Goal: Task Accomplishment & Management: Manage account settings

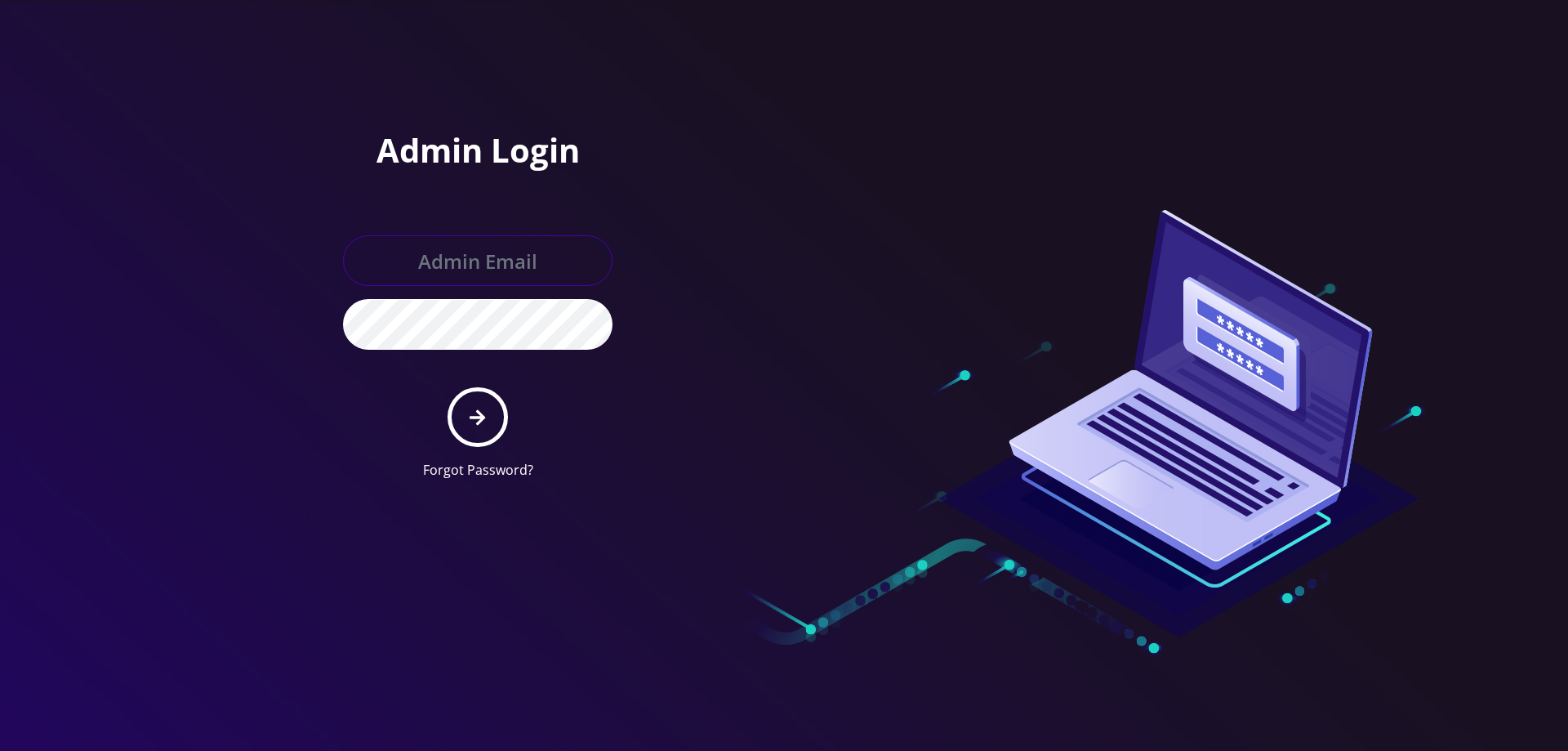
click at [416, 246] on input "text" at bounding box center [477, 261] width 269 height 51
type input "helpdeskstarwifi@gmail.com"
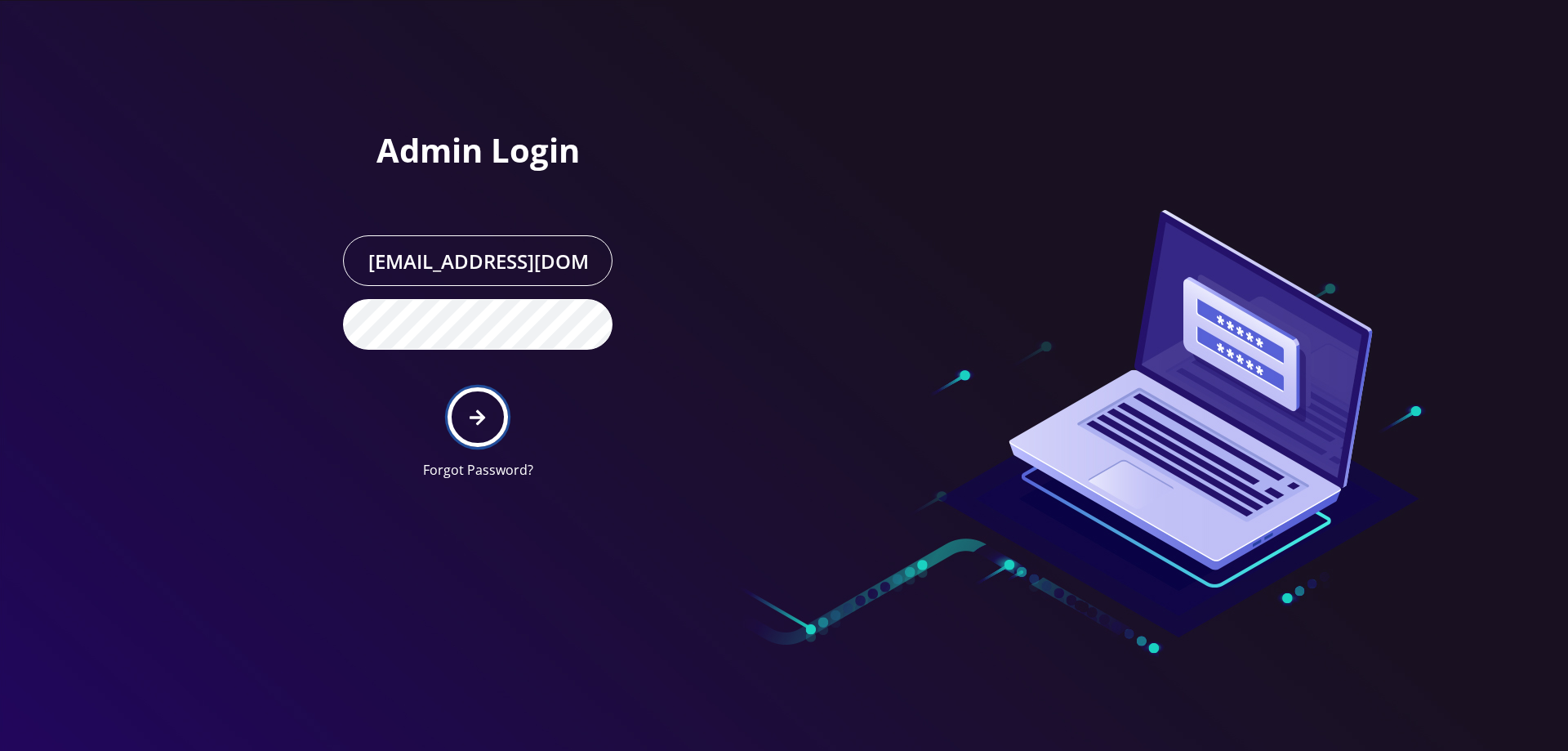
click at [486, 421] on button "submit" at bounding box center [477, 417] width 60 height 60
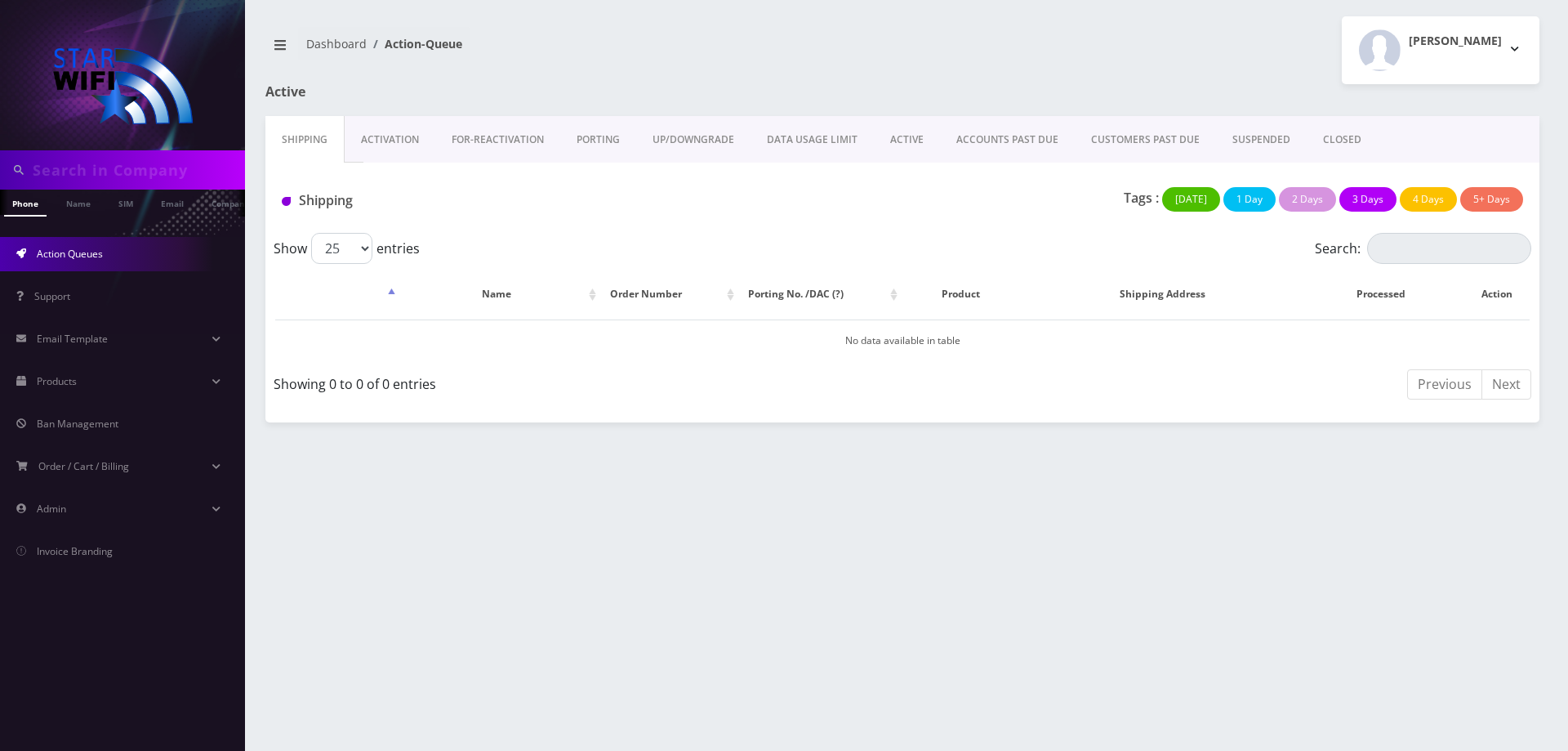
click at [997, 132] on link "ACCOUNTS PAST DUE" at bounding box center [1006, 140] width 134 height 48
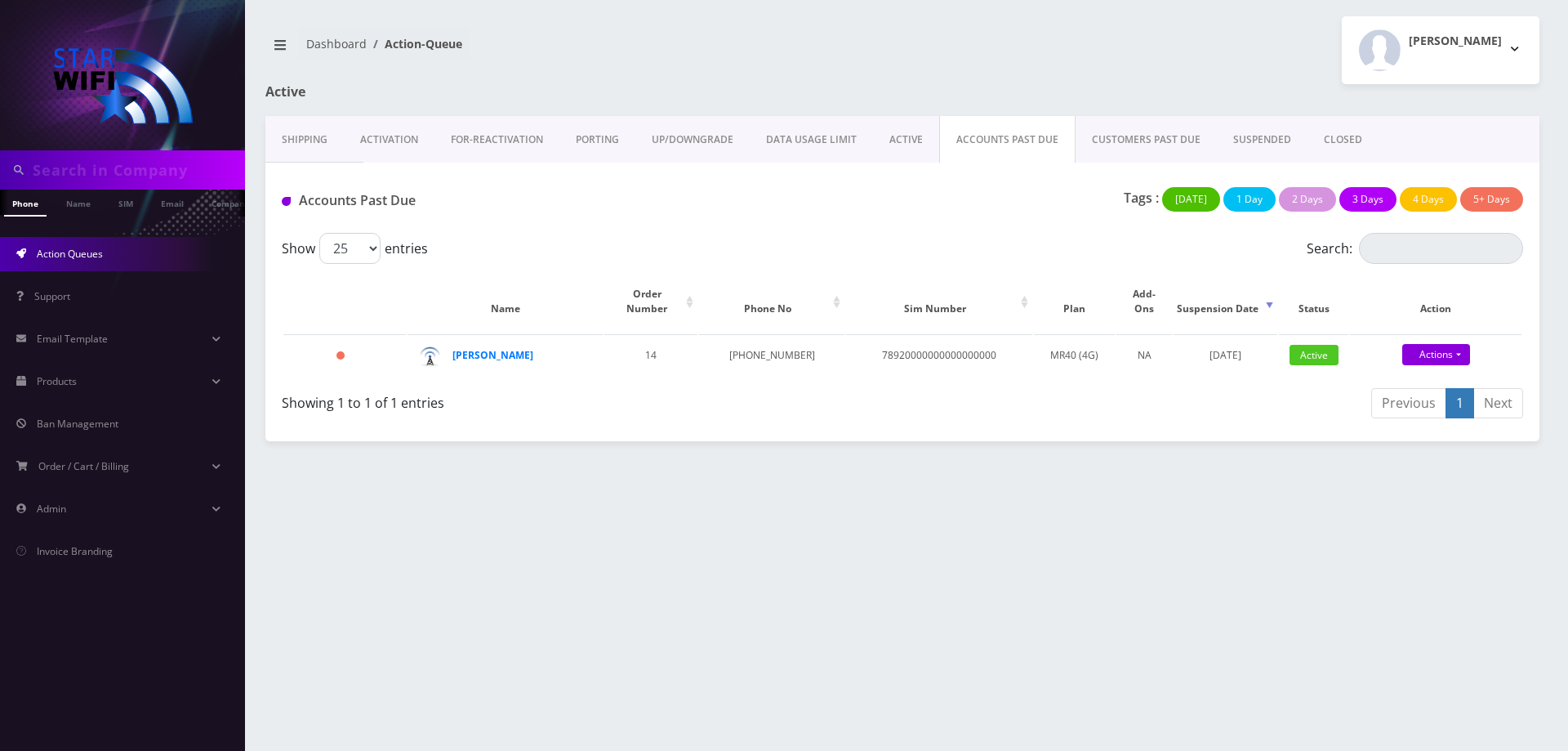
click at [1118, 134] on link "CUSTOMERS PAST DUE" at bounding box center [1145, 140] width 141 height 48
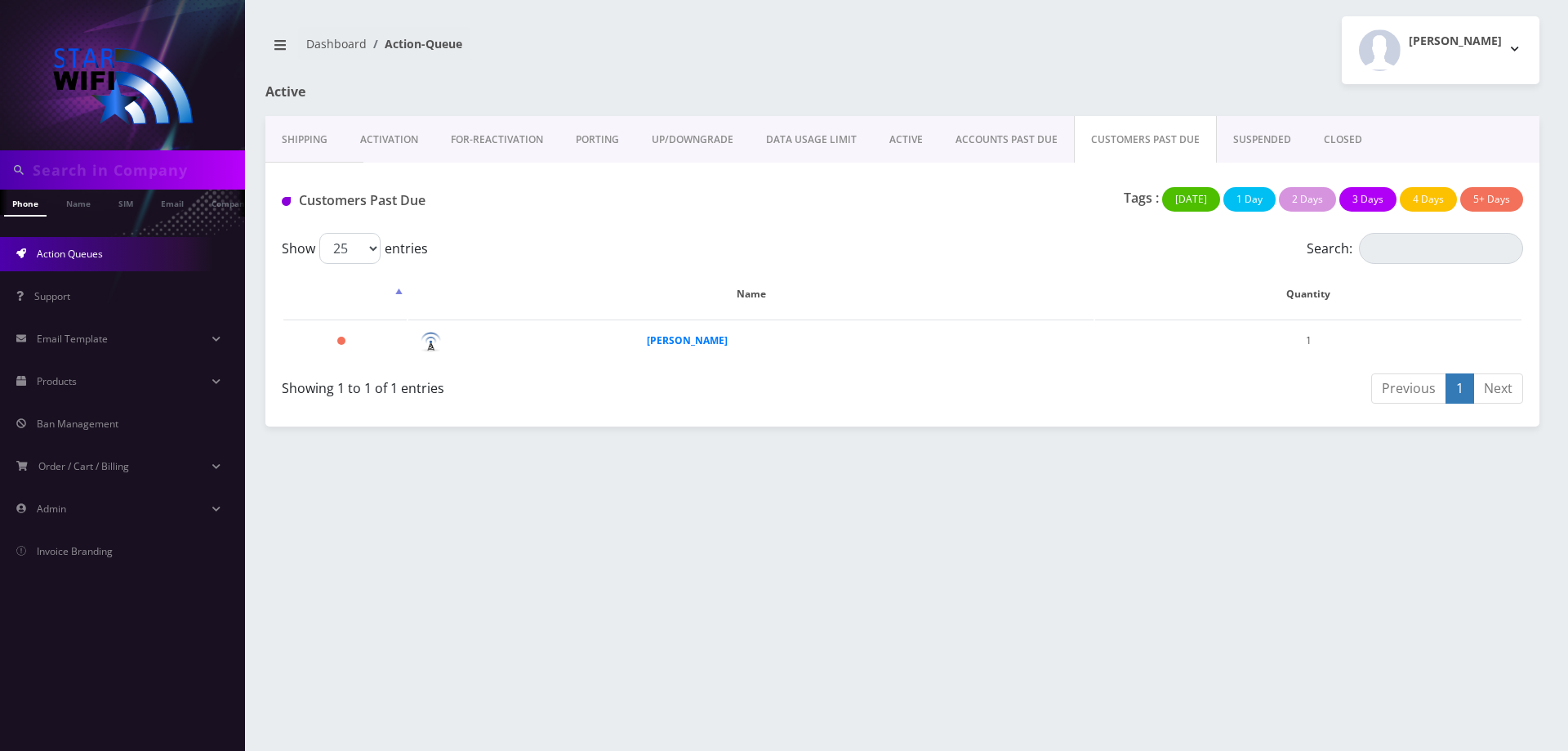
click at [1021, 133] on link "ACCOUNTS PAST DUE" at bounding box center [1005, 140] width 134 height 48
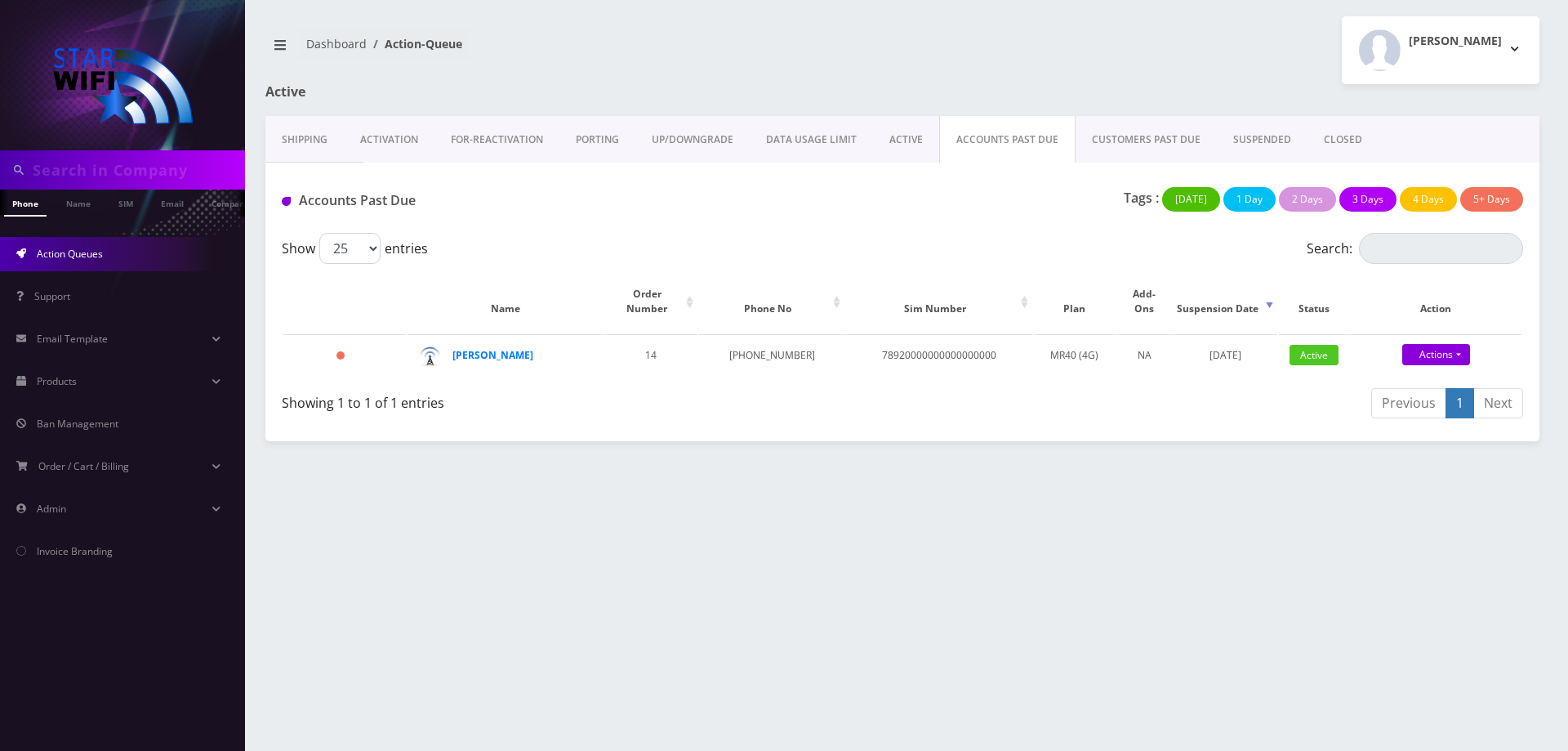
click at [1098, 126] on link "CUSTOMERS PAST DUE" at bounding box center [1145, 140] width 141 height 48
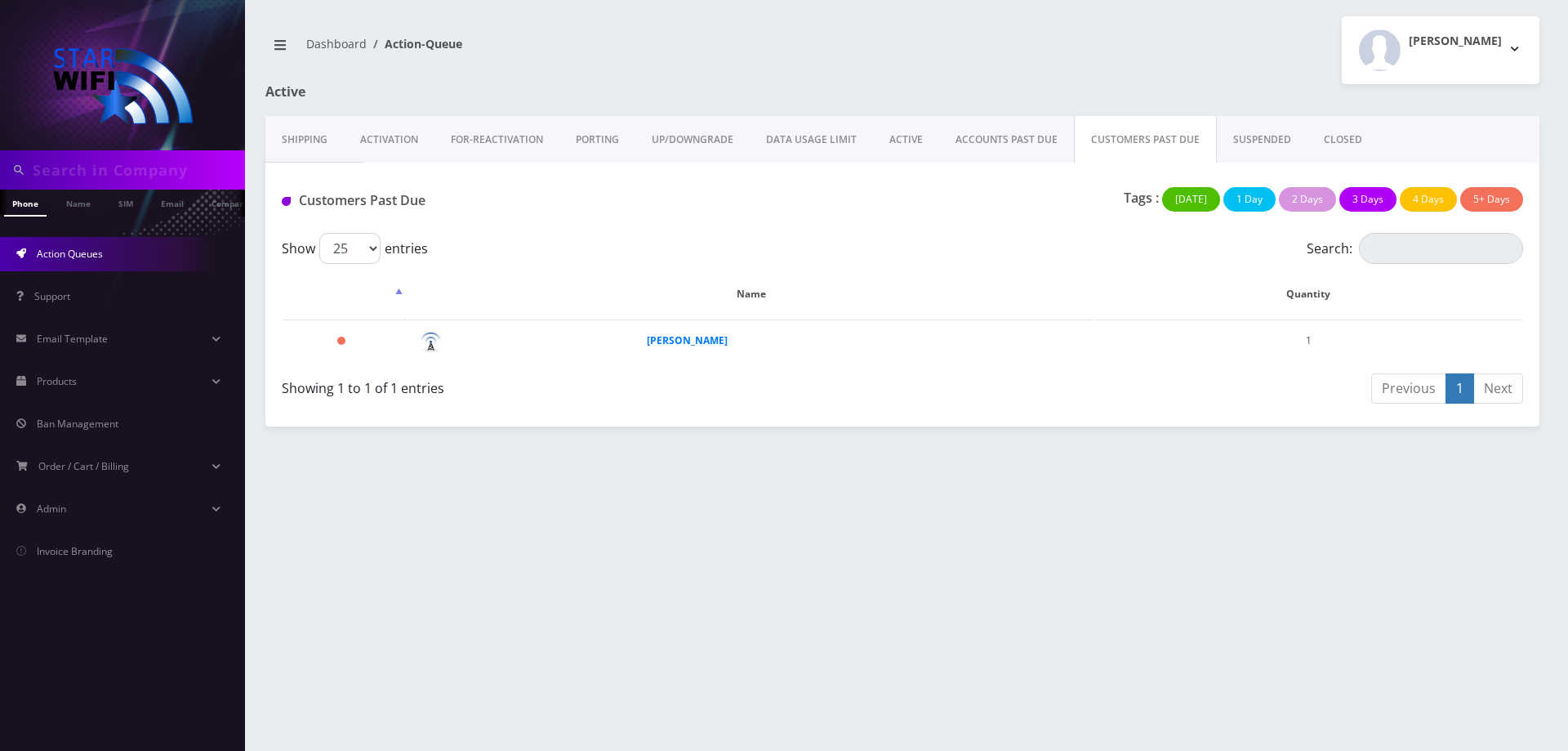
click at [1011, 139] on link "ACCOUNTS PAST DUE" at bounding box center [1005, 140] width 134 height 48
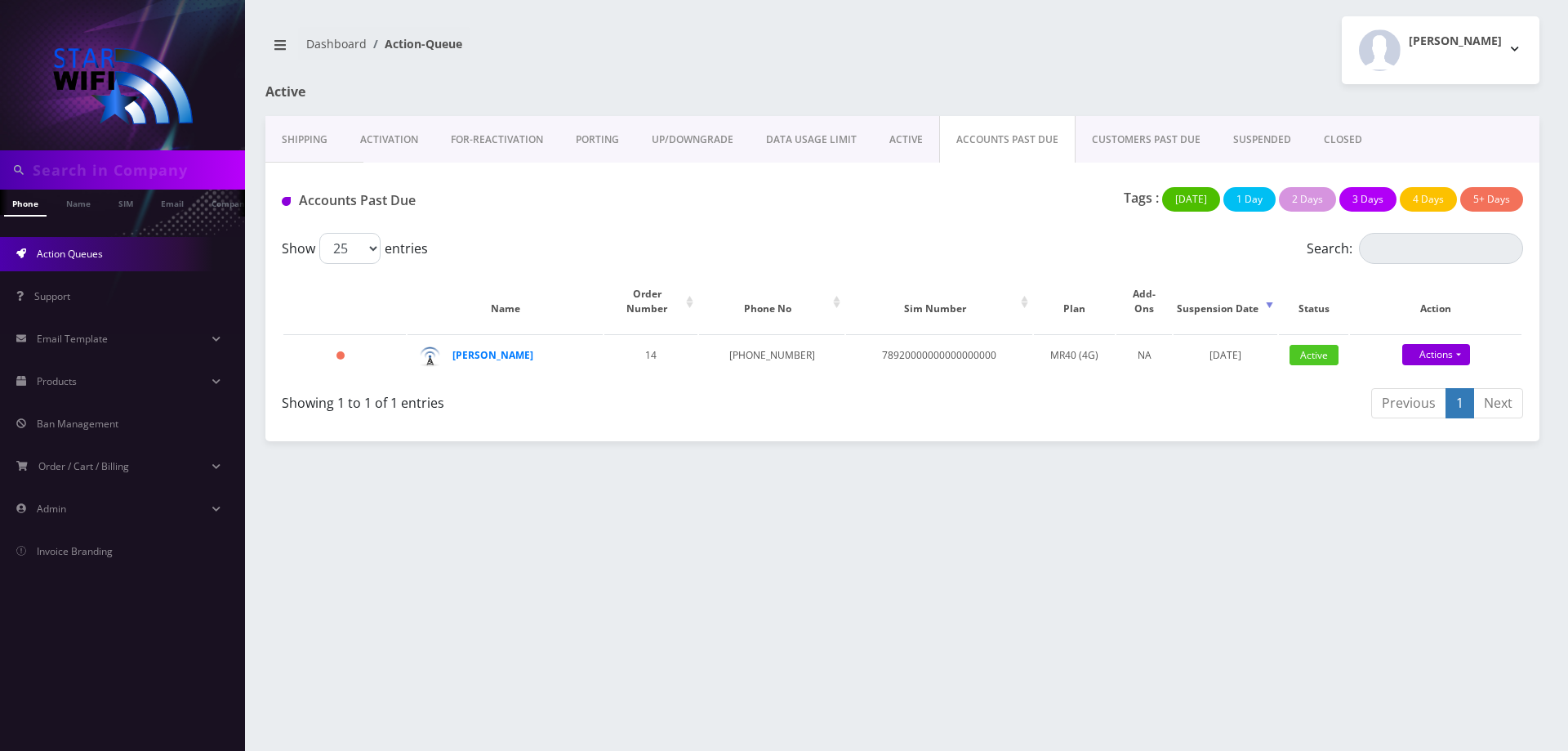
click at [1097, 134] on link "CUSTOMERS PAST DUE" at bounding box center [1145, 140] width 141 height 48
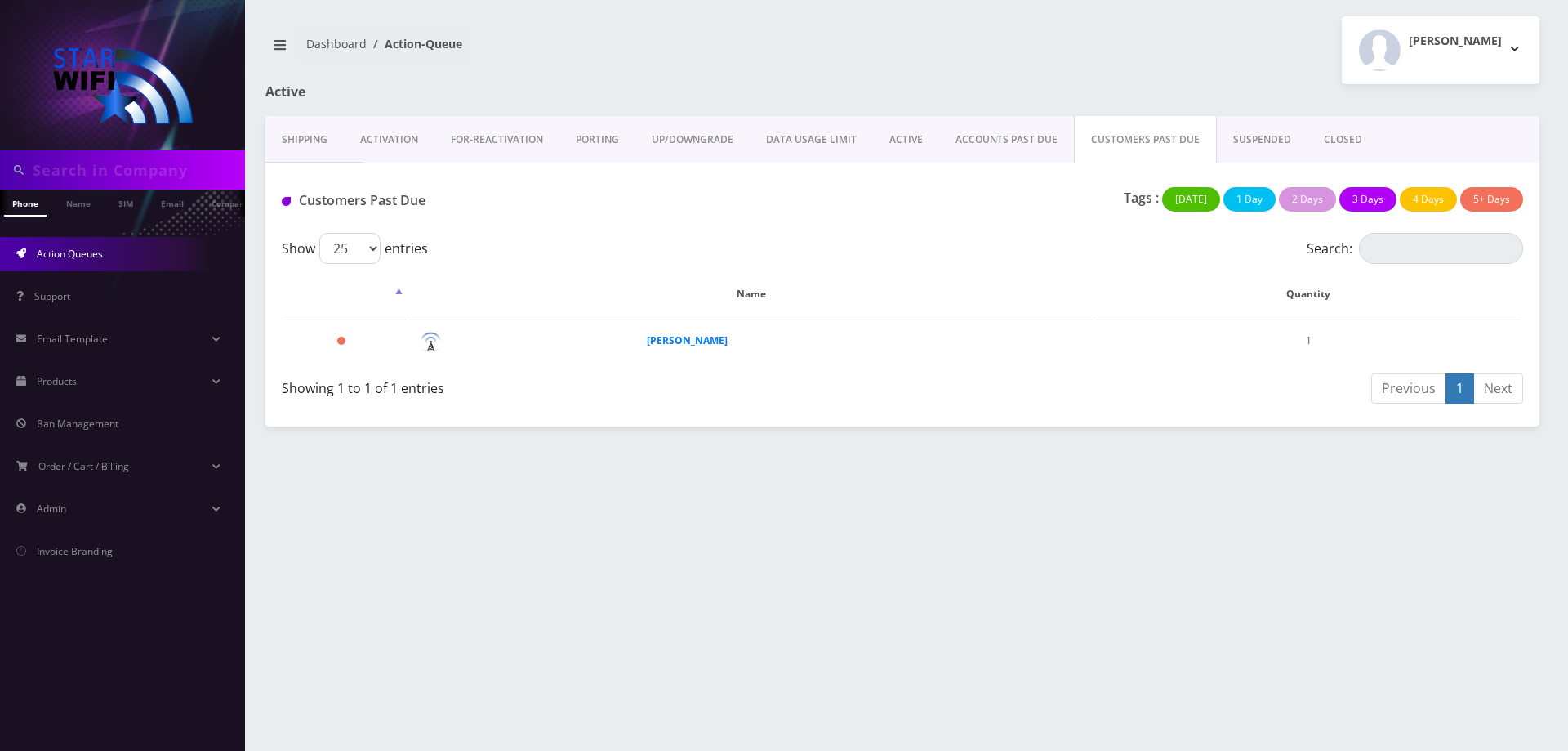
click at [1000, 135] on link "ACCOUNTS PAST DUE" at bounding box center [1005, 140] width 134 height 48
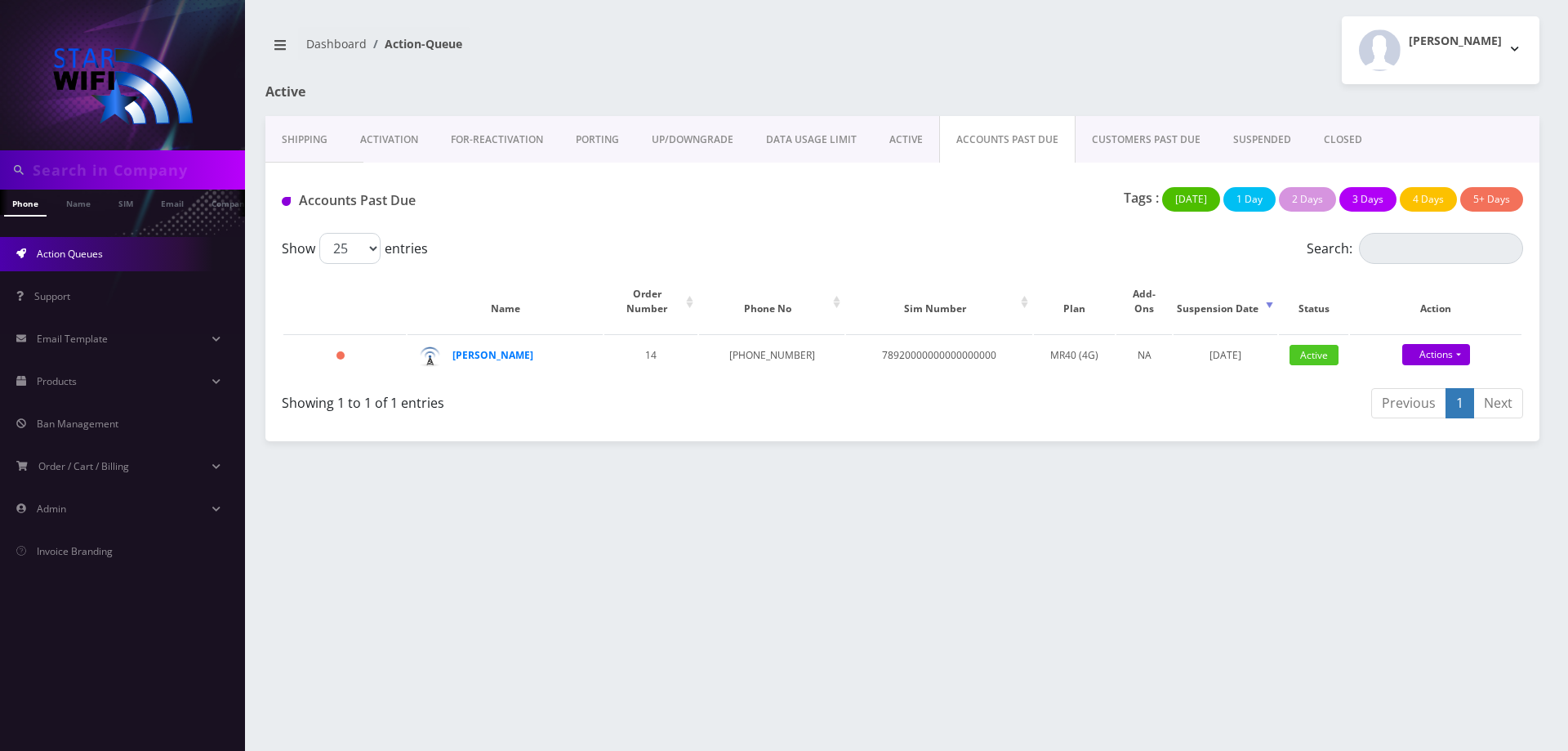
click at [1142, 141] on link "CUSTOMERS PAST DUE" at bounding box center [1145, 140] width 141 height 48
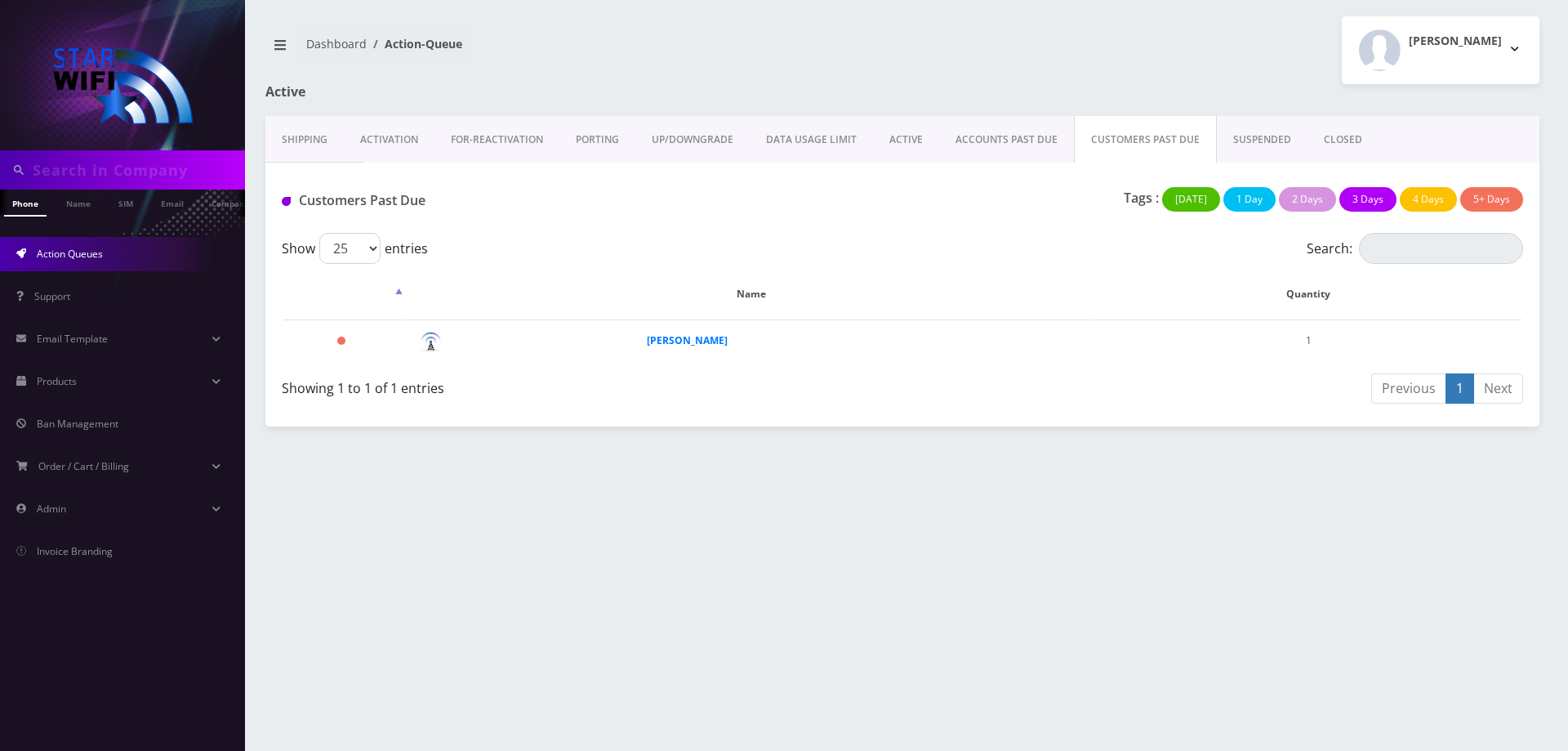
click at [1016, 139] on link "ACCOUNTS PAST DUE" at bounding box center [1005, 140] width 134 height 48
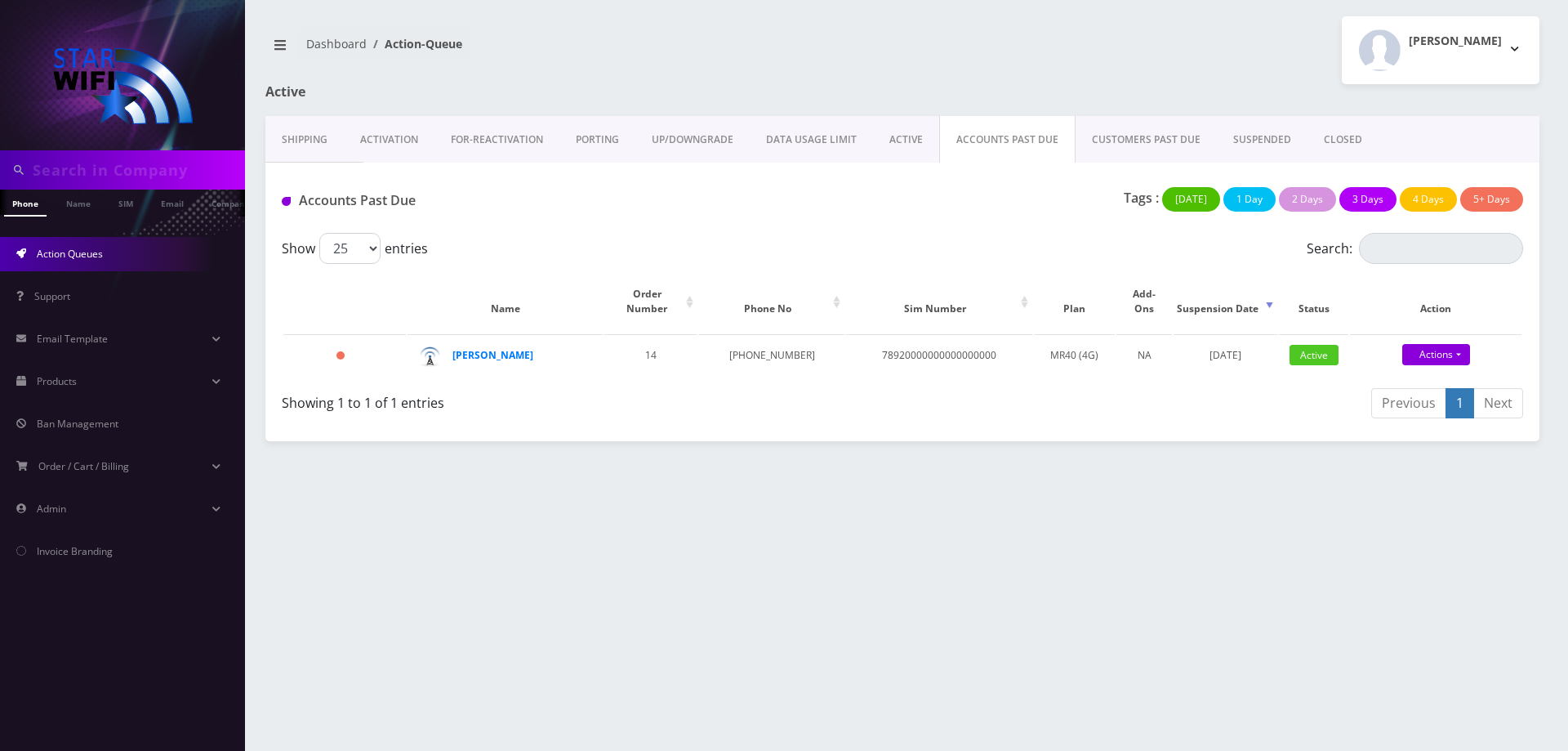
click at [1109, 136] on link "CUSTOMERS PAST DUE" at bounding box center [1145, 140] width 141 height 48
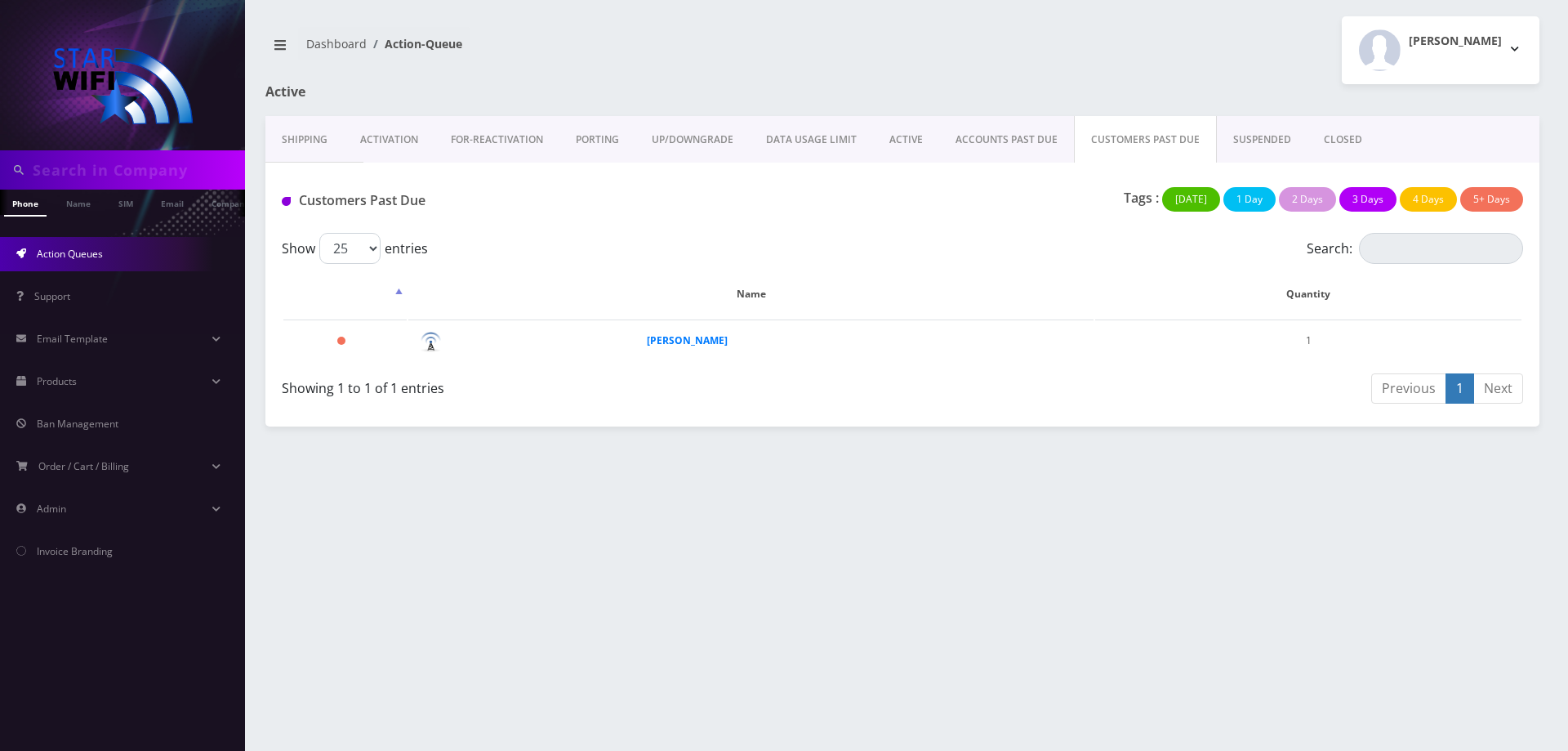
click at [1017, 139] on link "ACCOUNTS PAST DUE" at bounding box center [1005, 140] width 134 height 48
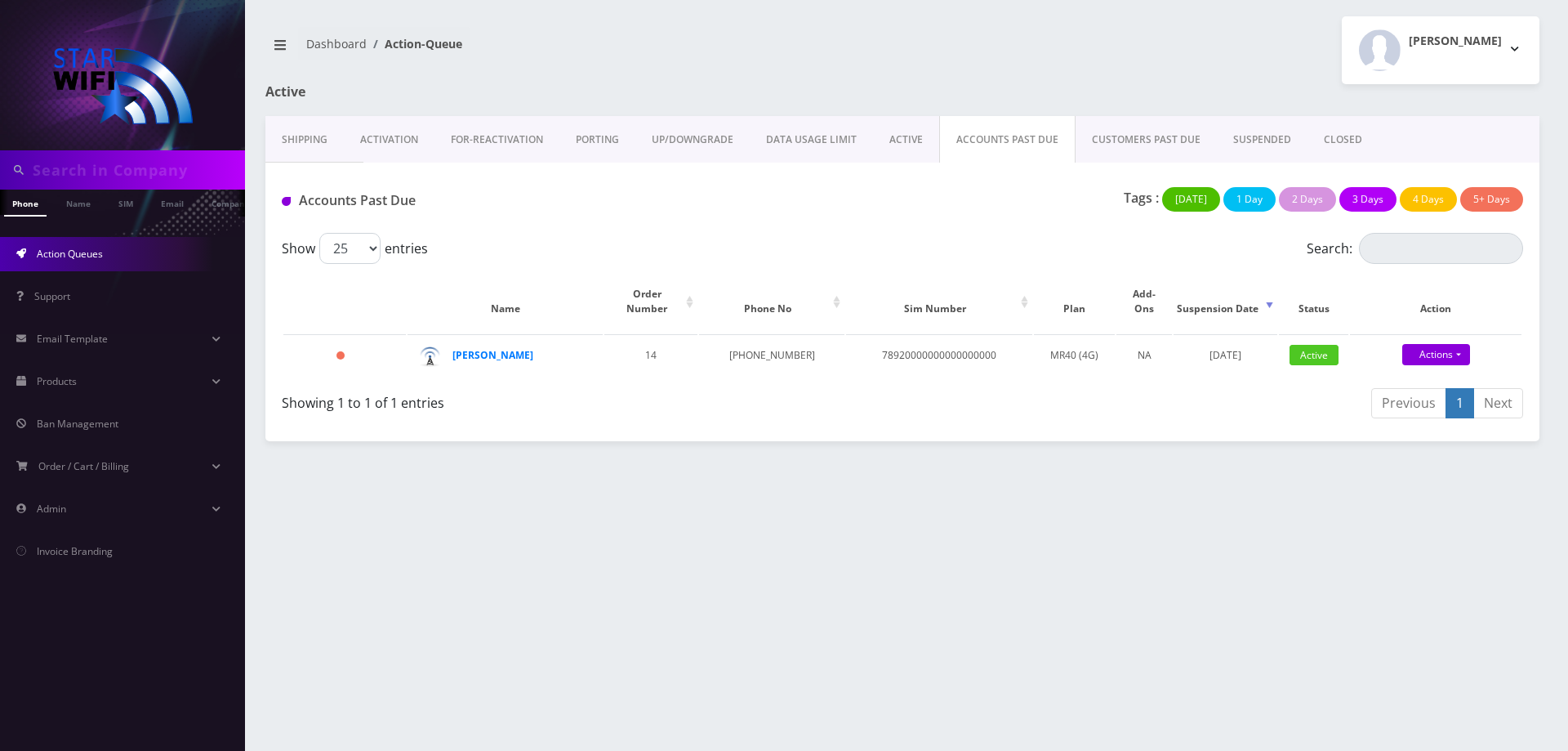
click at [1267, 132] on link "SUSPENDED" at bounding box center [1262, 140] width 90 height 48
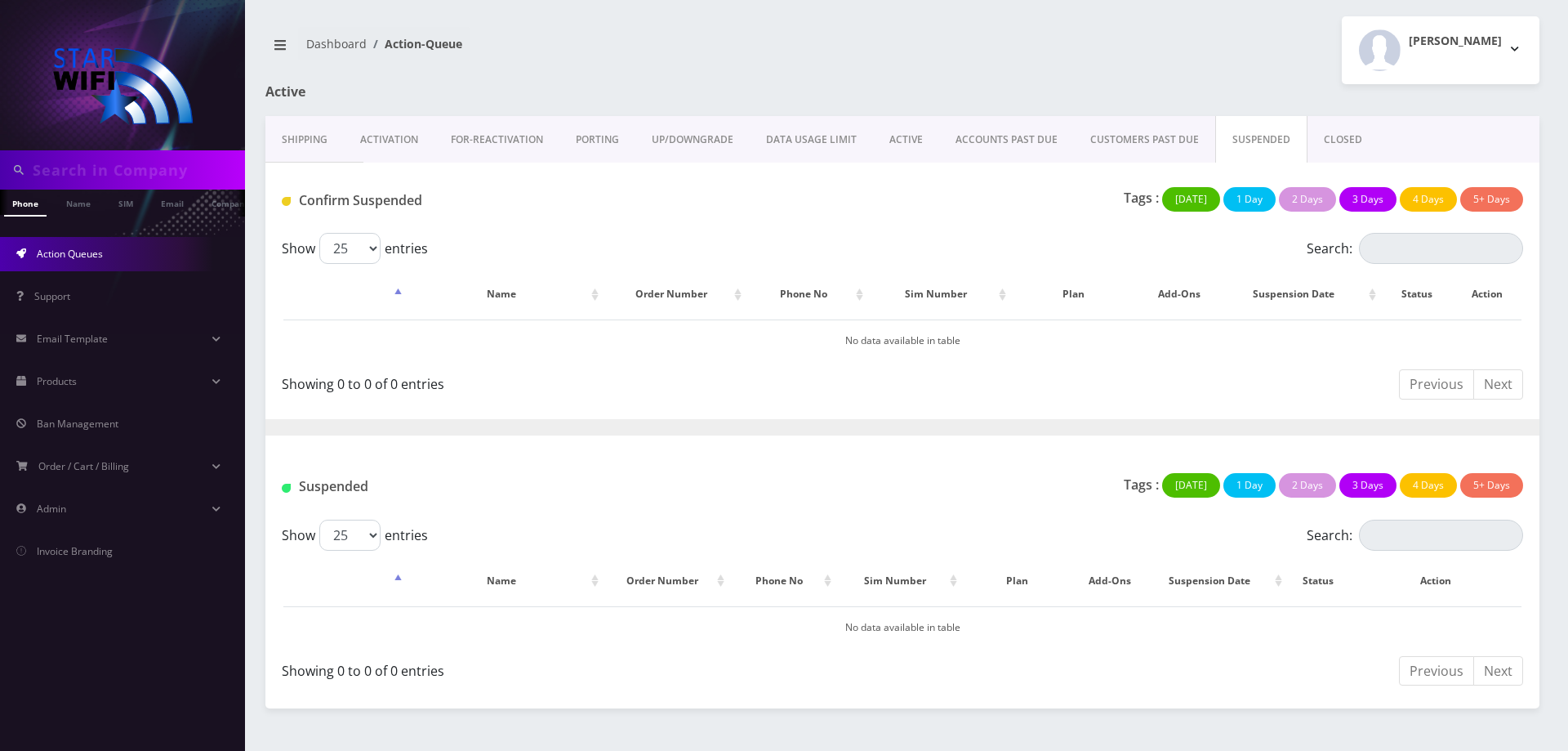
click at [1026, 134] on link "ACCOUNTS PAST DUE" at bounding box center [1005, 140] width 134 height 48
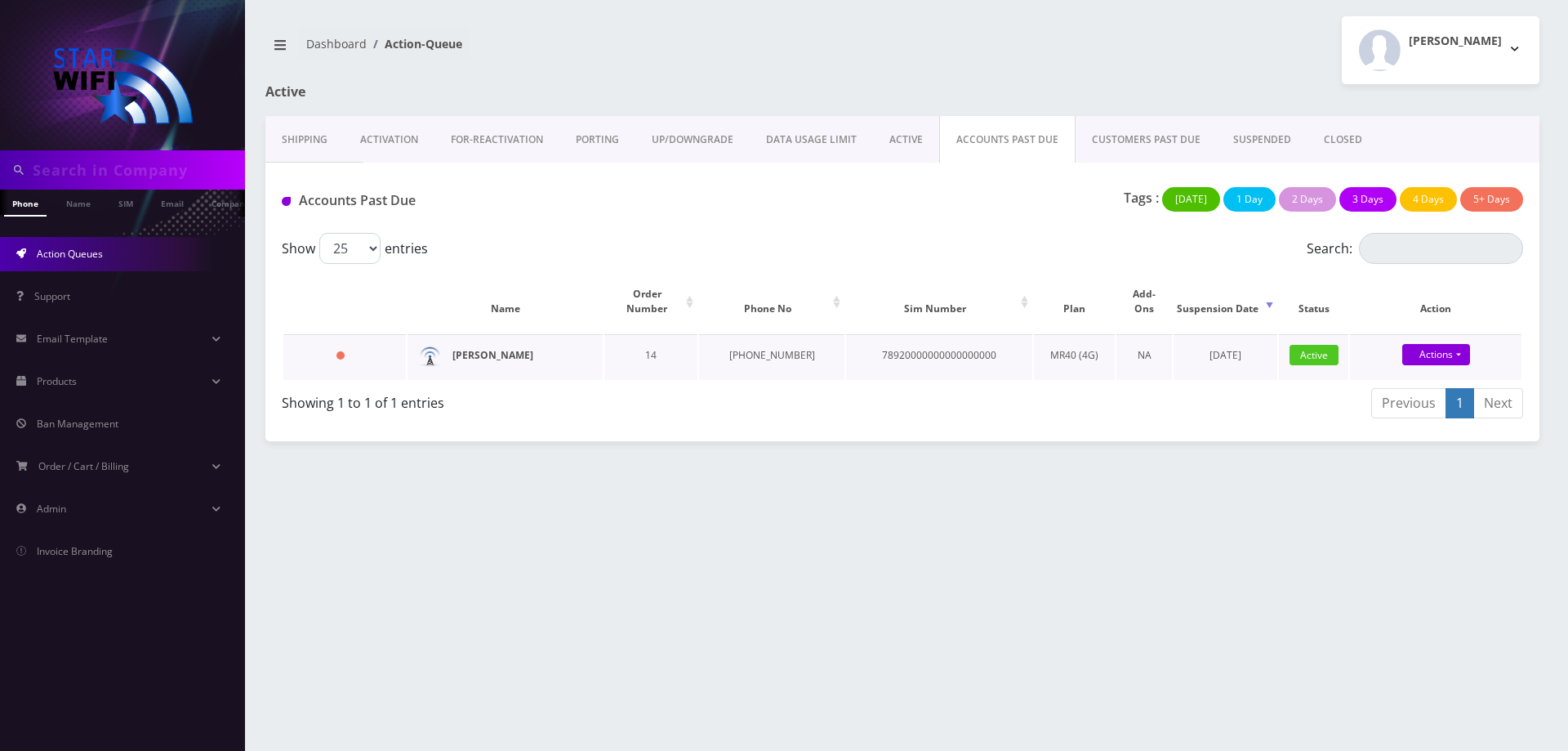
click at [512, 348] on strong "Natasha Mabbitt" at bounding box center [492, 355] width 81 height 14
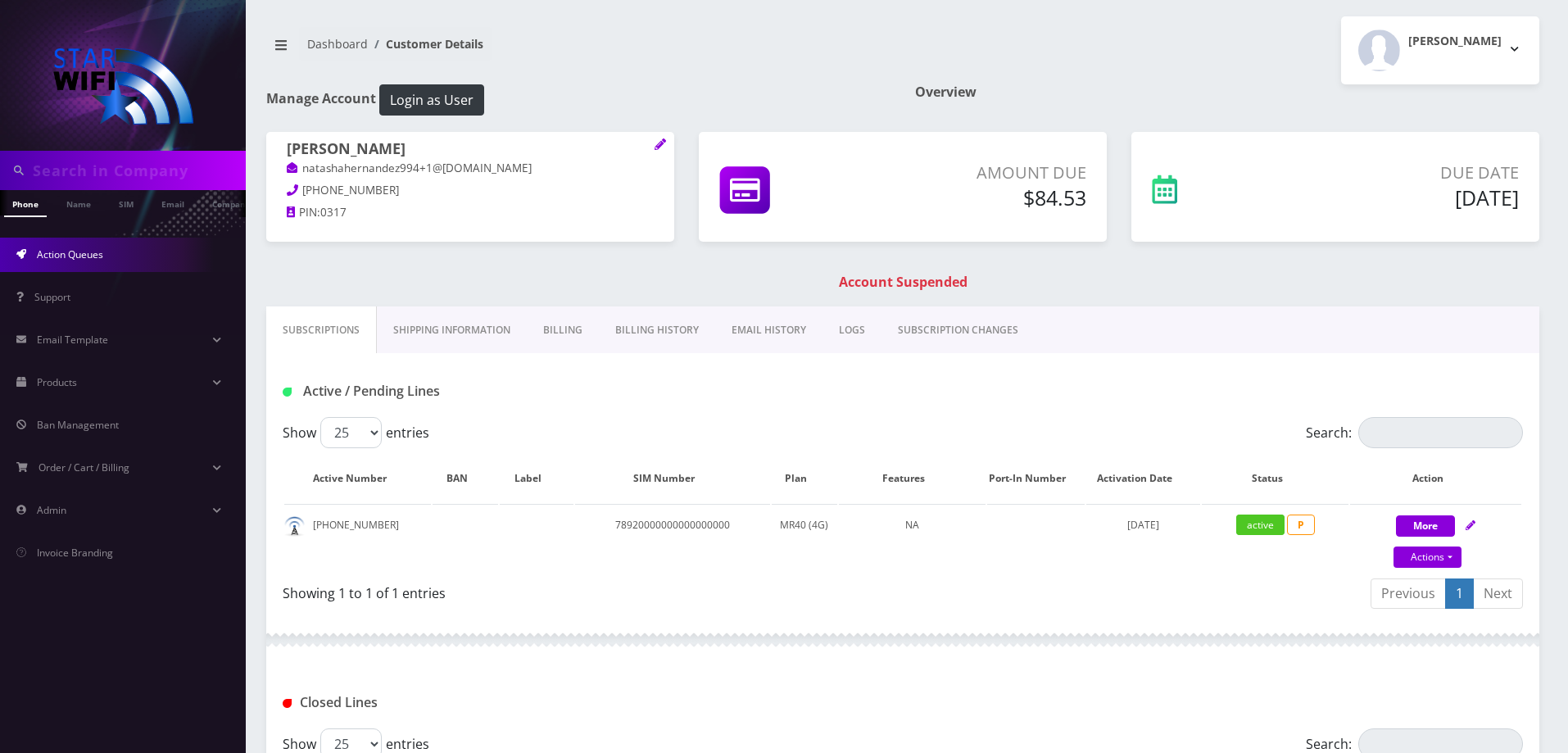
click at [92, 242] on link "Action Queues" at bounding box center [123, 254] width 245 height 34
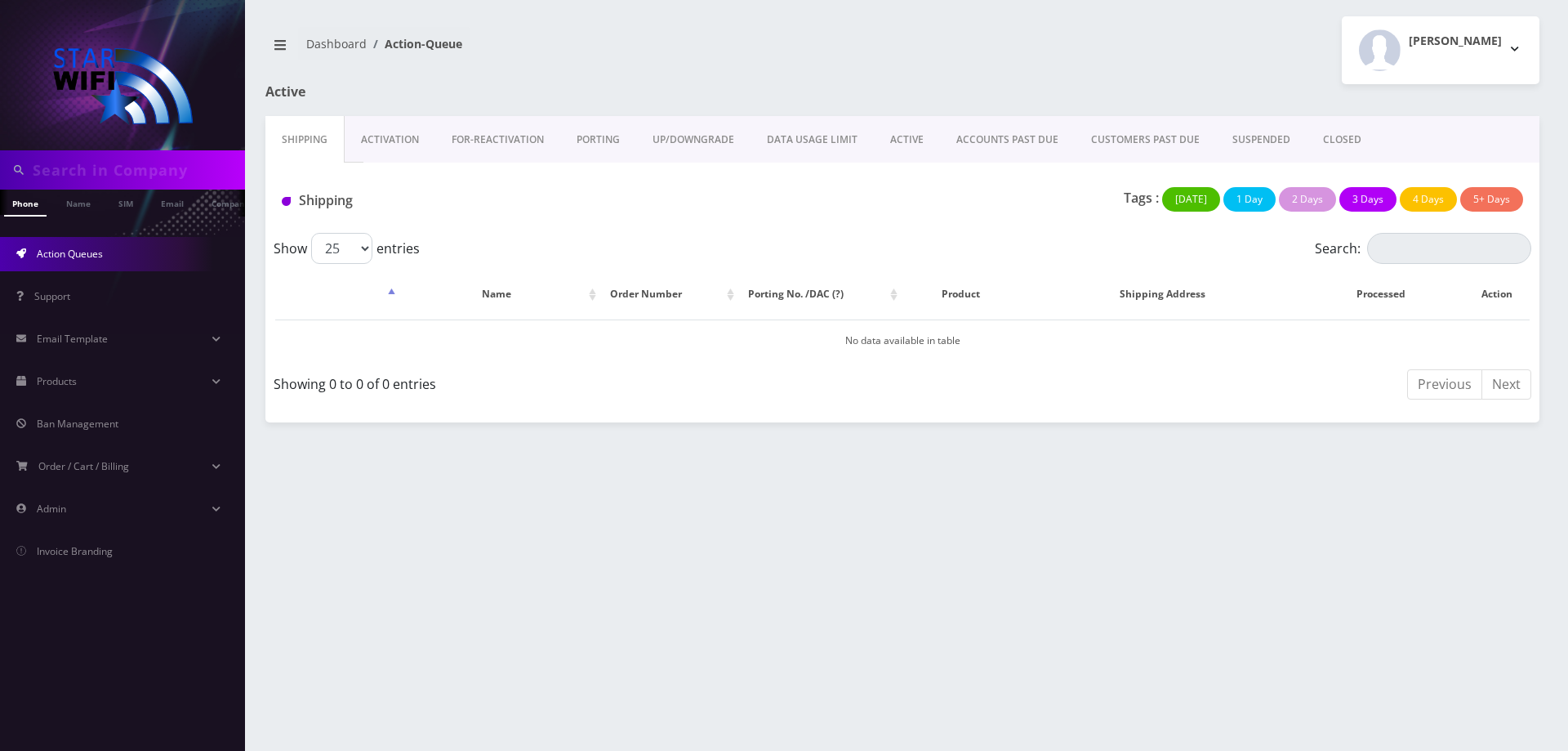
click at [1230, 134] on link "SUSPENDED" at bounding box center [1261, 140] width 90 height 48
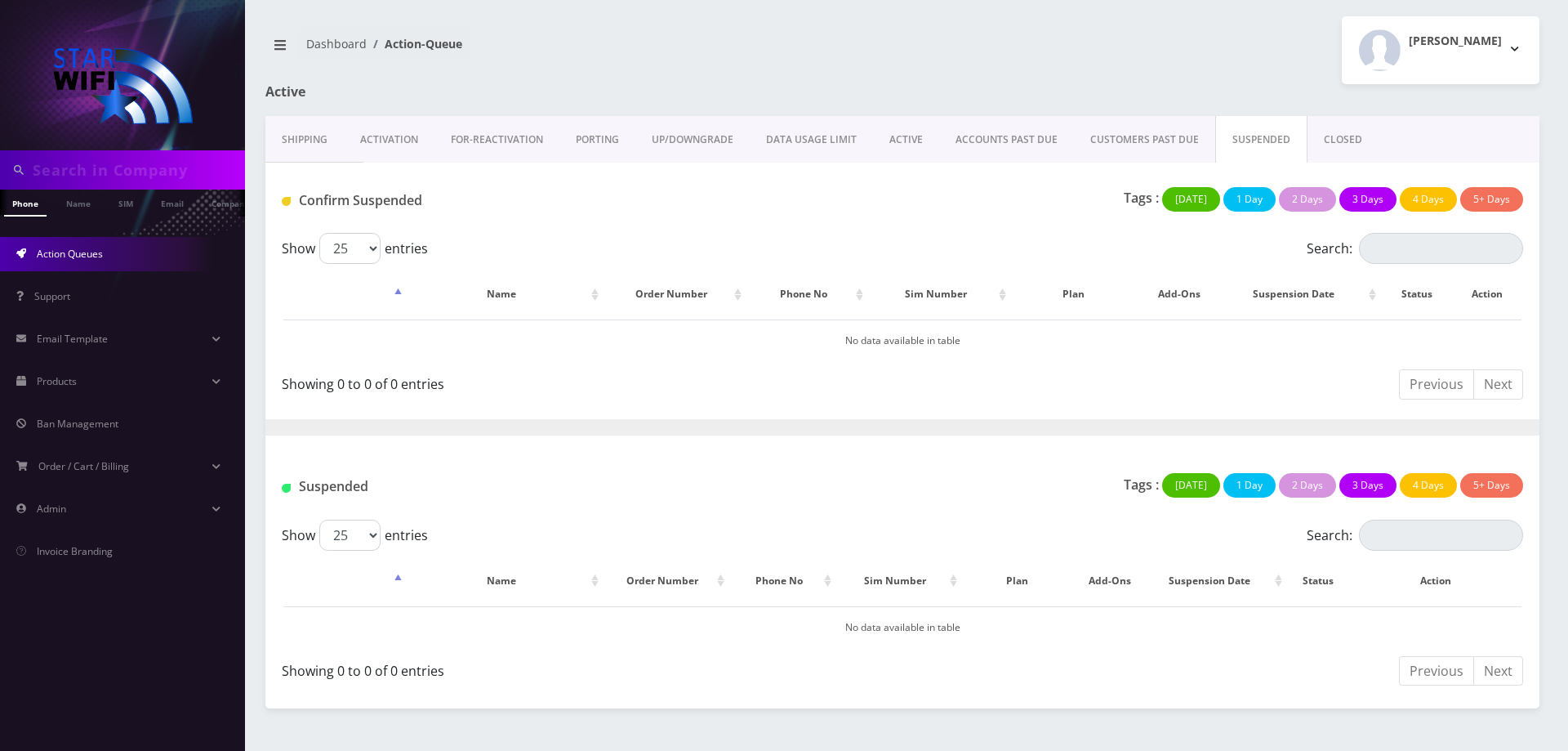
click at [1139, 134] on link "CUSTOMERS PAST DUE" at bounding box center [1144, 140] width 141 height 48
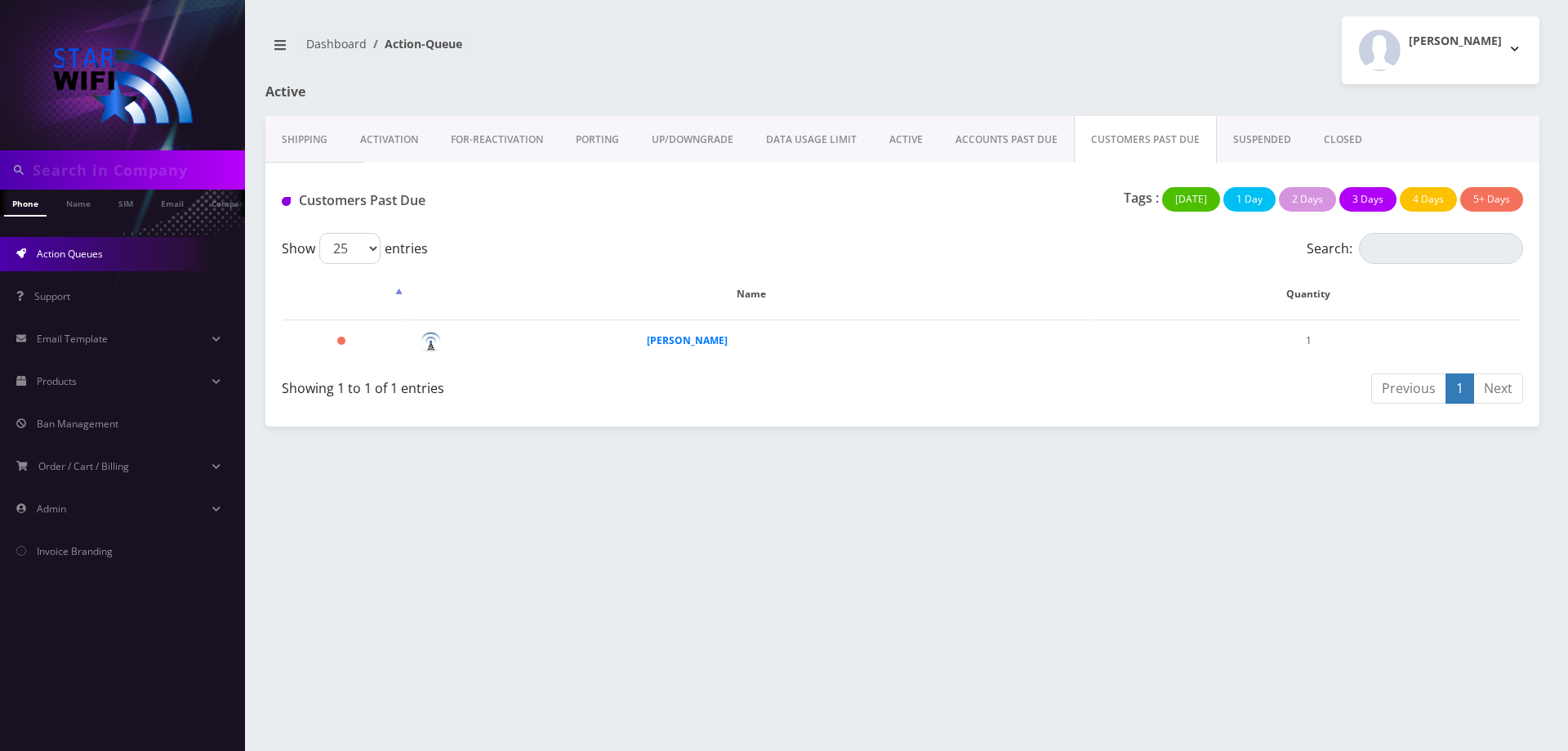
click at [1236, 138] on link "SUSPENDED" at bounding box center [1262, 140] width 90 height 48
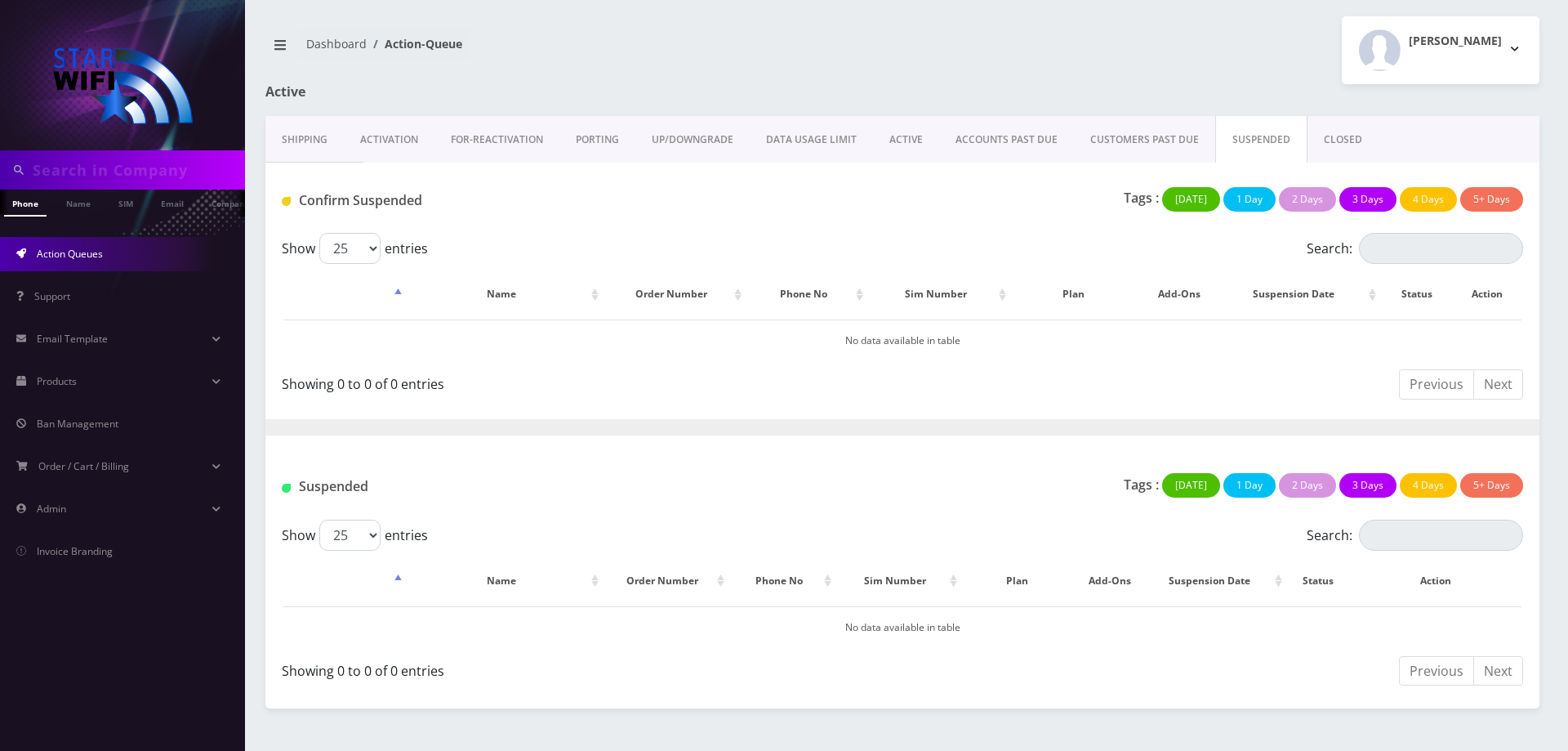
click at [1179, 138] on link "CUSTOMERS PAST DUE" at bounding box center [1144, 140] width 141 height 48
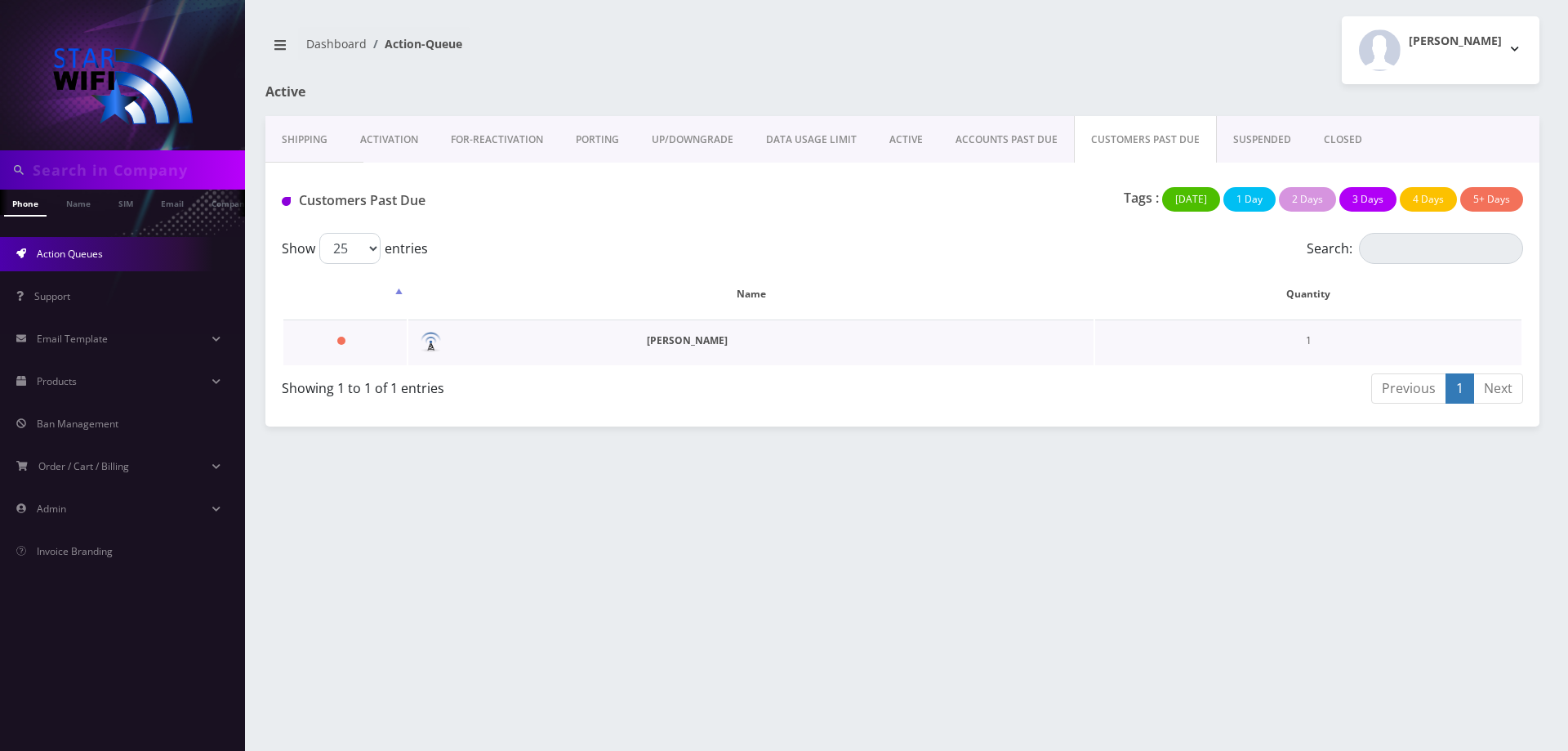
click at [646, 347] on strong "[PERSON_NAME]" at bounding box center [686, 340] width 81 height 14
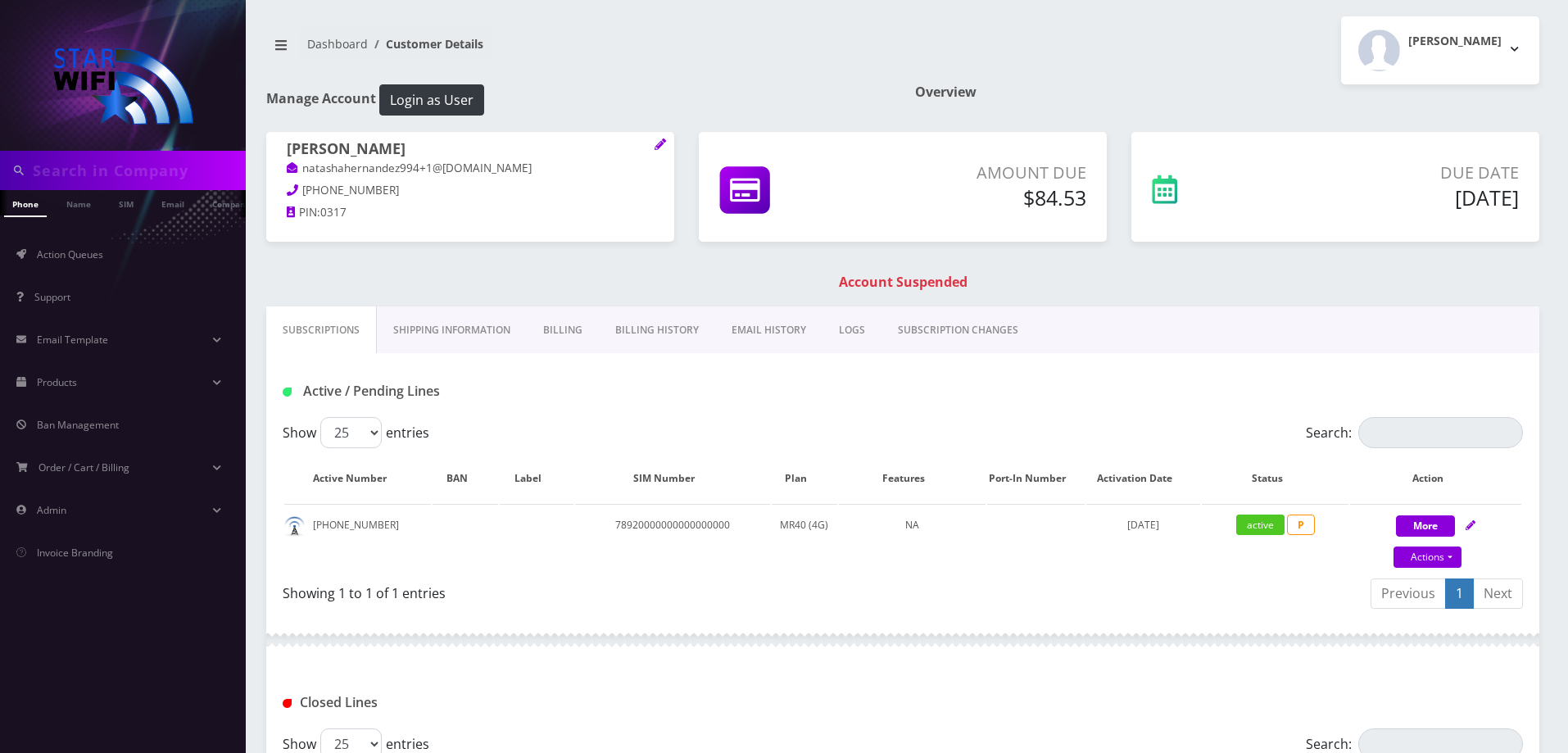
click at [572, 336] on link "Billing" at bounding box center [563, 330] width 72 height 48
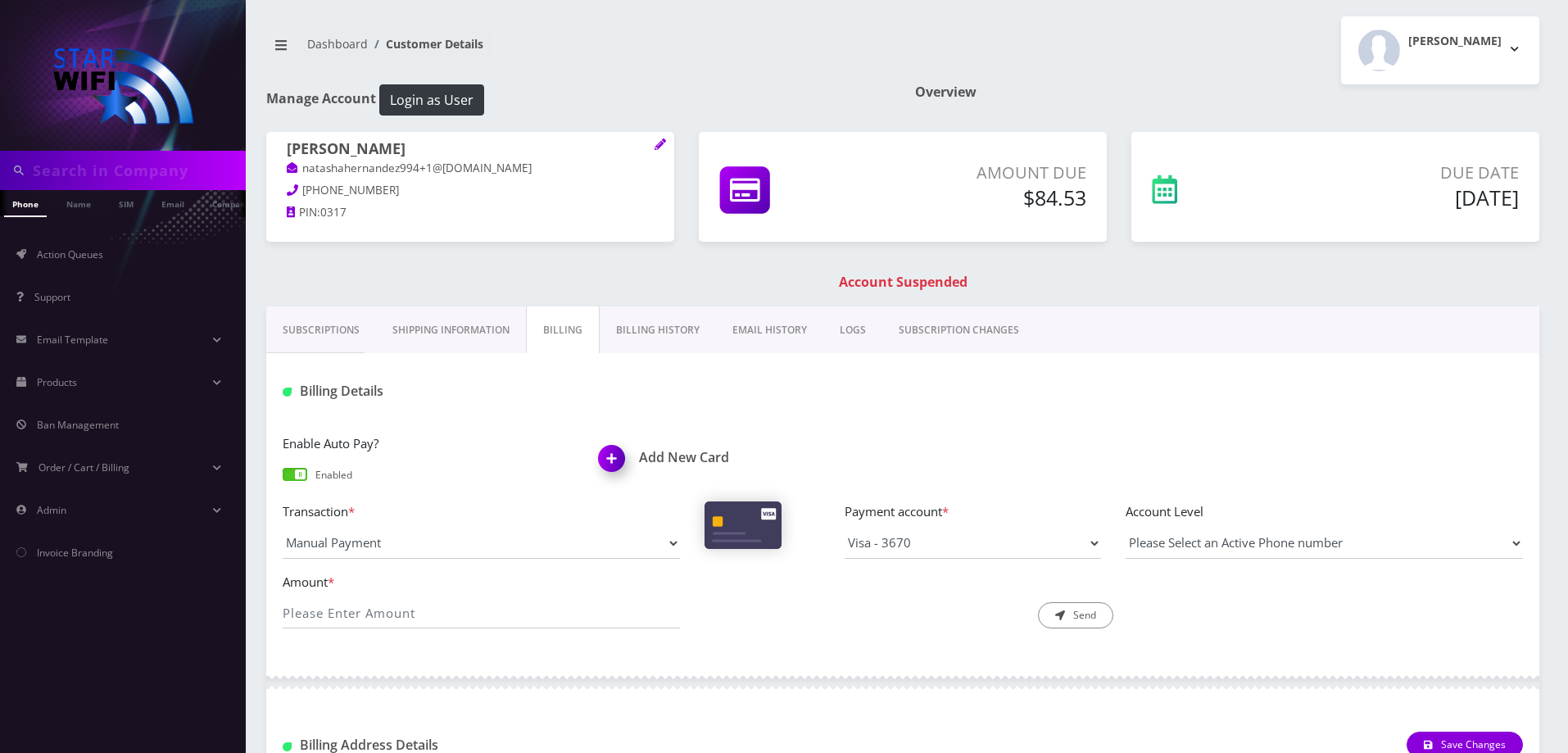
click at [672, 331] on link "Billing History" at bounding box center [657, 330] width 117 height 48
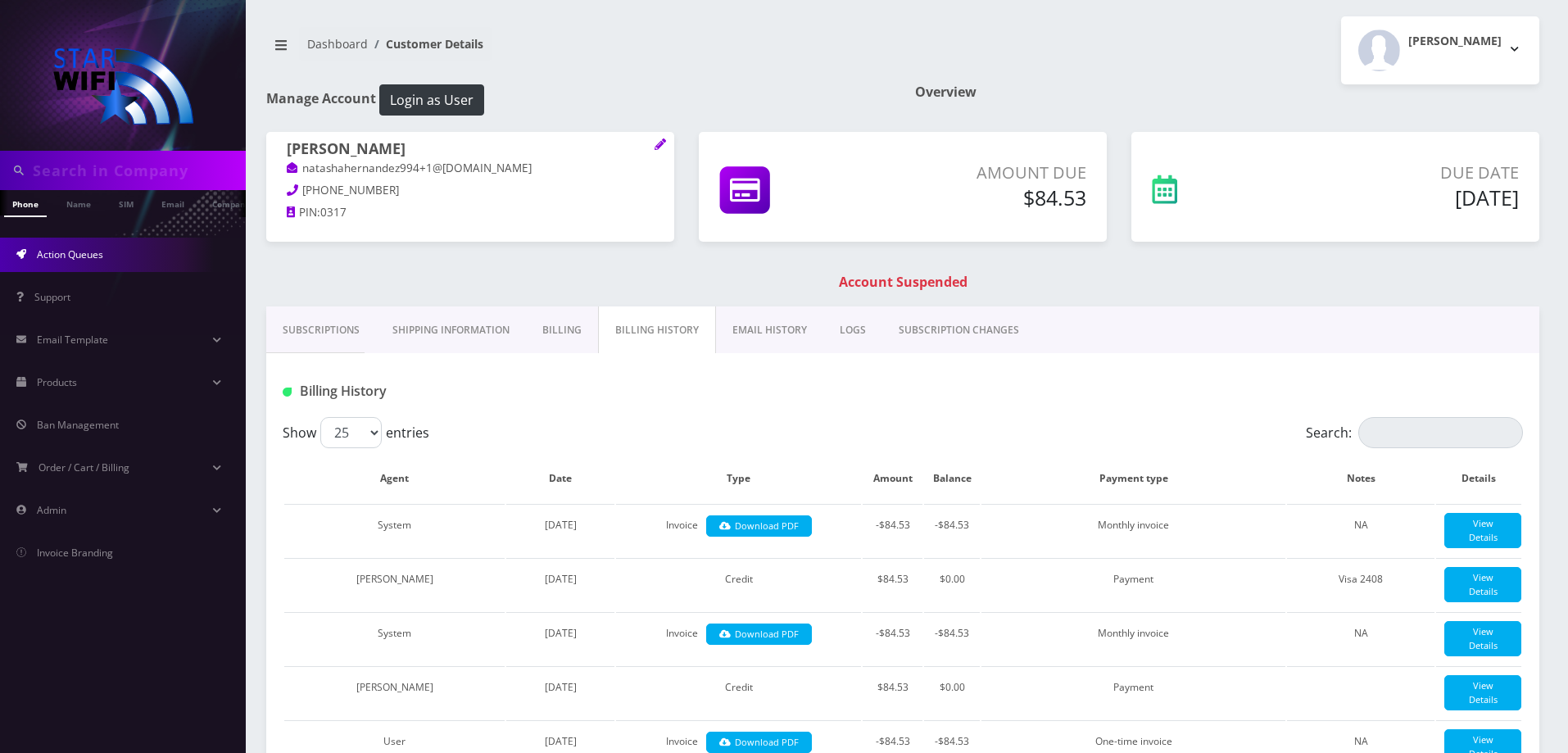
click at [68, 249] on span "Action Queues" at bounding box center [70, 254] width 67 height 14
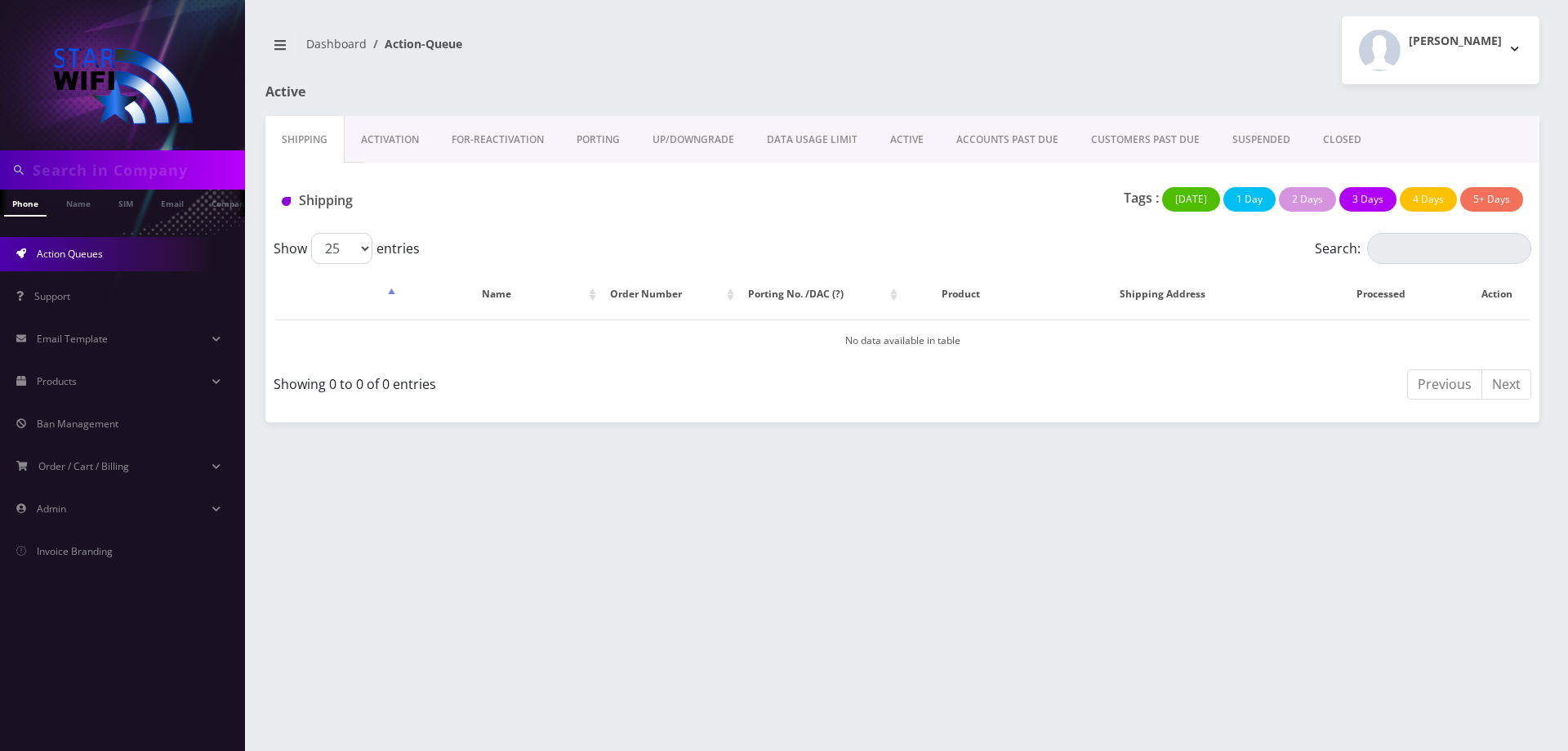
click at [993, 128] on link "ACCOUNTS PAST DUE" at bounding box center [1006, 140] width 134 height 48
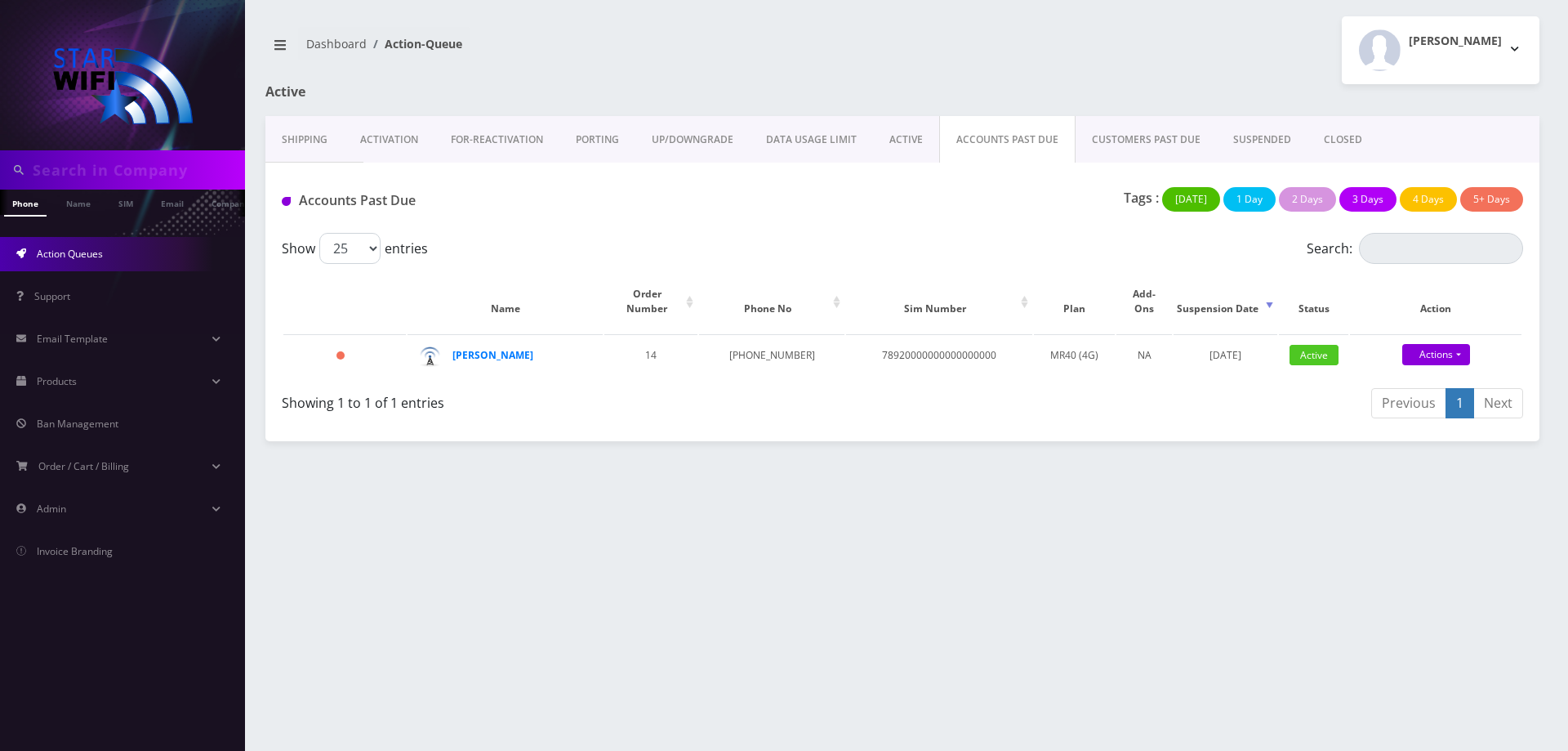
click at [1144, 139] on link "CUSTOMERS PAST DUE" at bounding box center [1145, 140] width 141 height 48
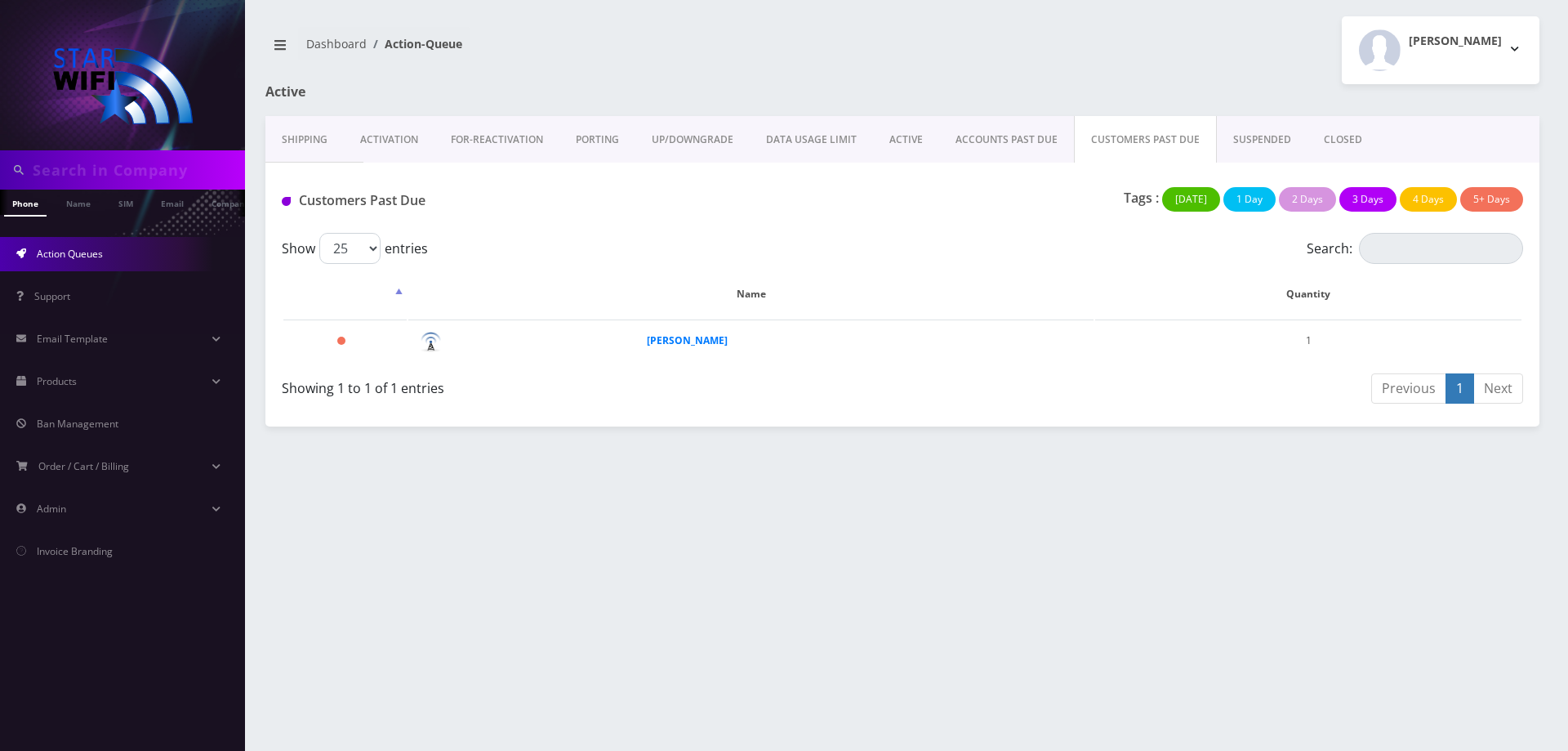
click at [1251, 139] on link "SUSPENDED" at bounding box center [1262, 140] width 90 height 48
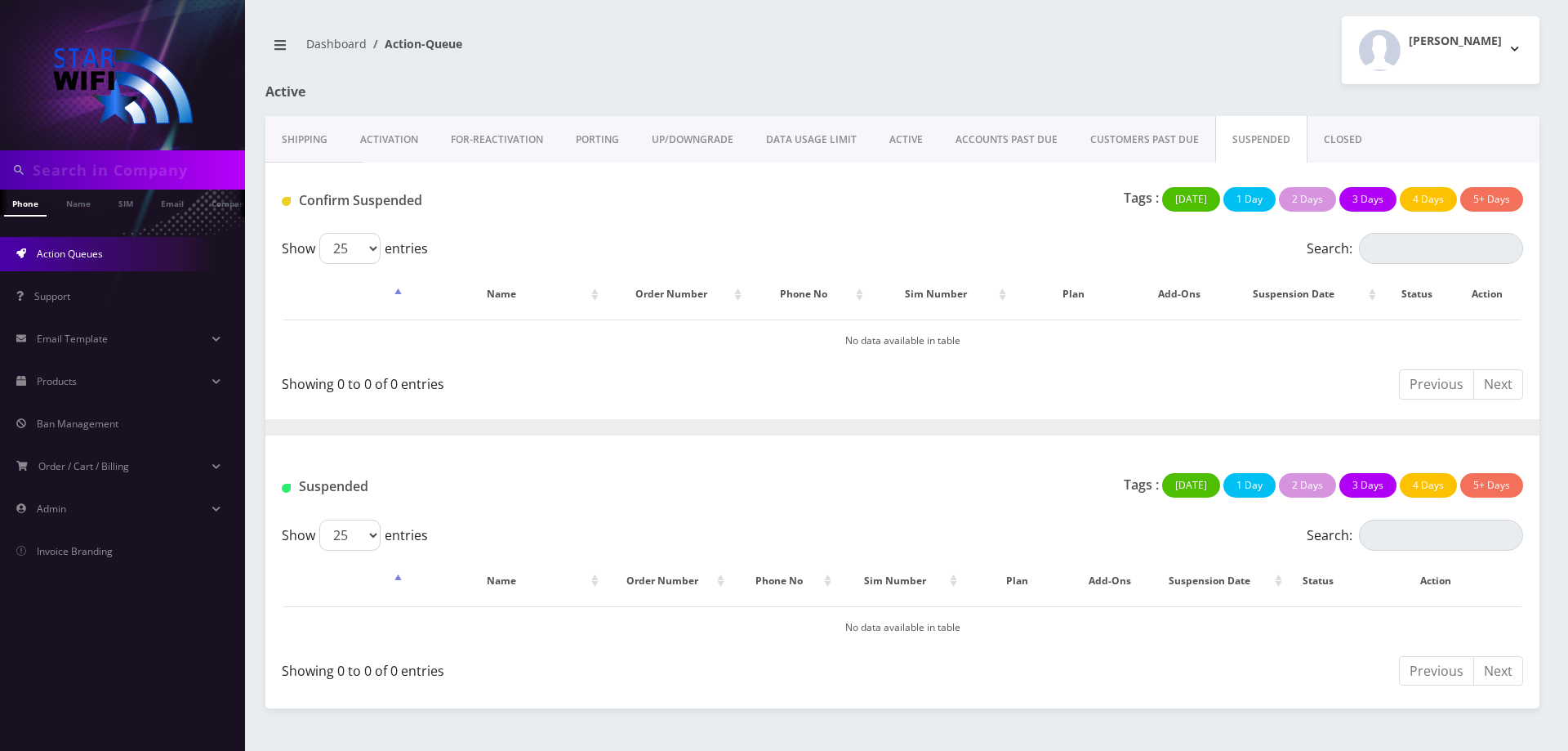
click at [1126, 138] on link "CUSTOMERS PAST DUE" at bounding box center [1144, 140] width 141 height 48
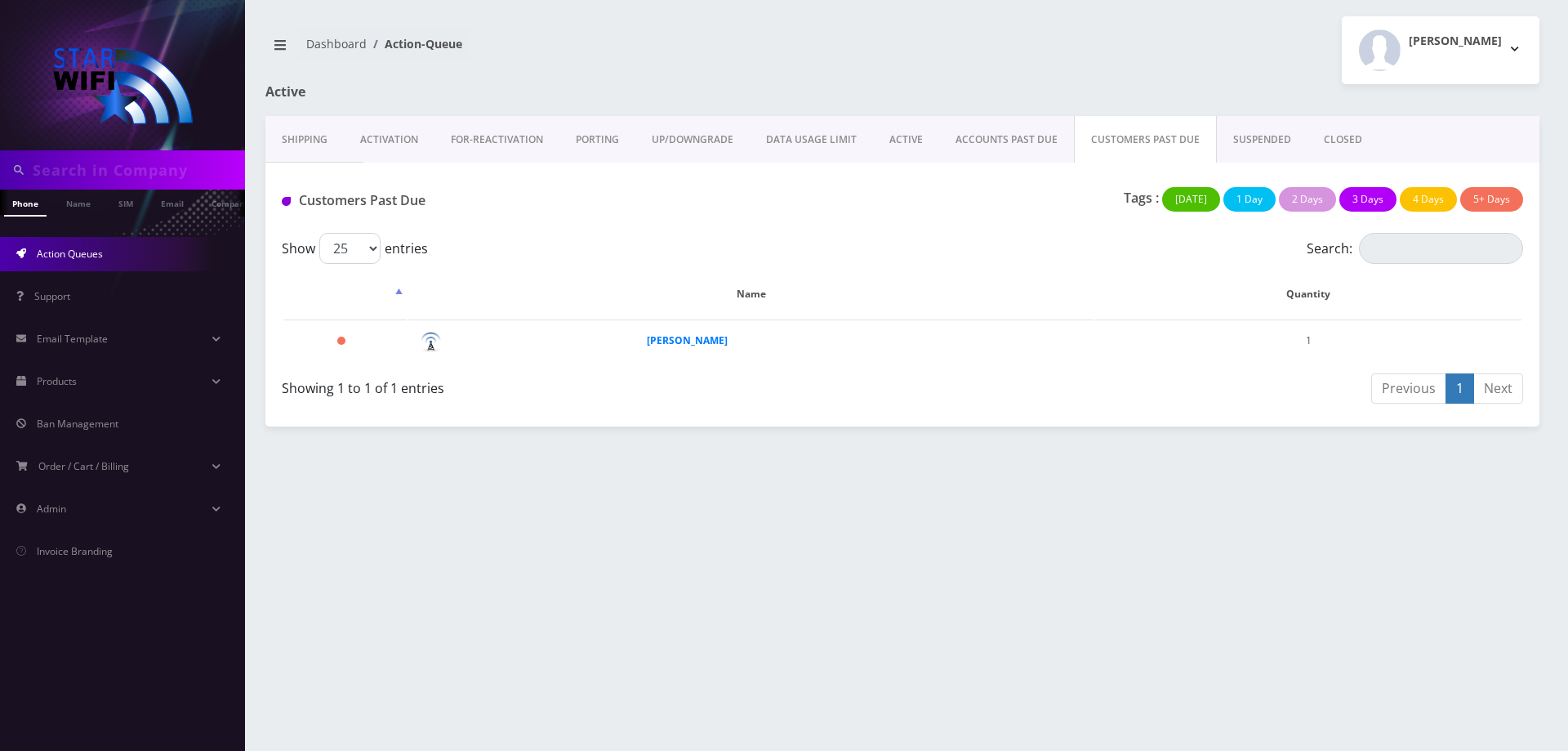
click at [998, 134] on link "ACCOUNTS PAST DUE" at bounding box center [1005, 140] width 134 height 48
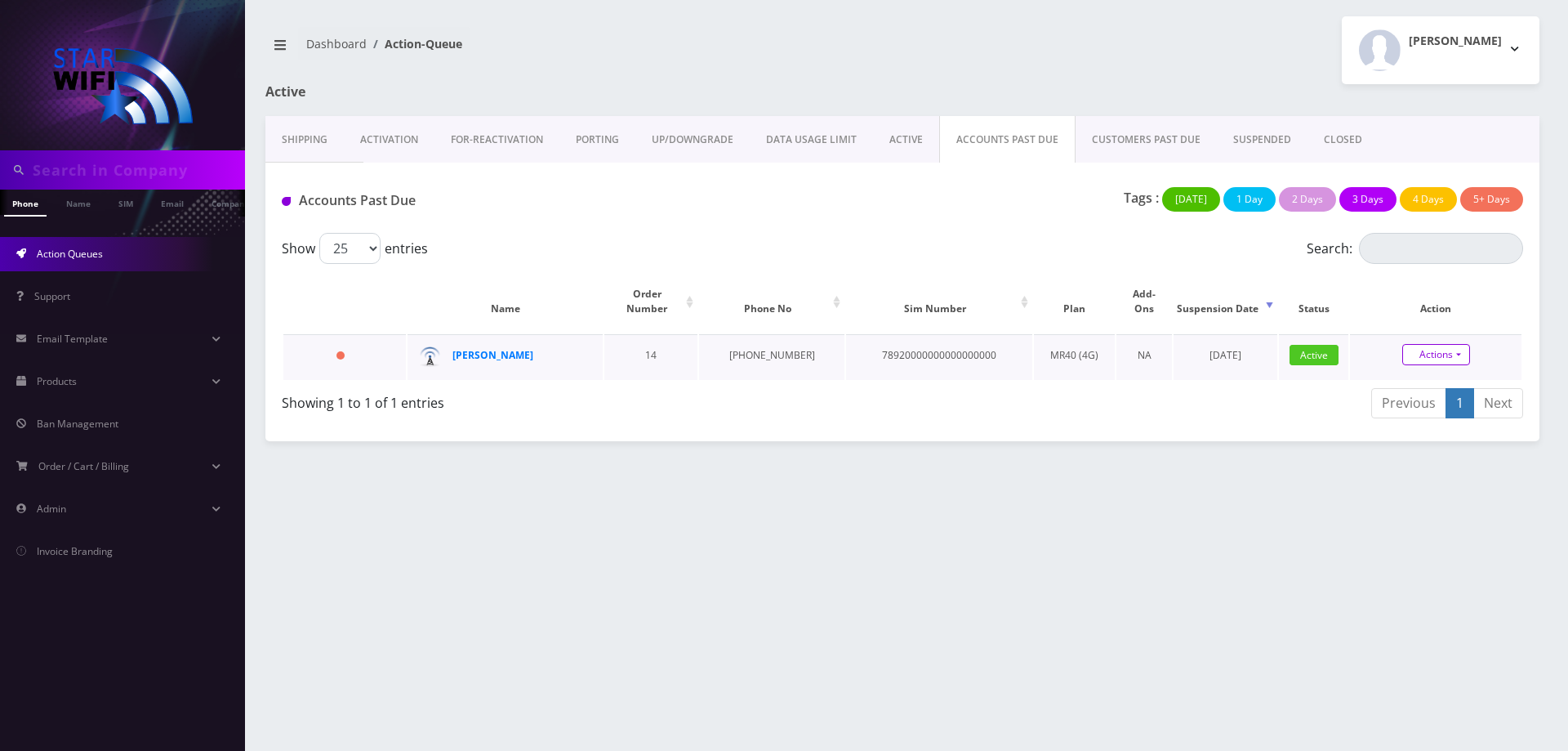
click at [1455, 344] on link "Actions" at bounding box center [1436, 354] width 68 height 21
click at [1204, 473] on div "Phone Name SIM Email Company Customer Dashboard Action-Queue Melanie Elker" at bounding box center [902, 375] width 1331 height 751
click at [514, 348] on strong "[PERSON_NAME]" at bounding box center [492, 355] width 81 height 14
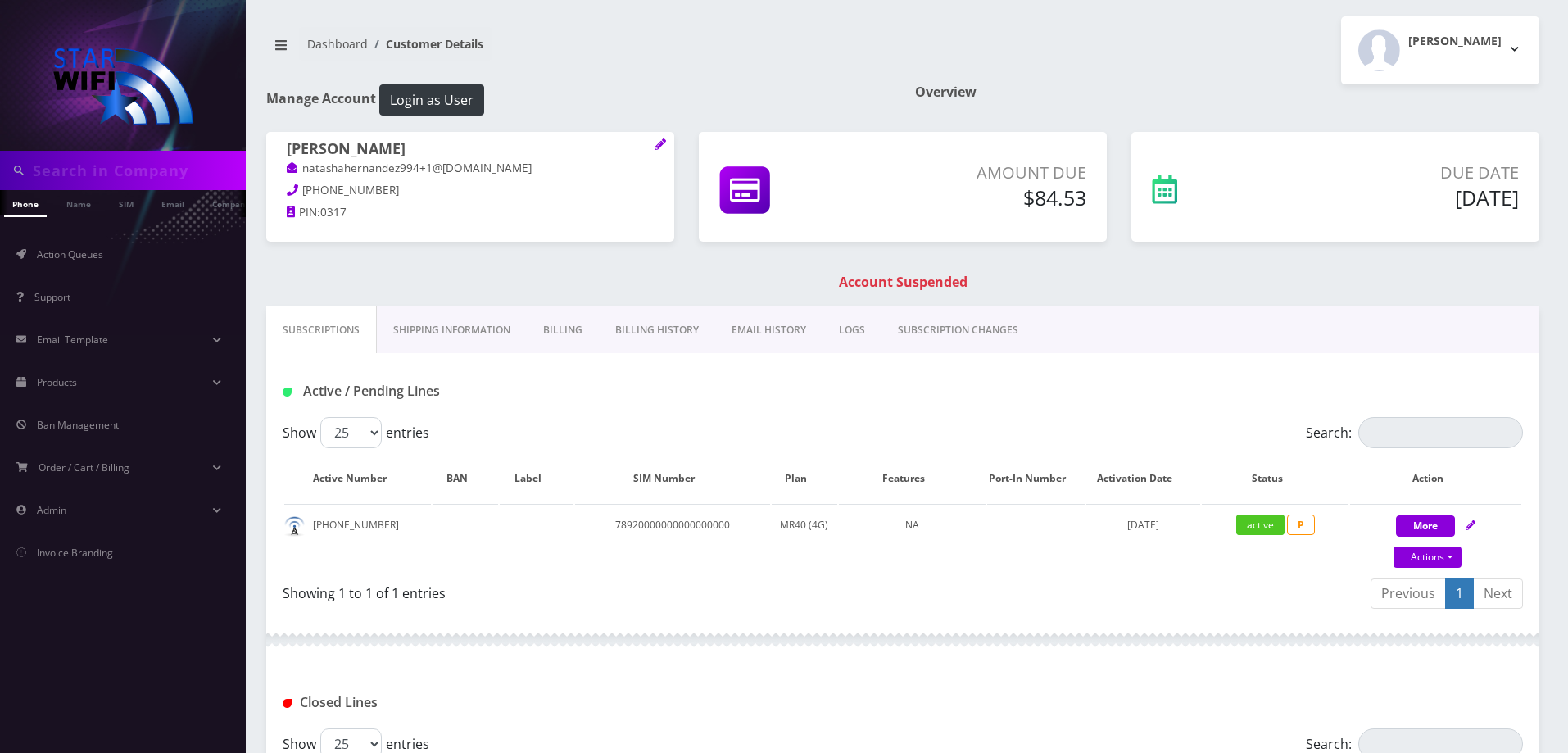
click at [669, 324] on link "Billing History" at bounding box center [656, 330] width 117 height 48
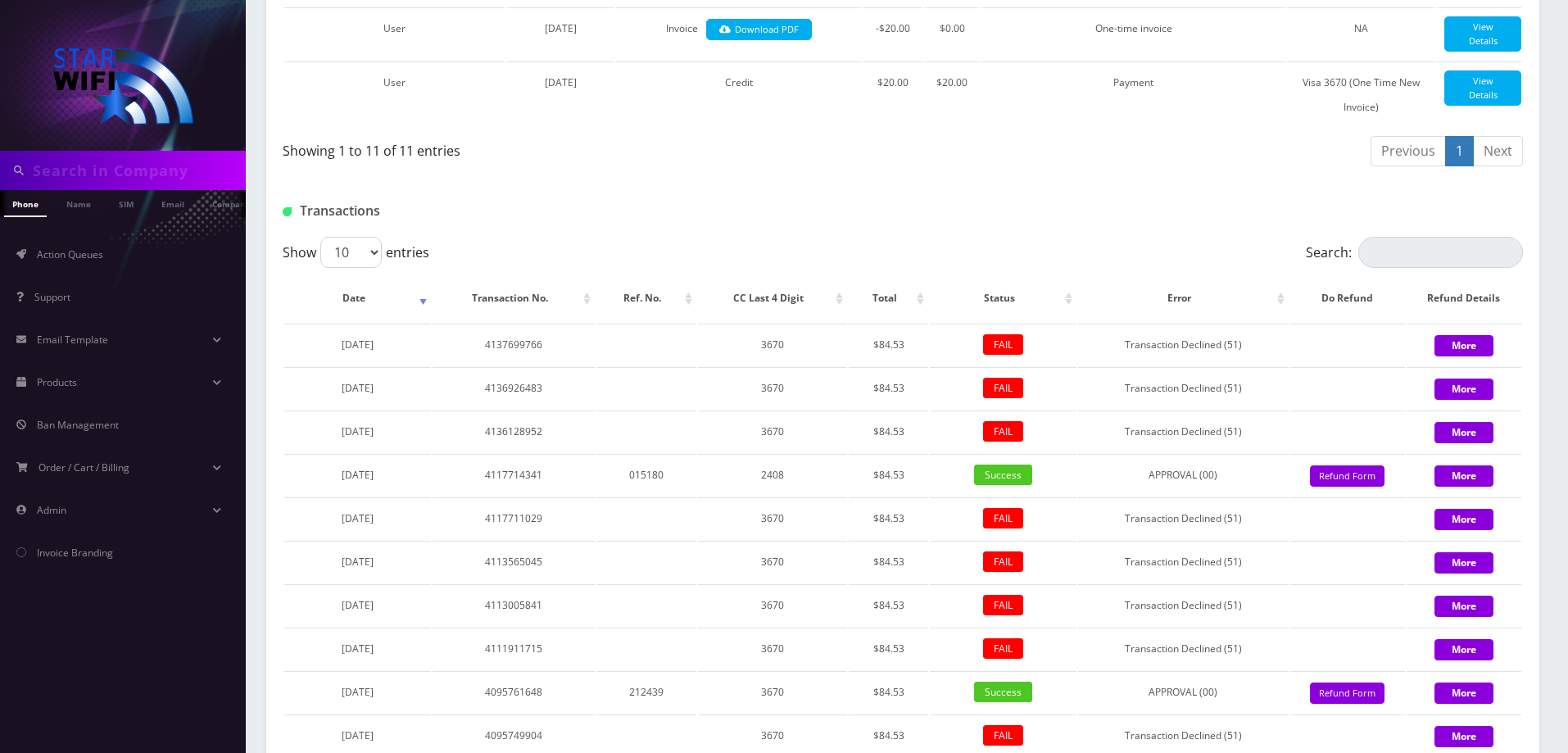
scroll to position [1143, 0]
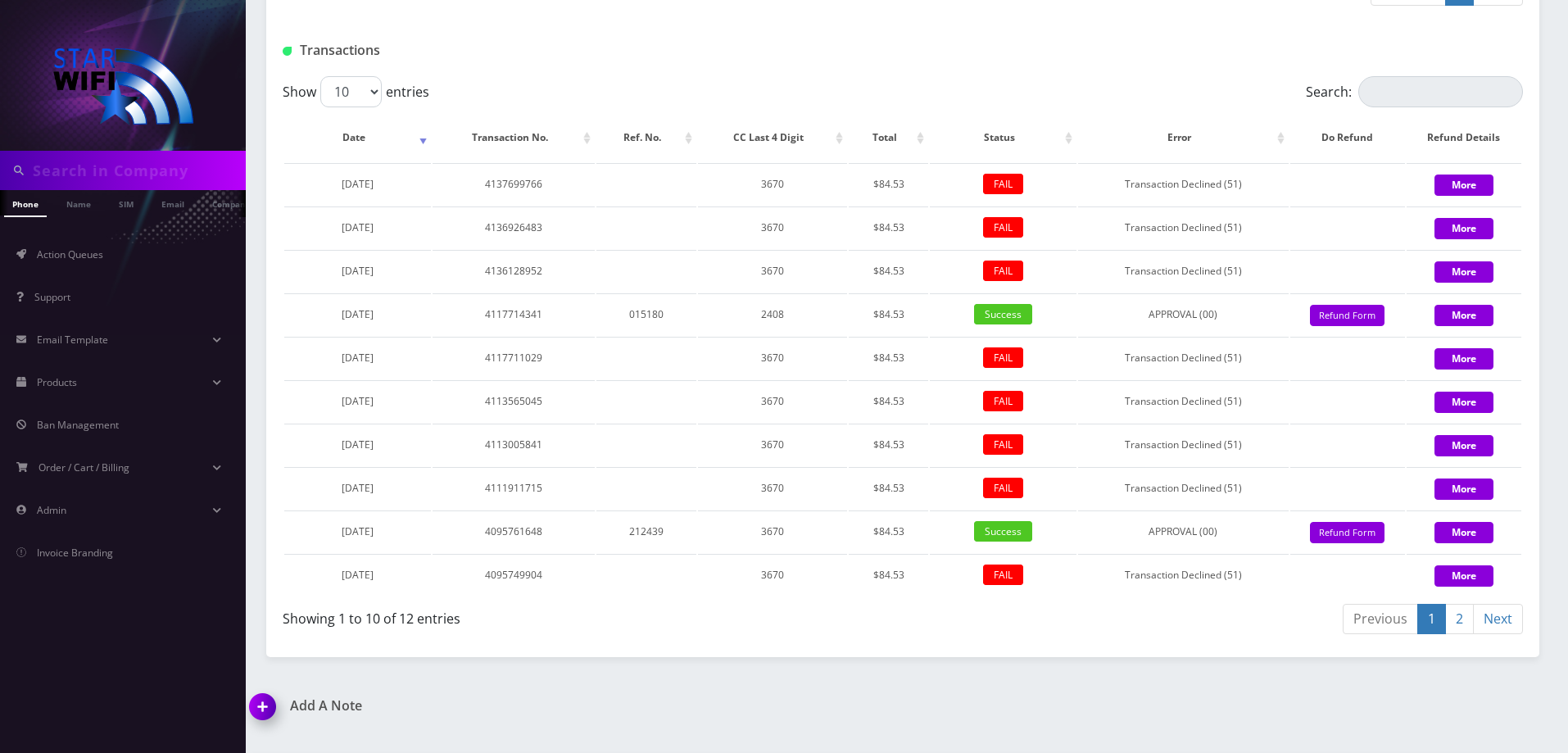
click at [1457, 603] on link "2" at bounding box center [1459, 618] width 29 height 30
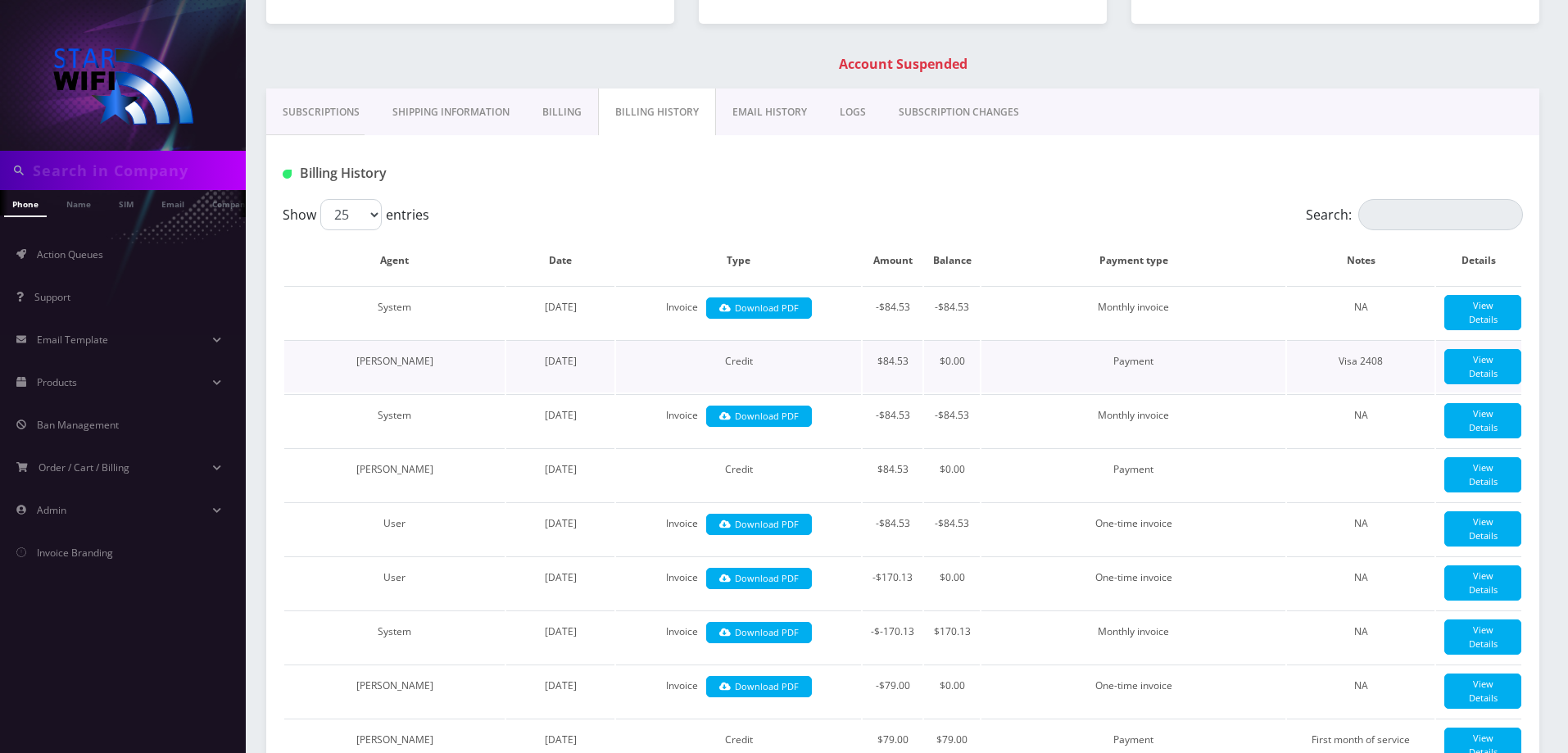
scroll to position [0, 0]
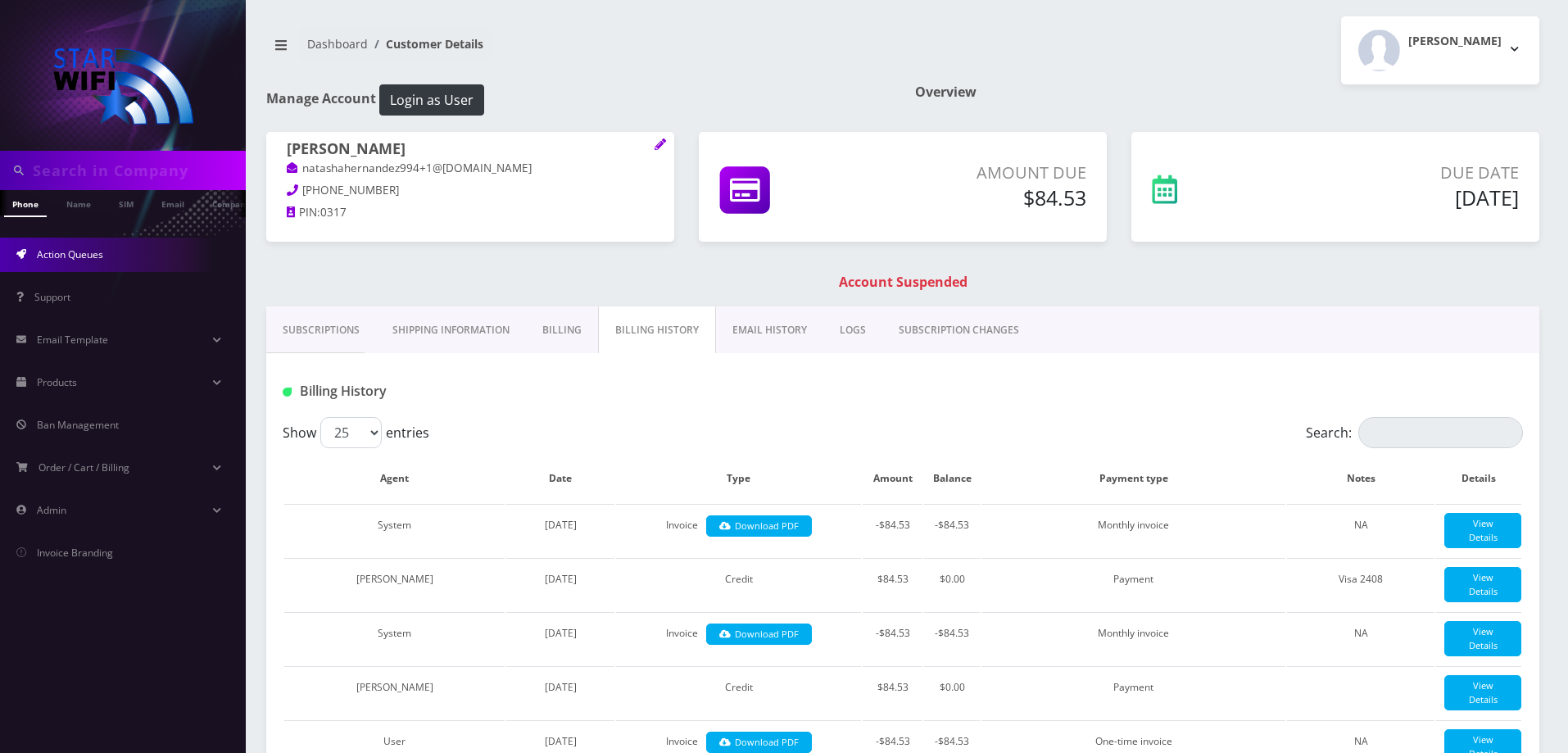
click at [76, 260] on span "Action Queues" at bounding box center [70, 254] width 67 height 14
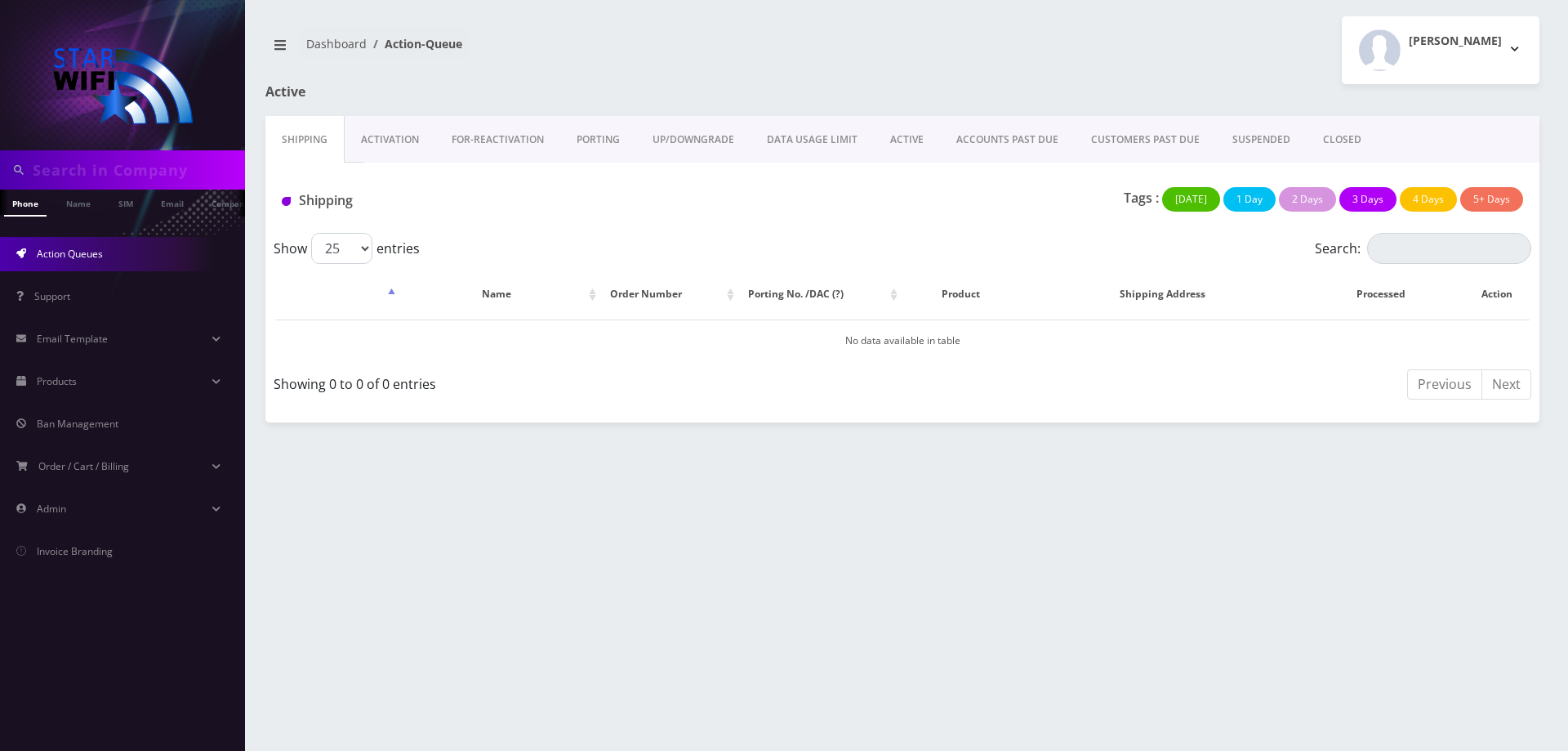
click at [1245, 139] on link "SUSPENDED" at bounding box center [1261, 140] width 90 height 48
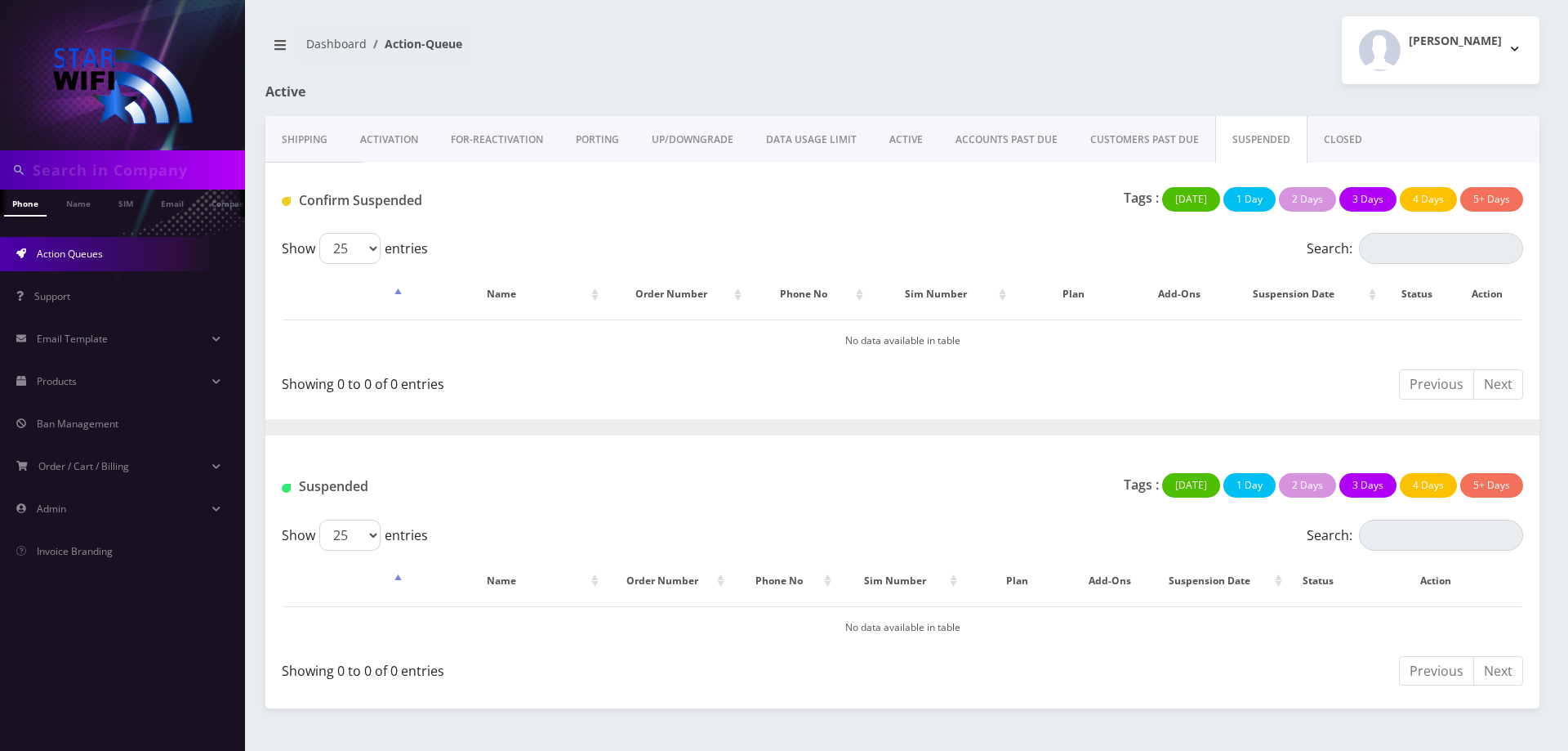
click at [1360, 130] on link "CLOSED" at bounding box center [1342, 140] width 71 height 48
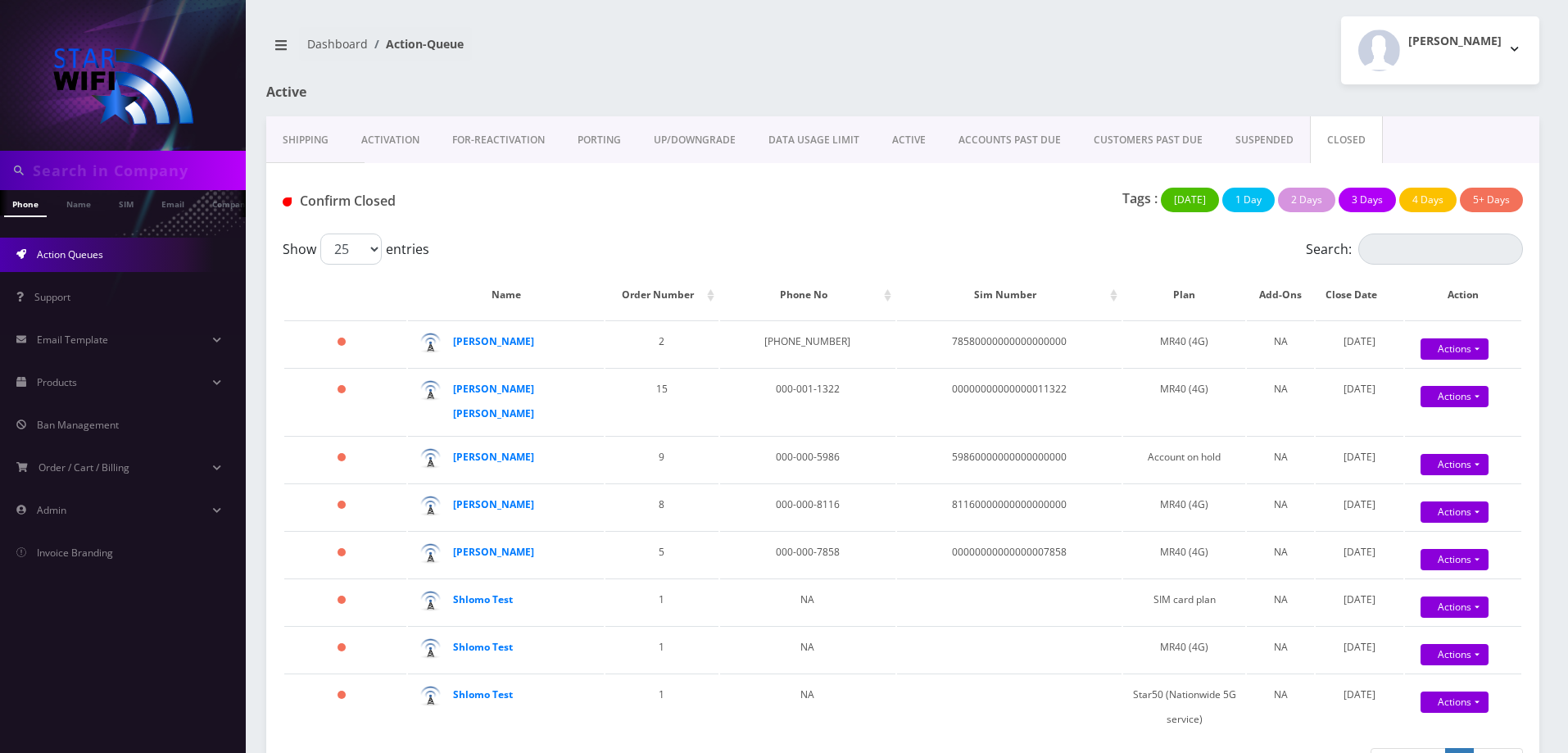
click at [1266, 138] on link "SUSPENDED" at bounding box center [1264, 141] width 91 height 48
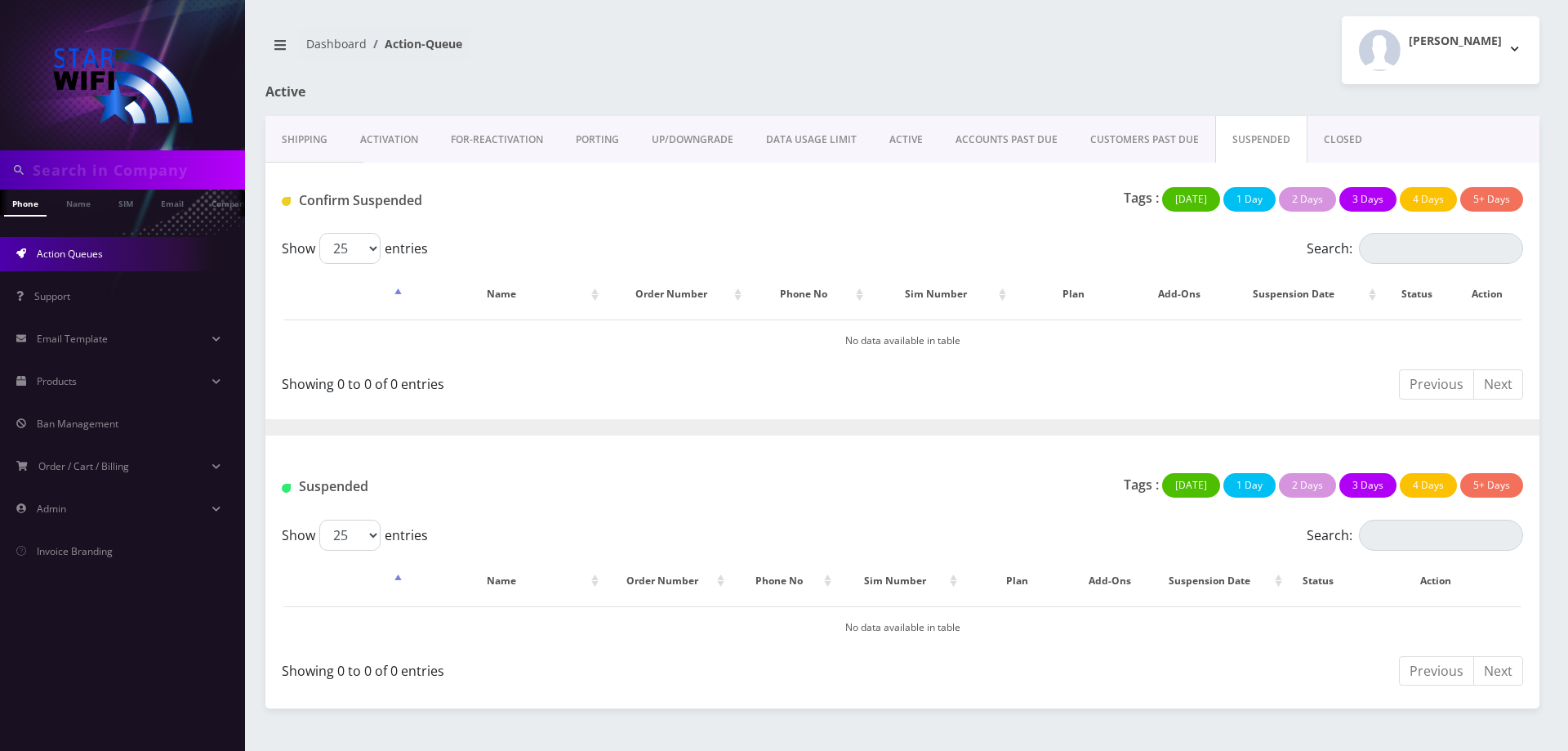
click at [1162, 137] on link "CUSTOMERS PAST DUE" at bounding box center [1144, 140] width 141 height 48
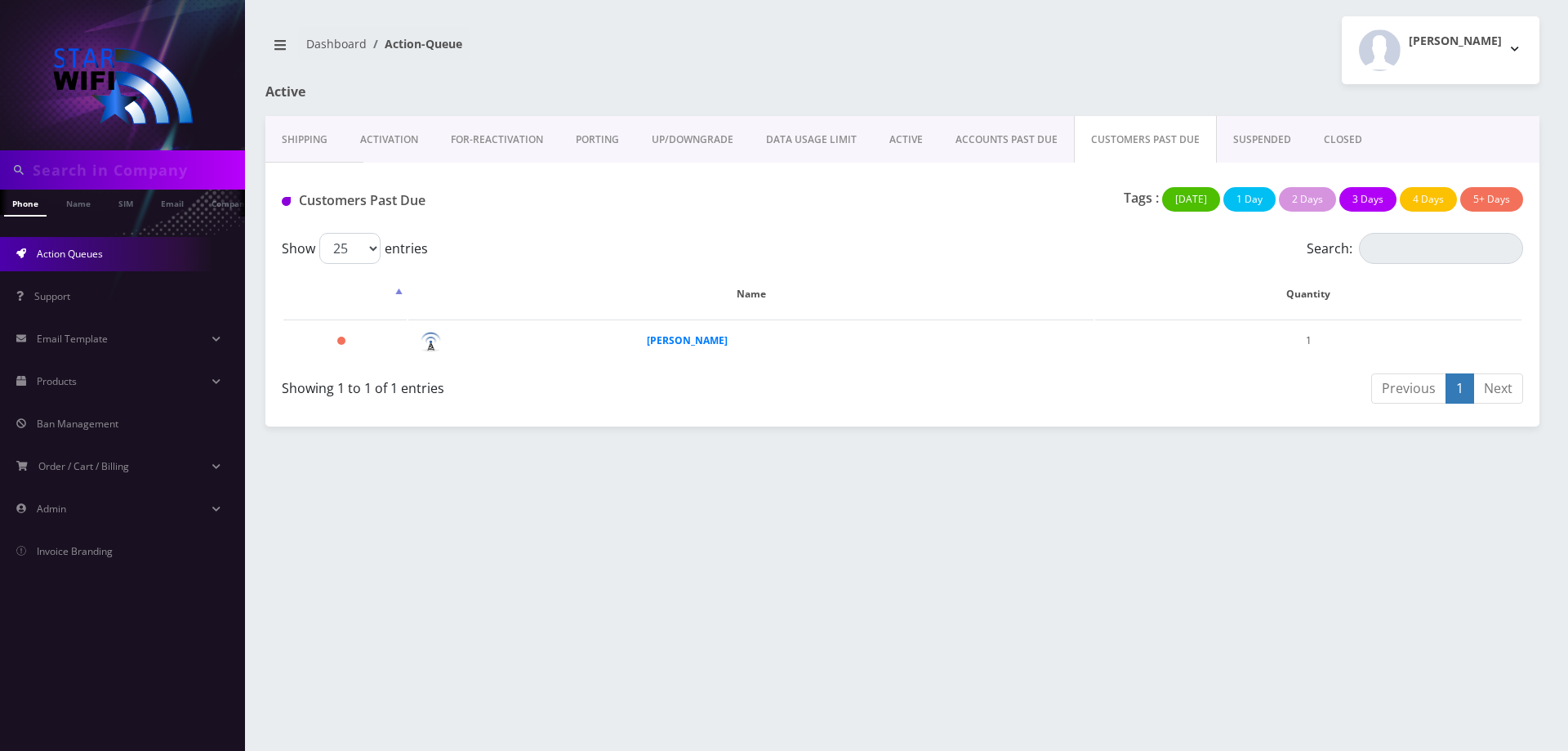
click at [988, 124] on link "ACCOUNTS PAST DUE" at bounding box center [1005, 140] width 134 height 48
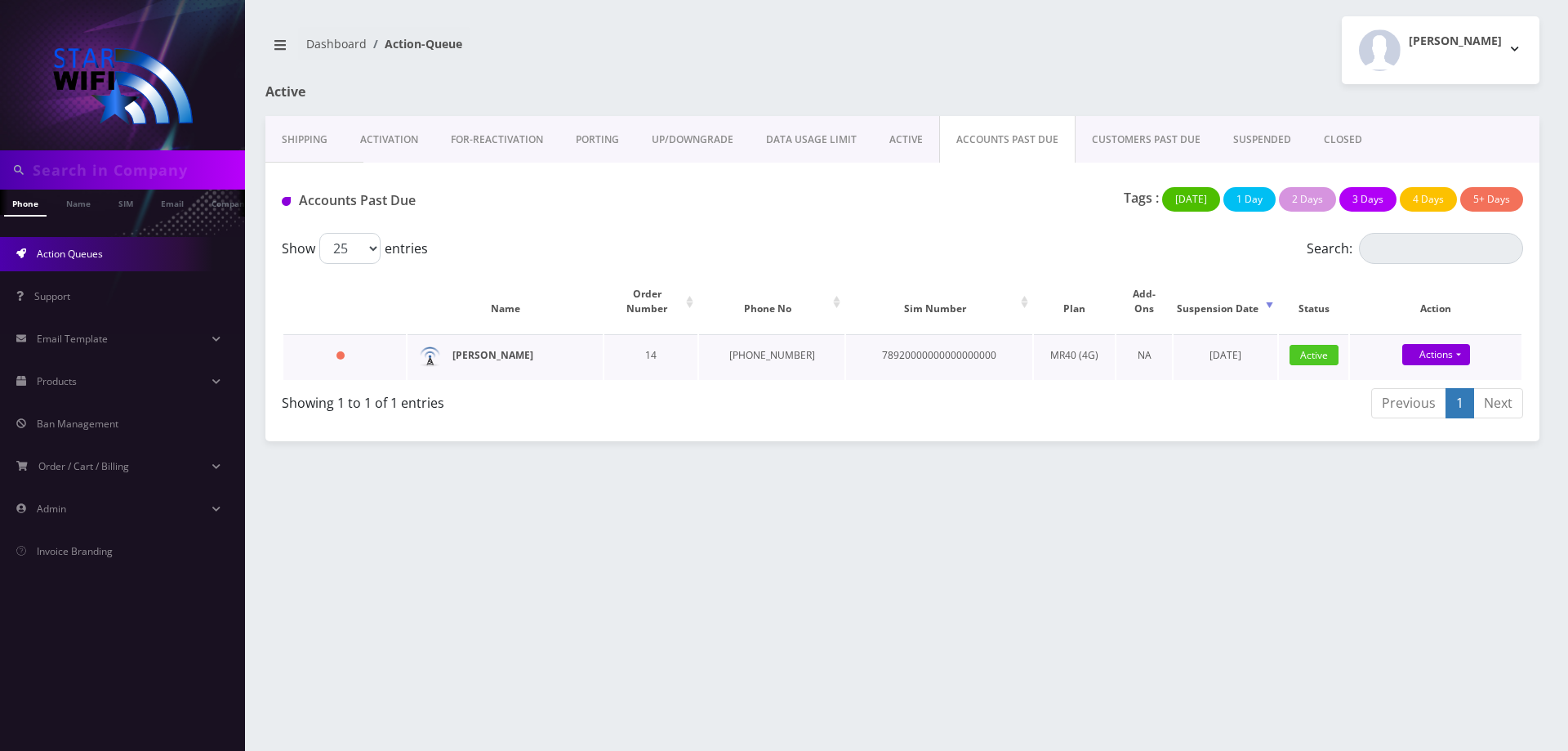
click at [504, 348] on strong "[PERSON_NAME]" at bounding box center [492, 355] width 81 height 14
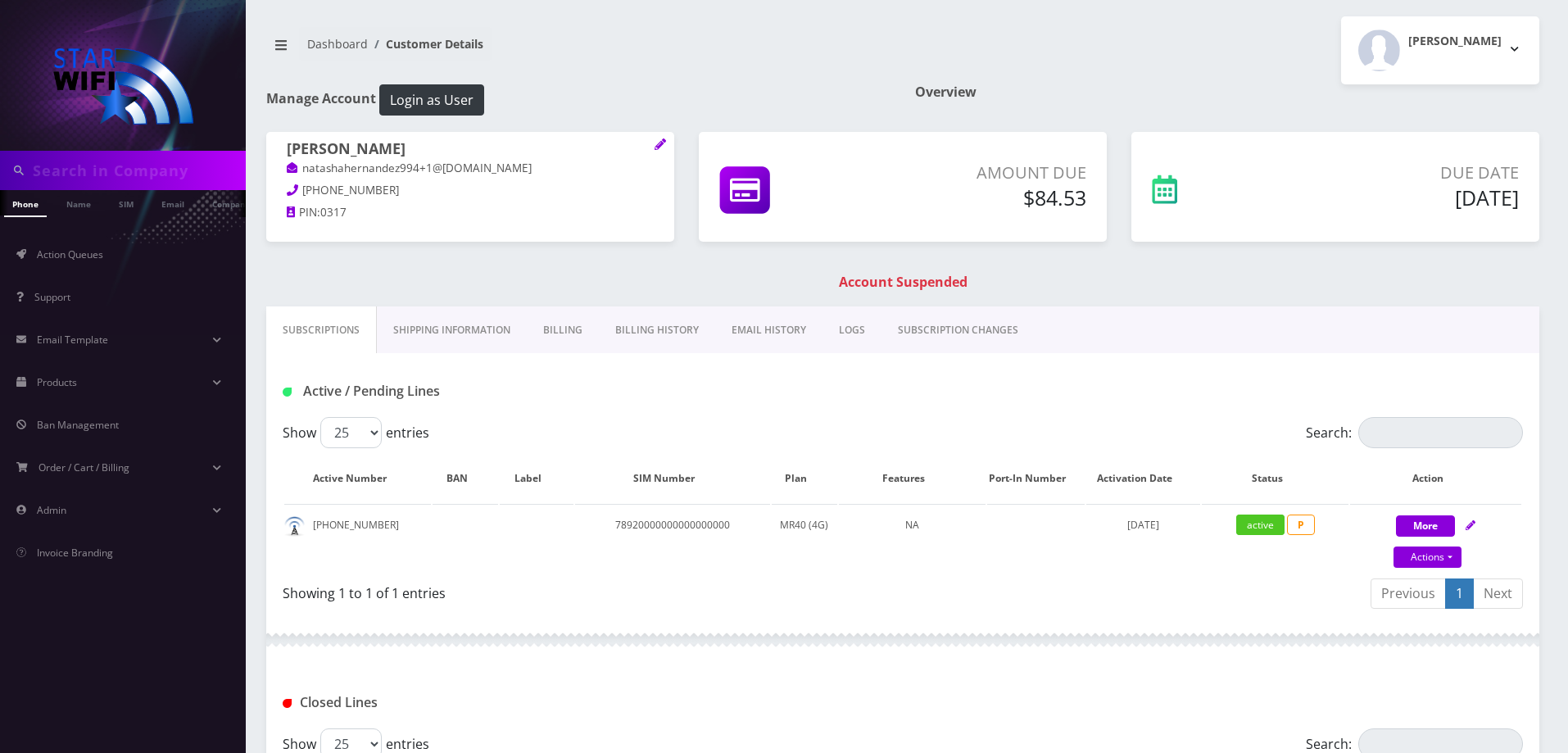
click at [568, 337] on link "Billing" at bounding box center [563, 330] width 72 height 48
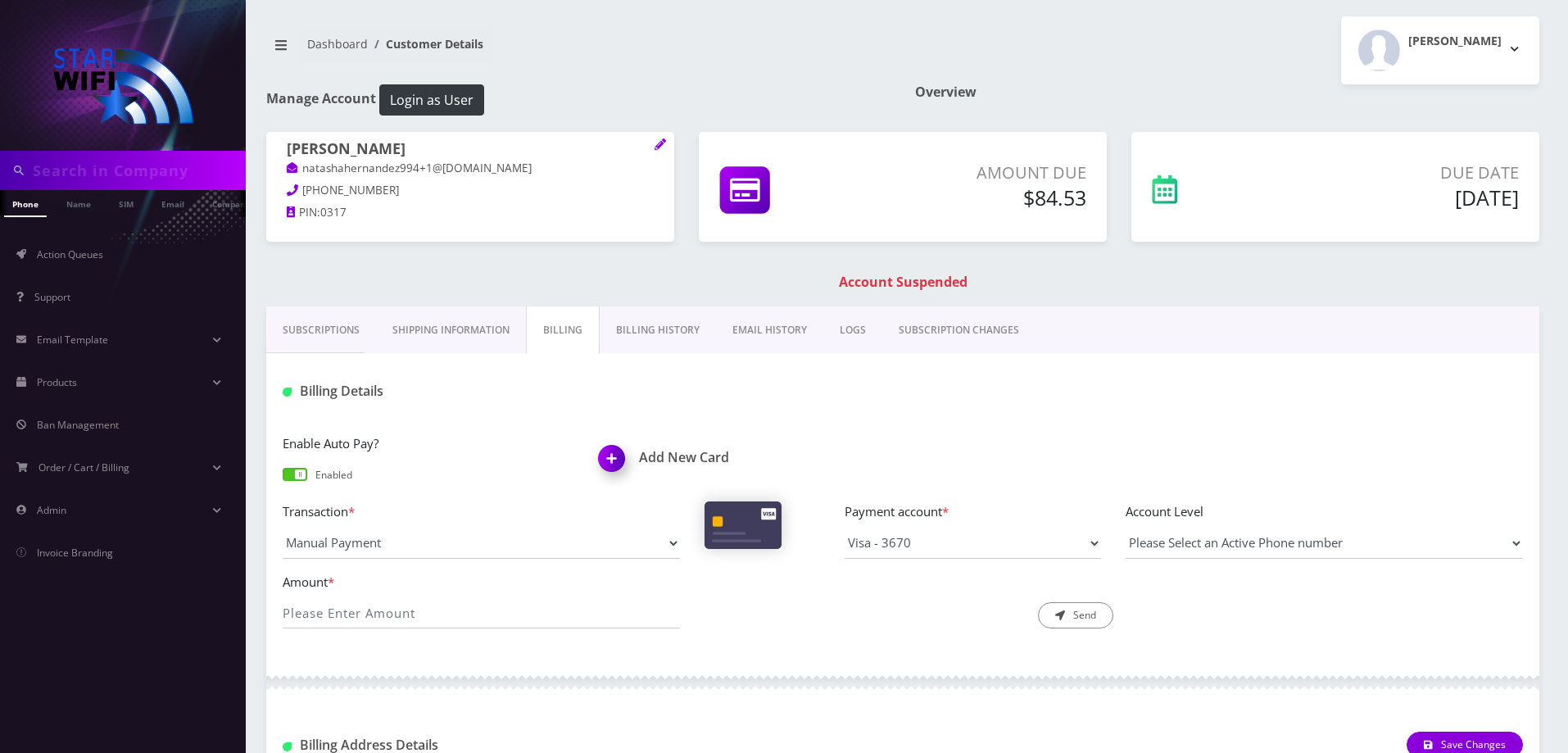
click at [655, 330] on link "Billing History" at bounding box center [657, 330] width 117 height 48
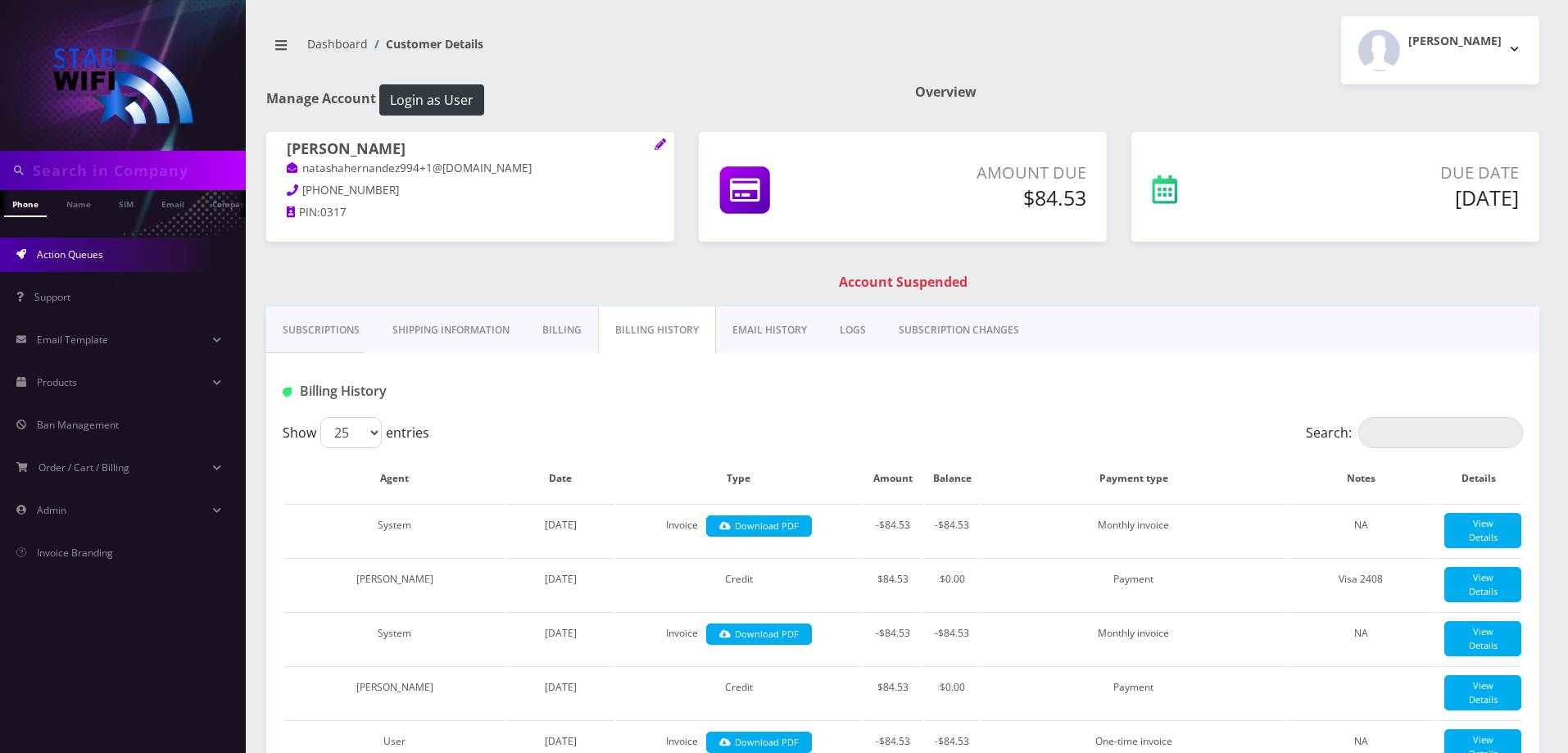
click at [67, 261] on link "Action Queues" at bounding box center [123, 254] width 245 height 34
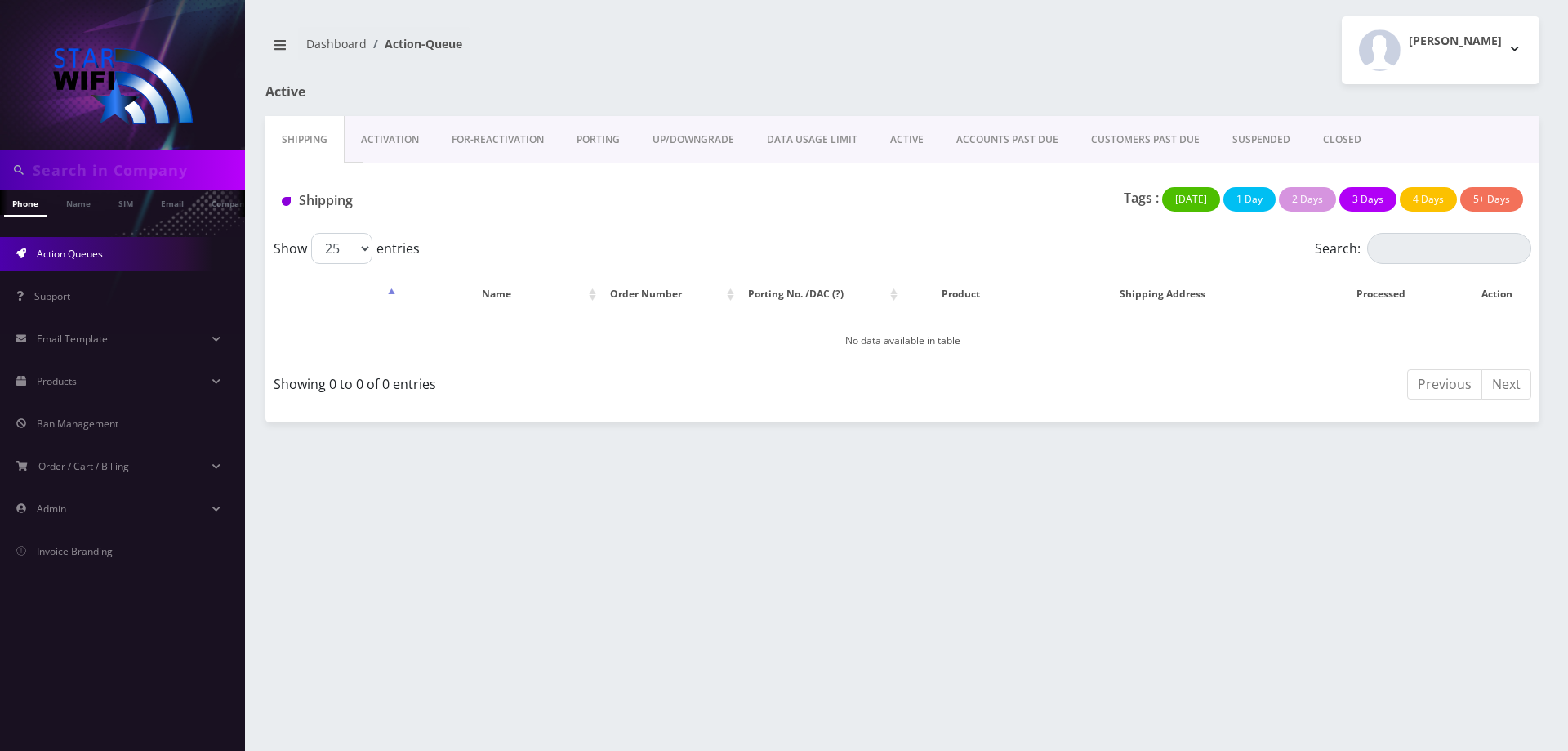
click at [1249, 135] on link "SUSPENDED" at bounding box center [1261, 140] width 90 height 48
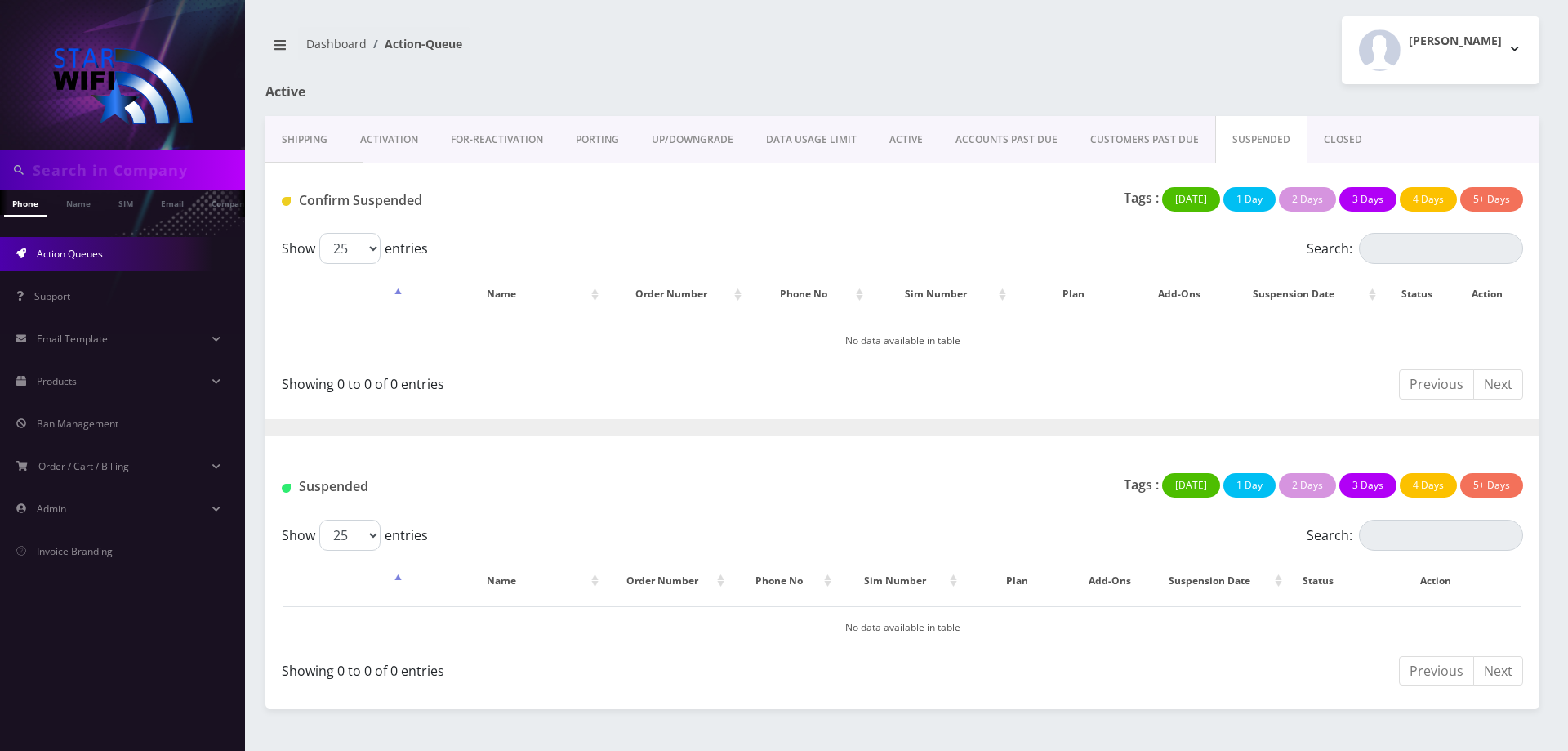
click at [1168, 135] on link "CUSTOMERS PAST DUE" at bounding box center [1144, 140] width 141 height 48
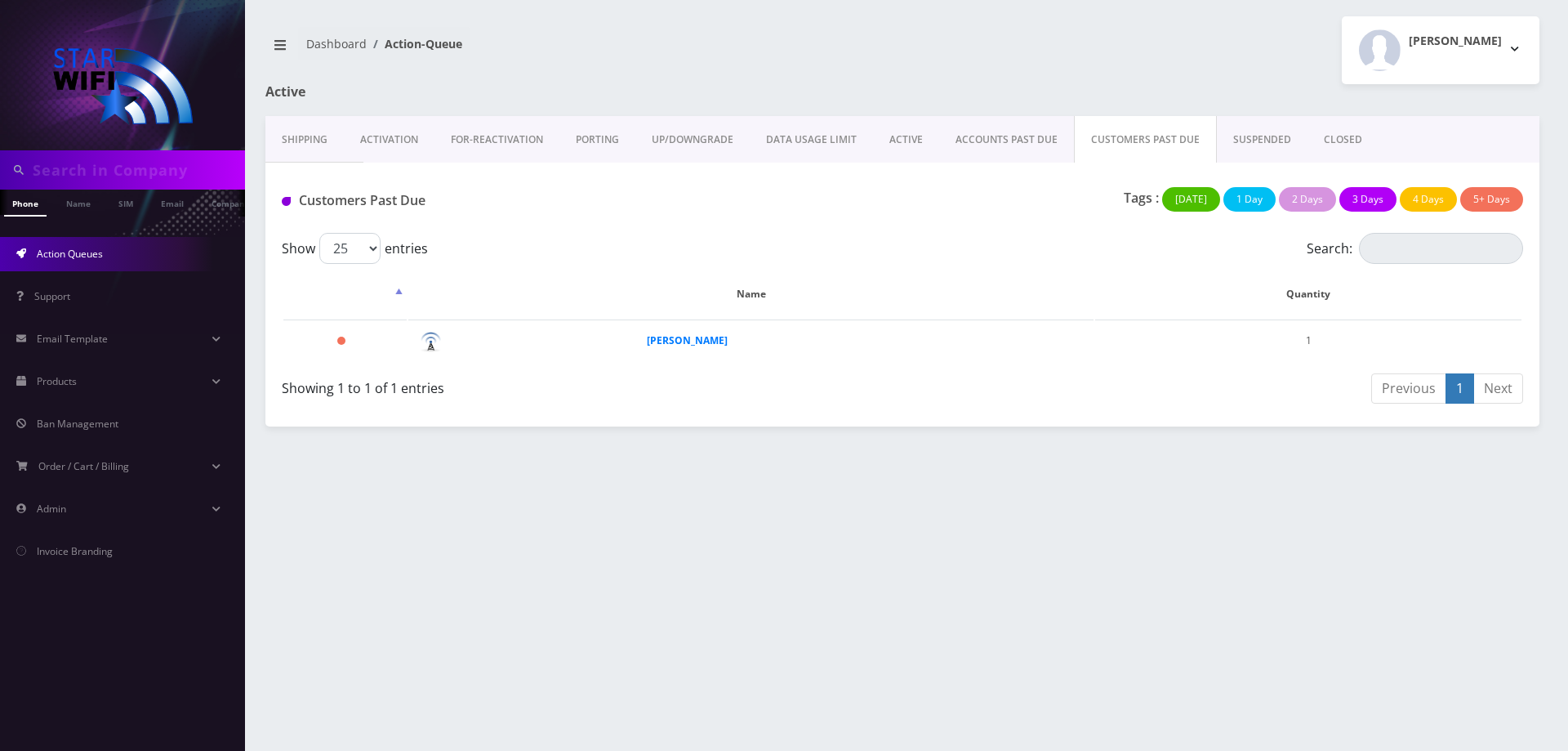
click at [1244, 135] on link "SUSPENDED" at bounding box center [1262, 140] width 90 height 48
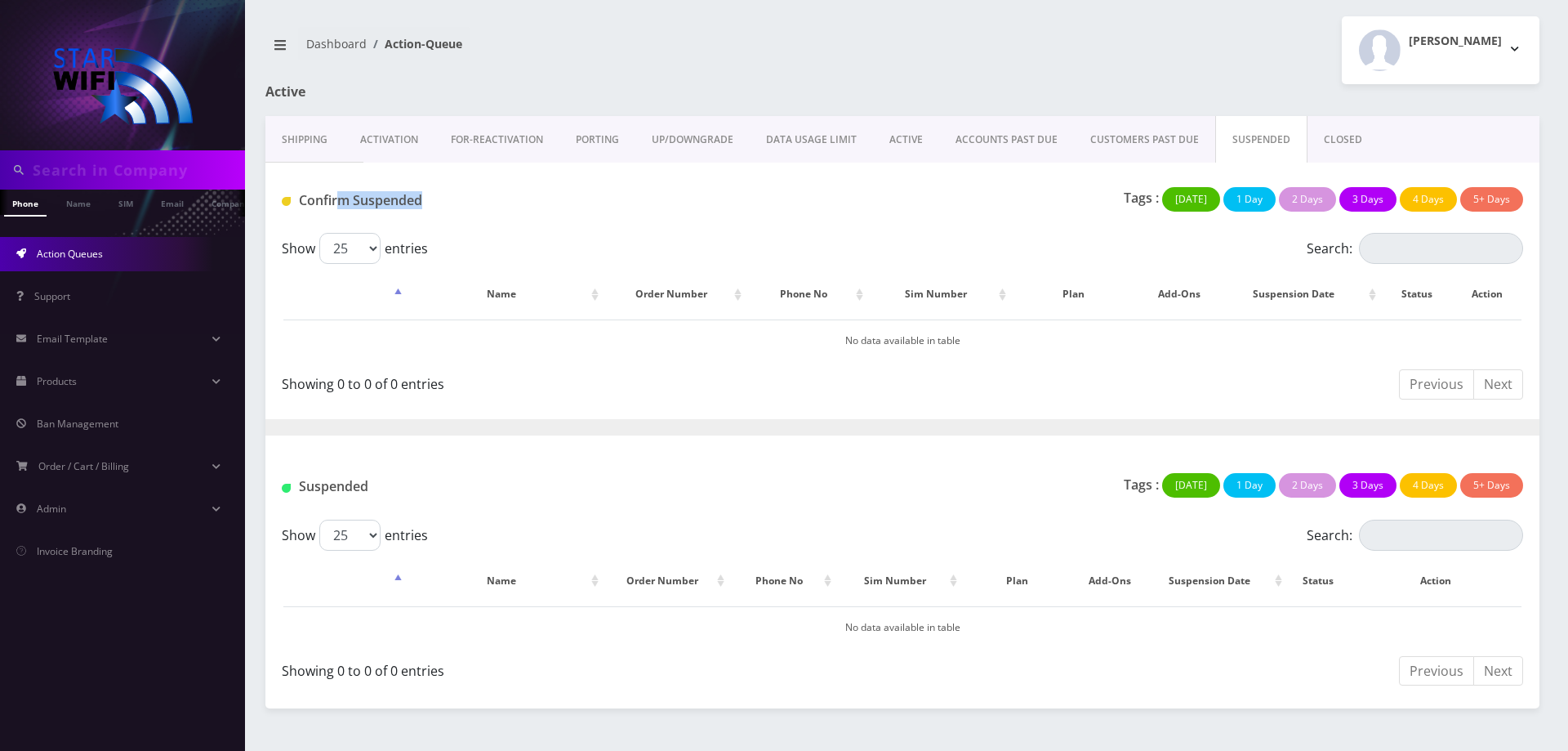
drag, startPoint x: 427, startPoint y: 203, endPoint x: 343, endPoint y: 203, distance: 84.0
click at [343, 203] on h1 "Confirm Suspended" at bounding box center [480, 201] width 398 height 16
click at [1114, 132] on link "CUSTOMERS PAST DUE" at bounding box center [1144, 140] width 141 height 48
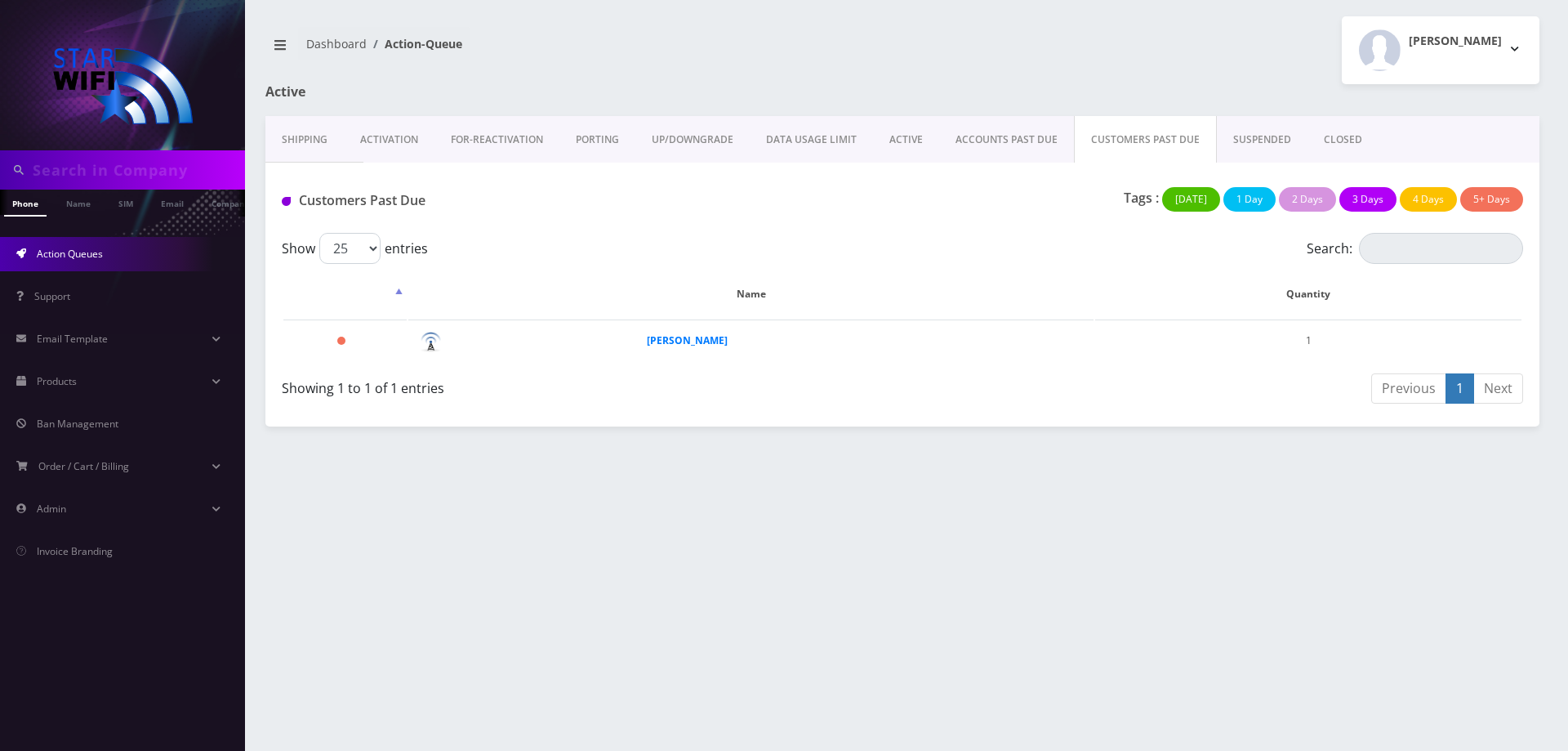
click at [1016, 138] on link "ACCOUNTS PAST DUE" at bounding box center [1005, 140] width 134 height 48
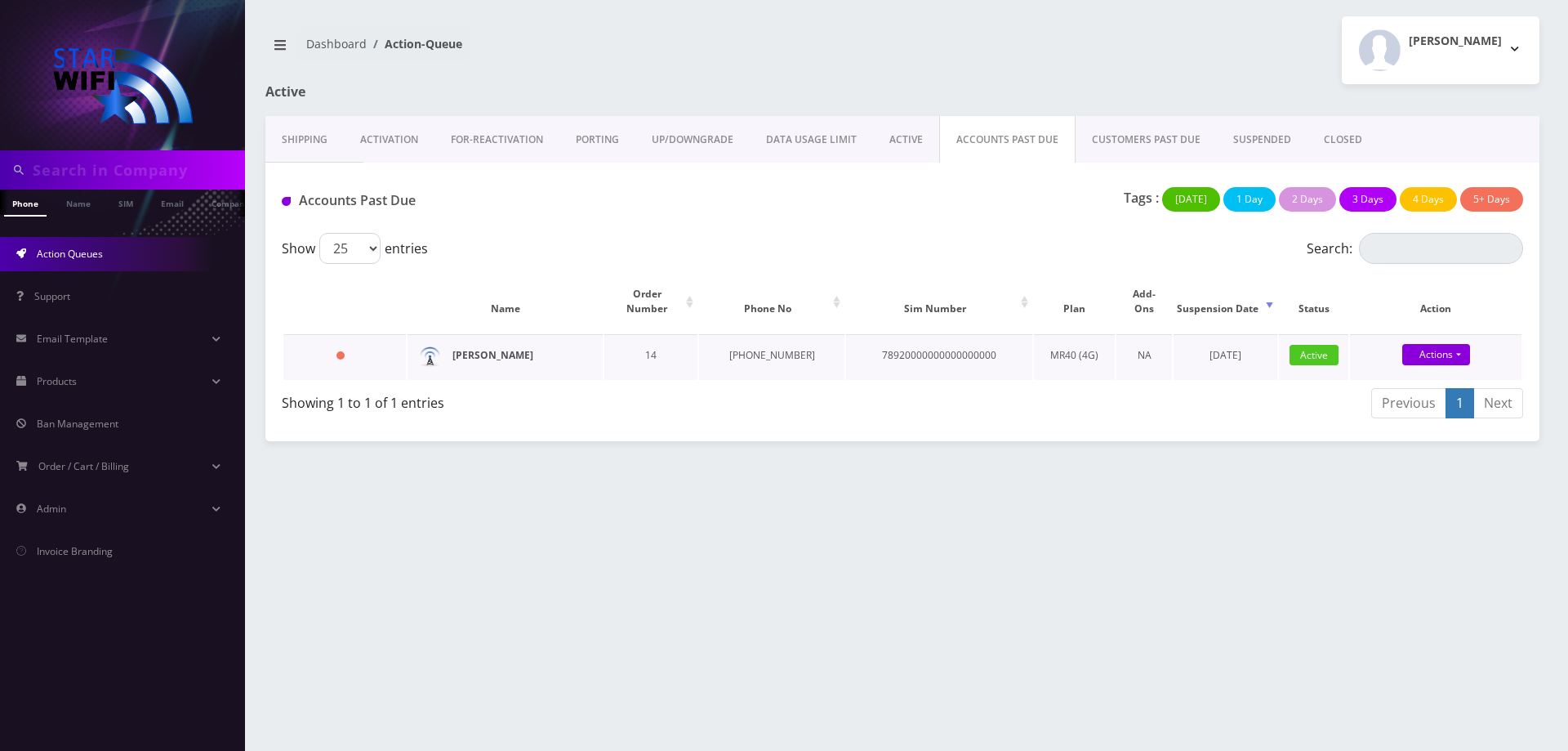
click at [509, 348] on strong "[PERSON_NAME]" at bounding box center [492, 355] width 81 height 14
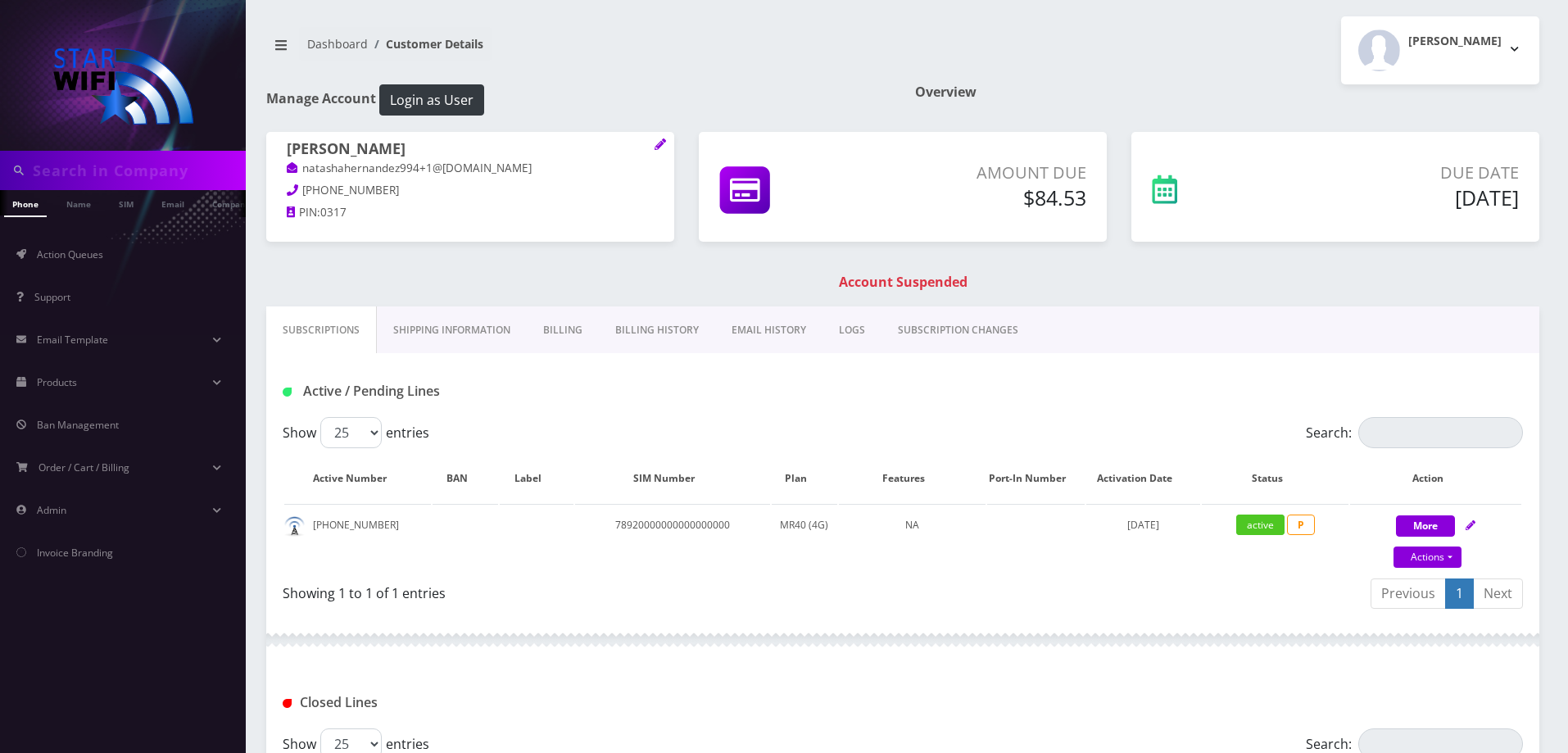
click at [651, 331] on link "Billing History" at bounding box center [656, 330] width 117 height 48
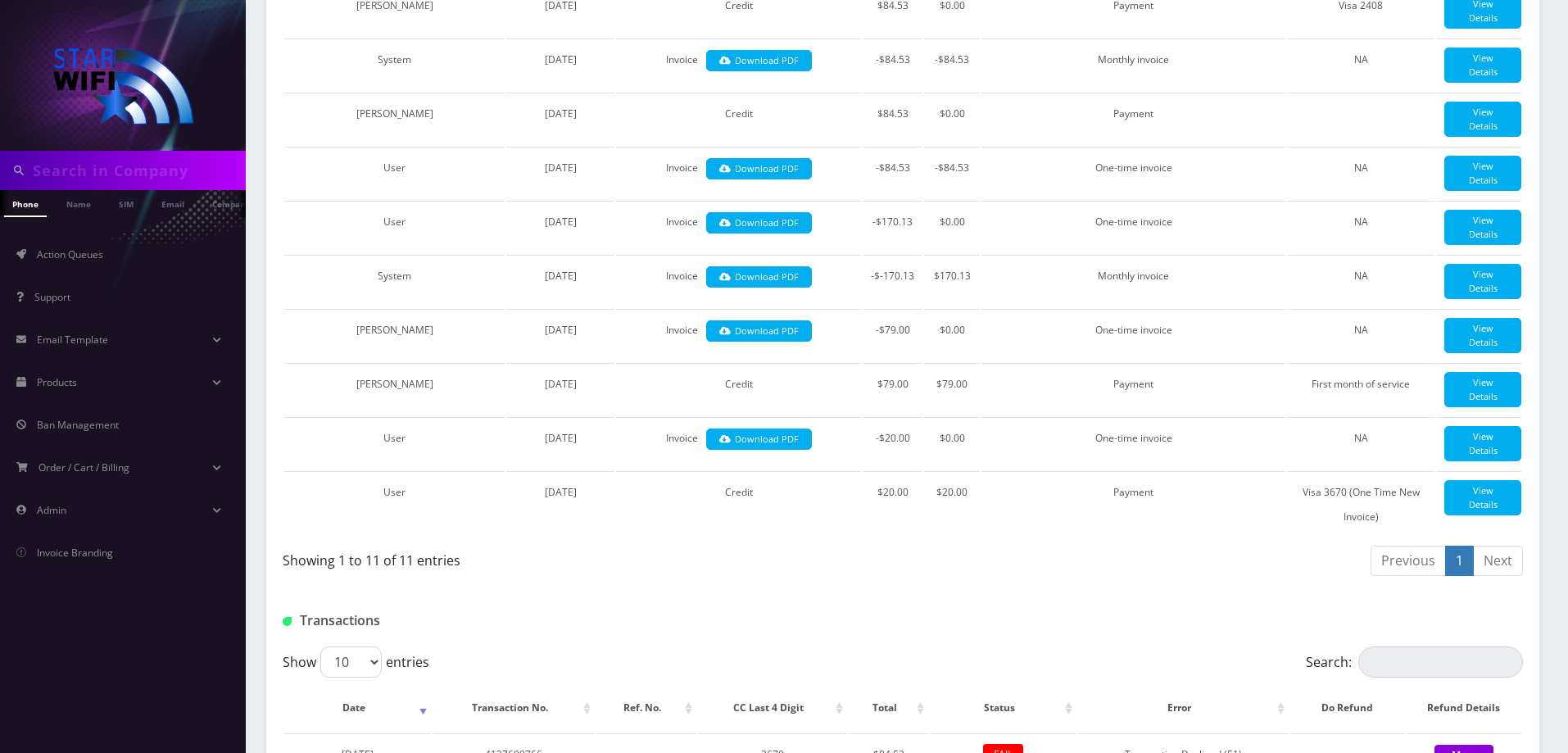
scroll to position [1065, 0]
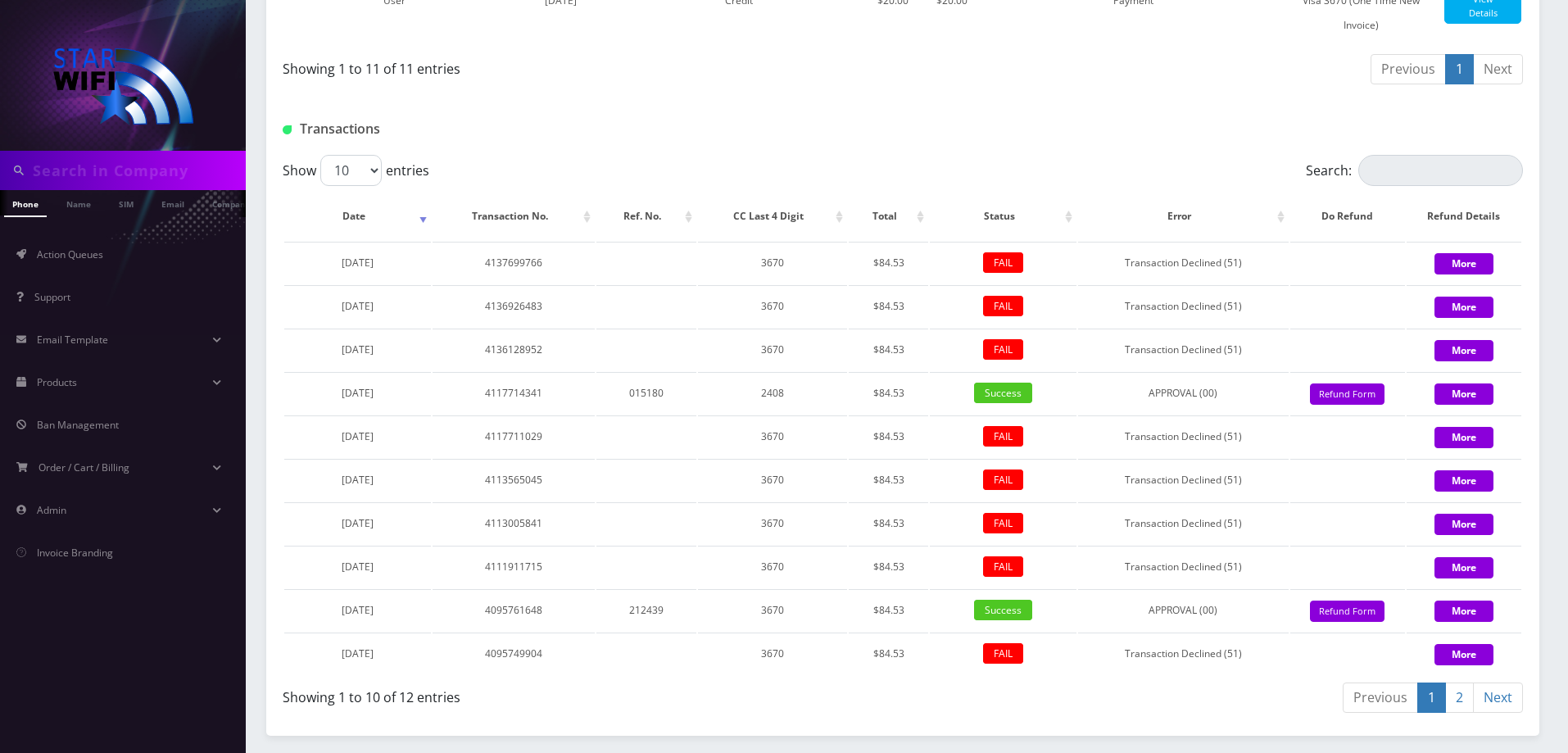
click at [1459, 682] on link "2" at bounding box center [1459, 697] width 29 height 30
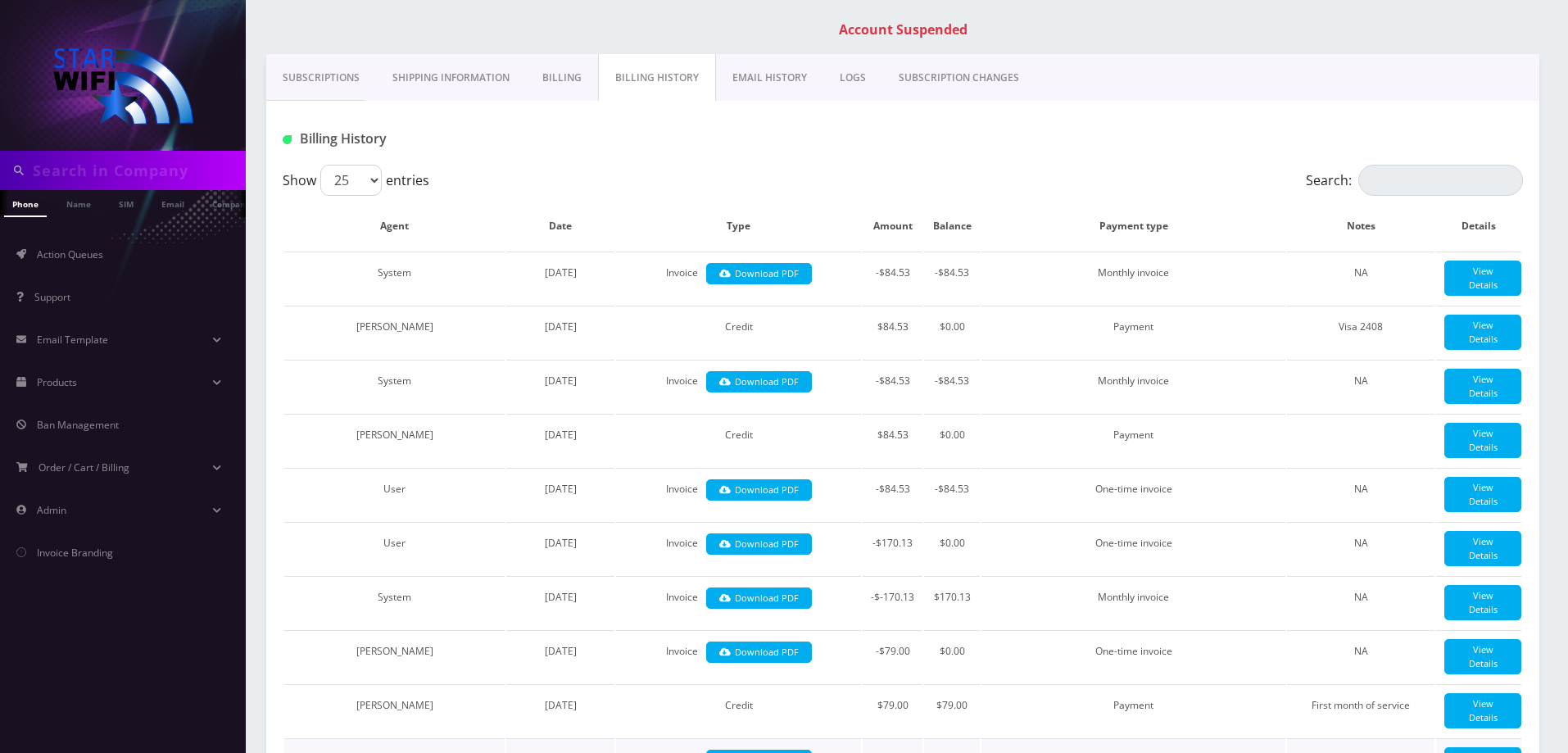
scroll to position [59, 0]
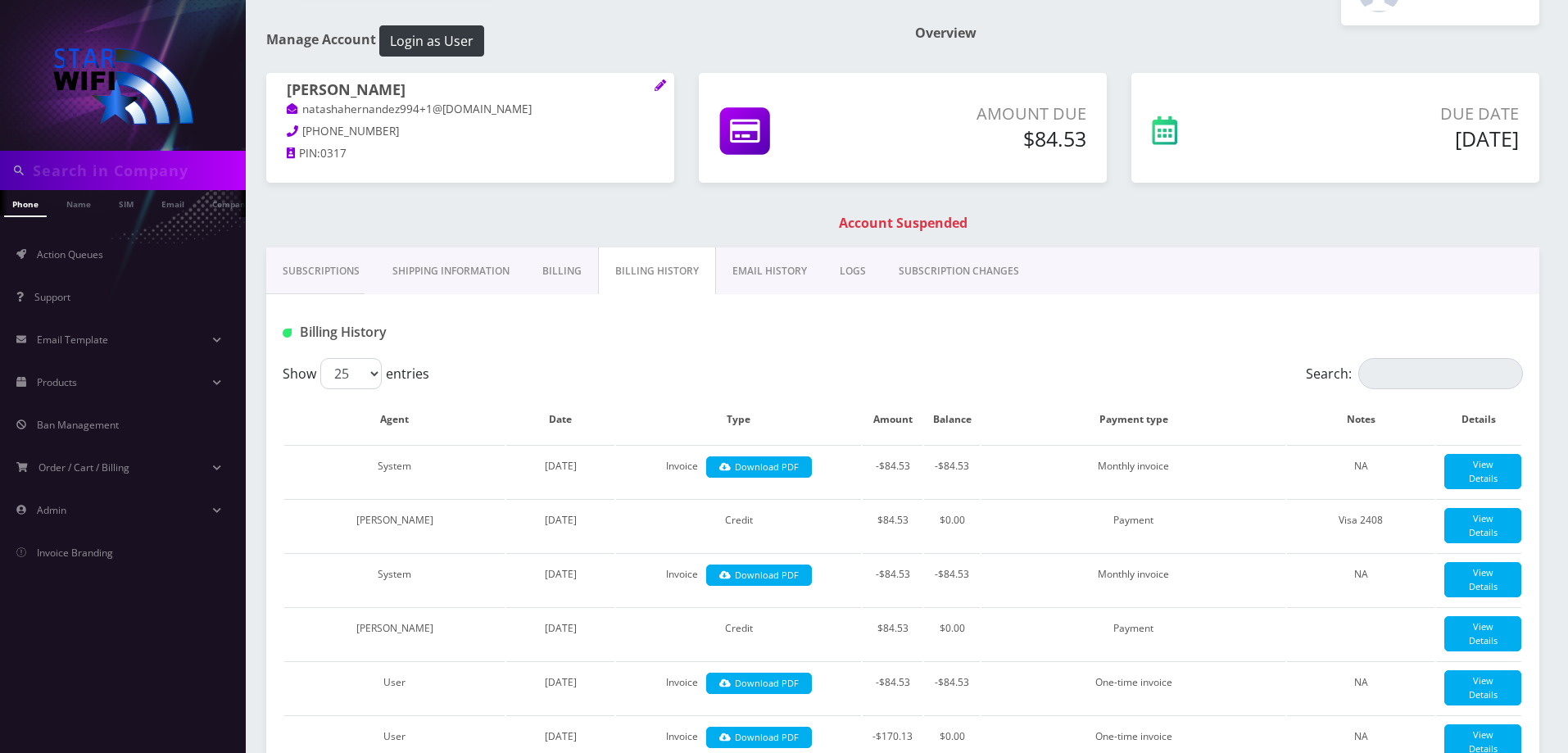
click at [576, 283] on link "Billing" at bounding box center [562, 271] width 72 height 48
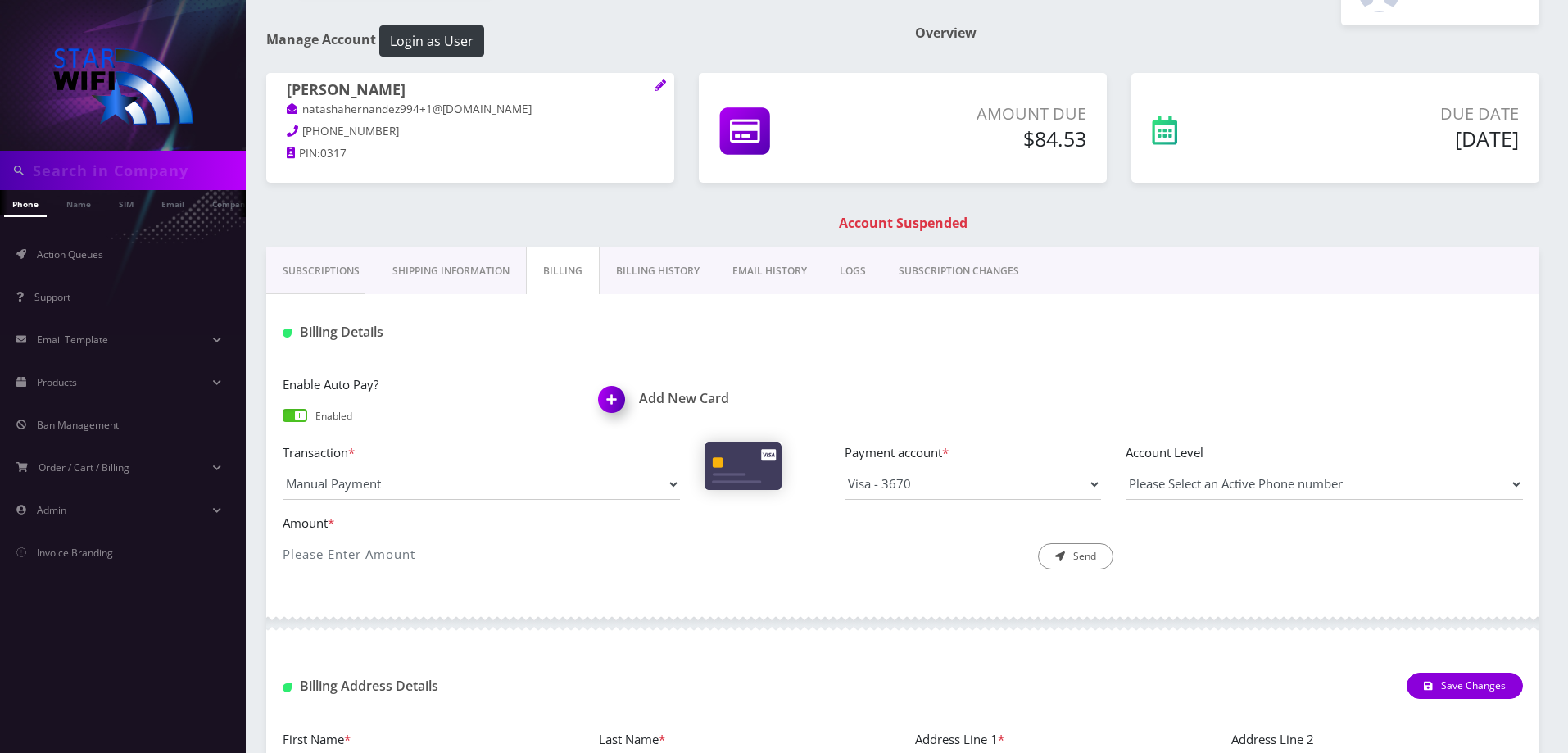
click at [648, 272] on link "Billing History" at bounding box center [657, 271] width 117 height 48
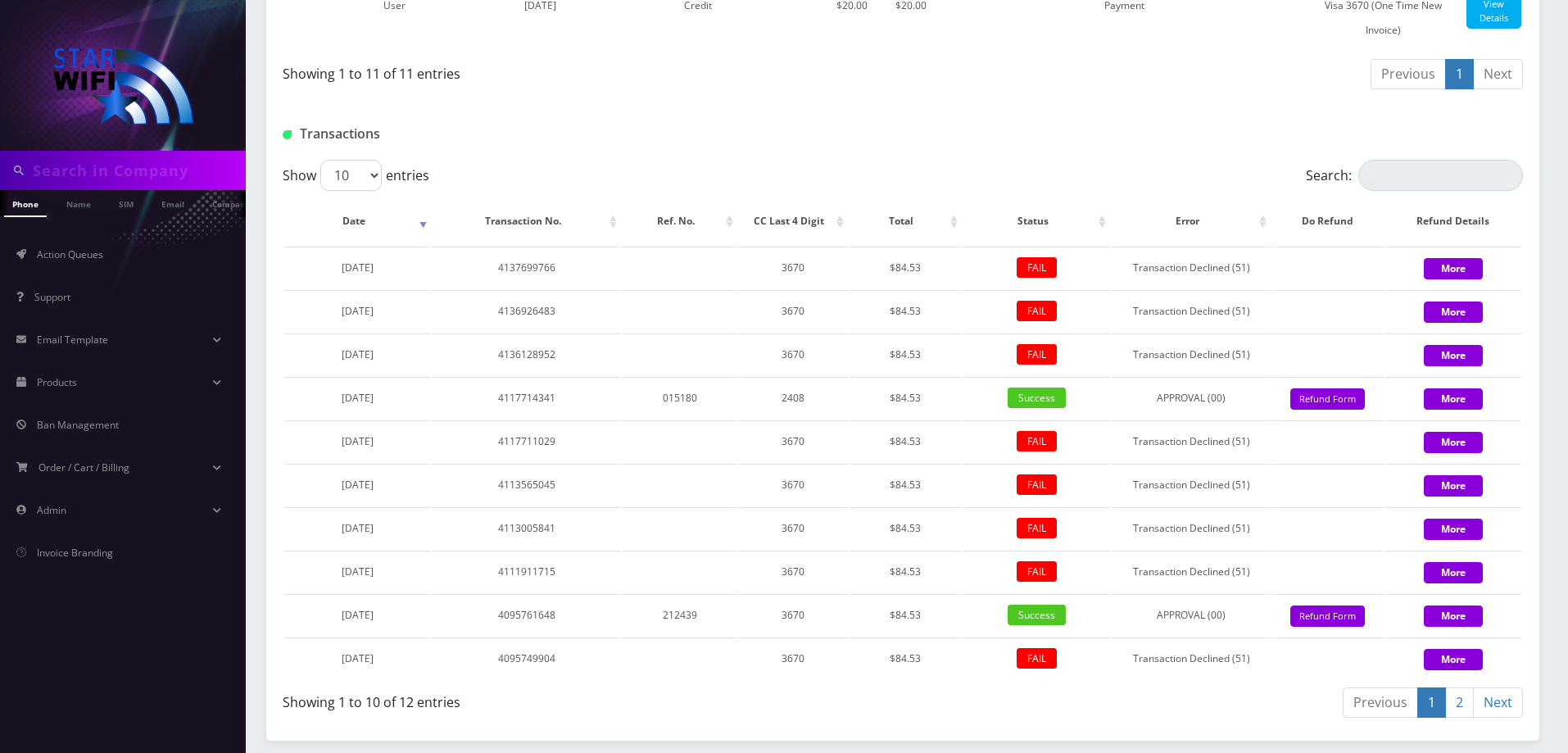
scroll to position [1288, 0]
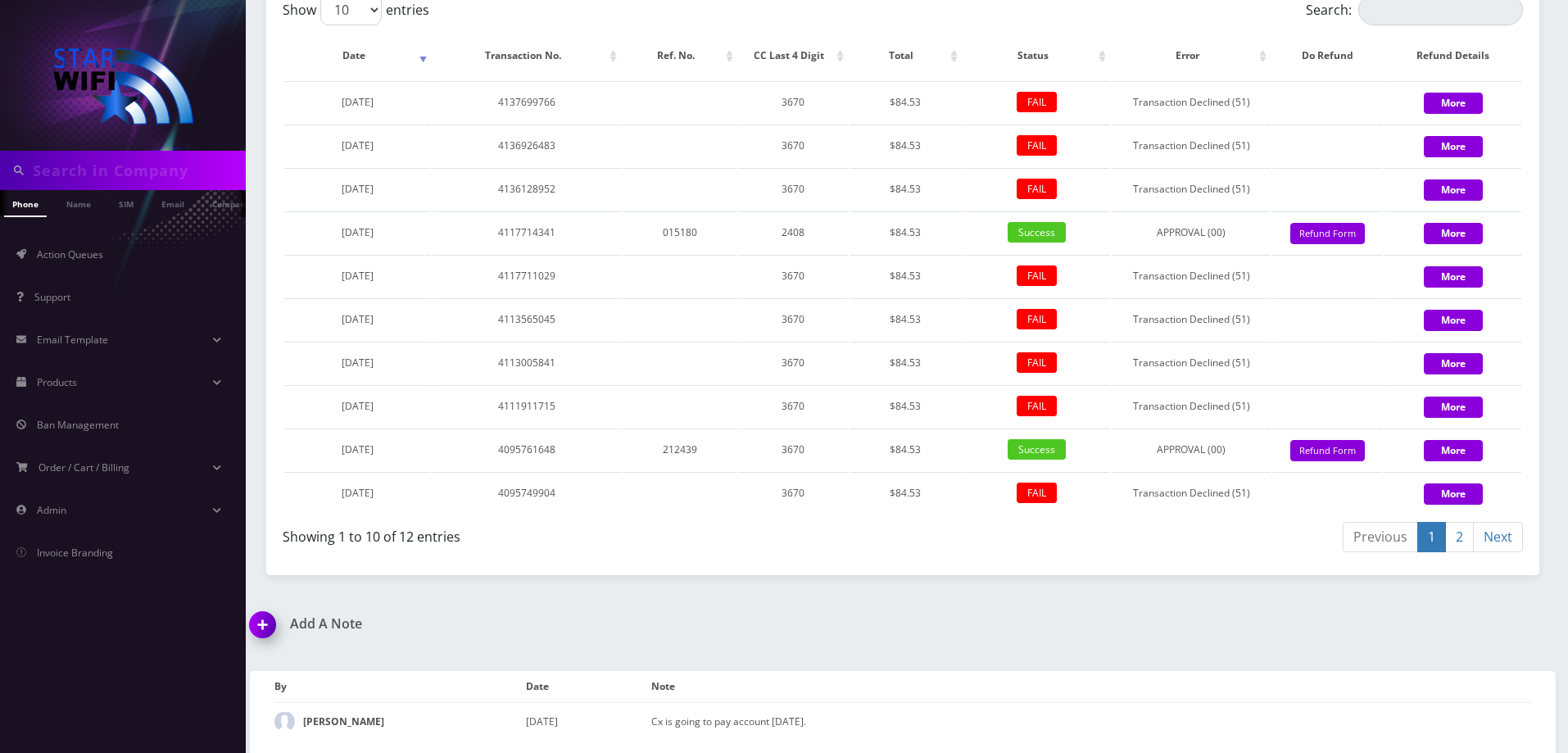
click at [1468, 552] on link "2" at bounding box center [1459, 537] width 29 height 30
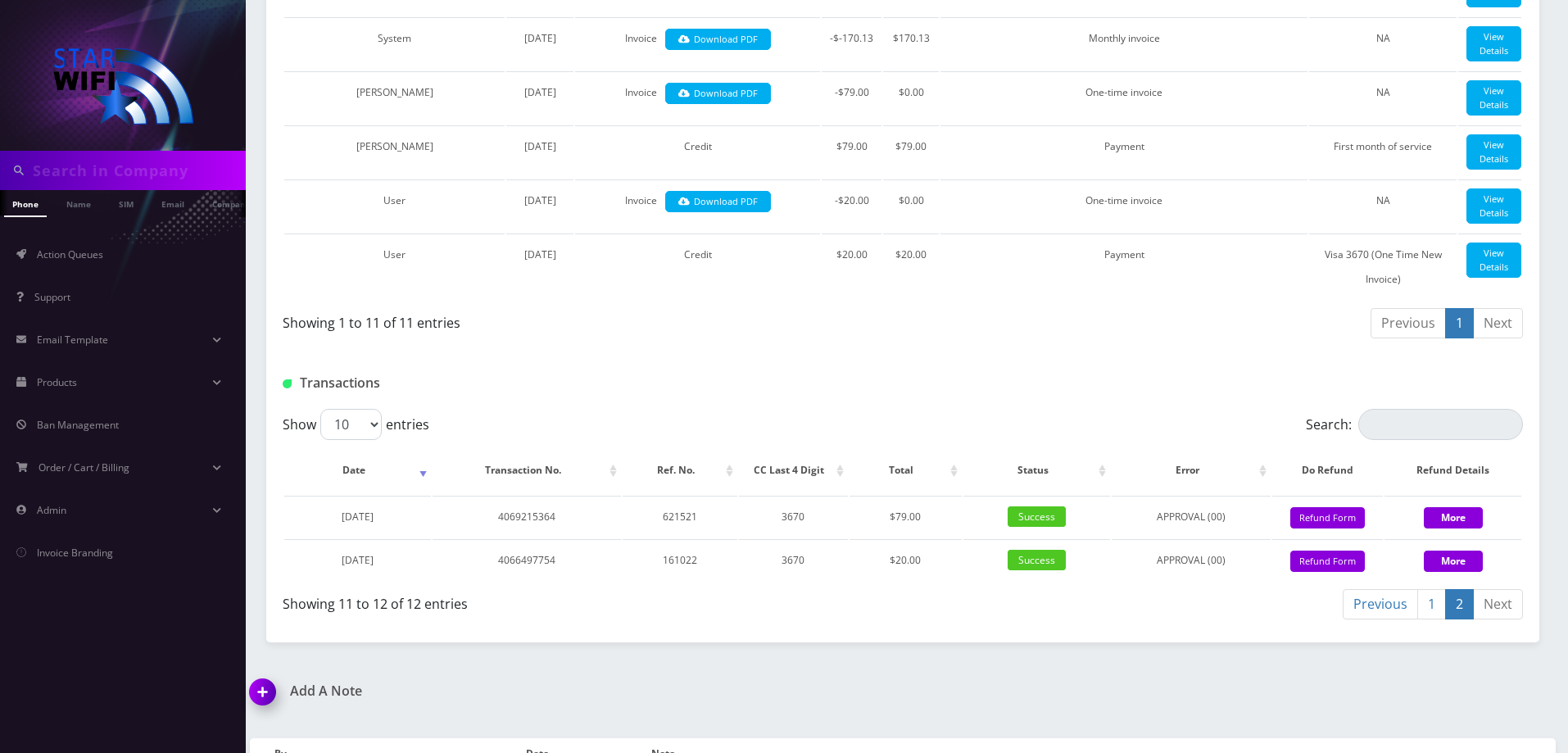
scroll to position [1017, 0]
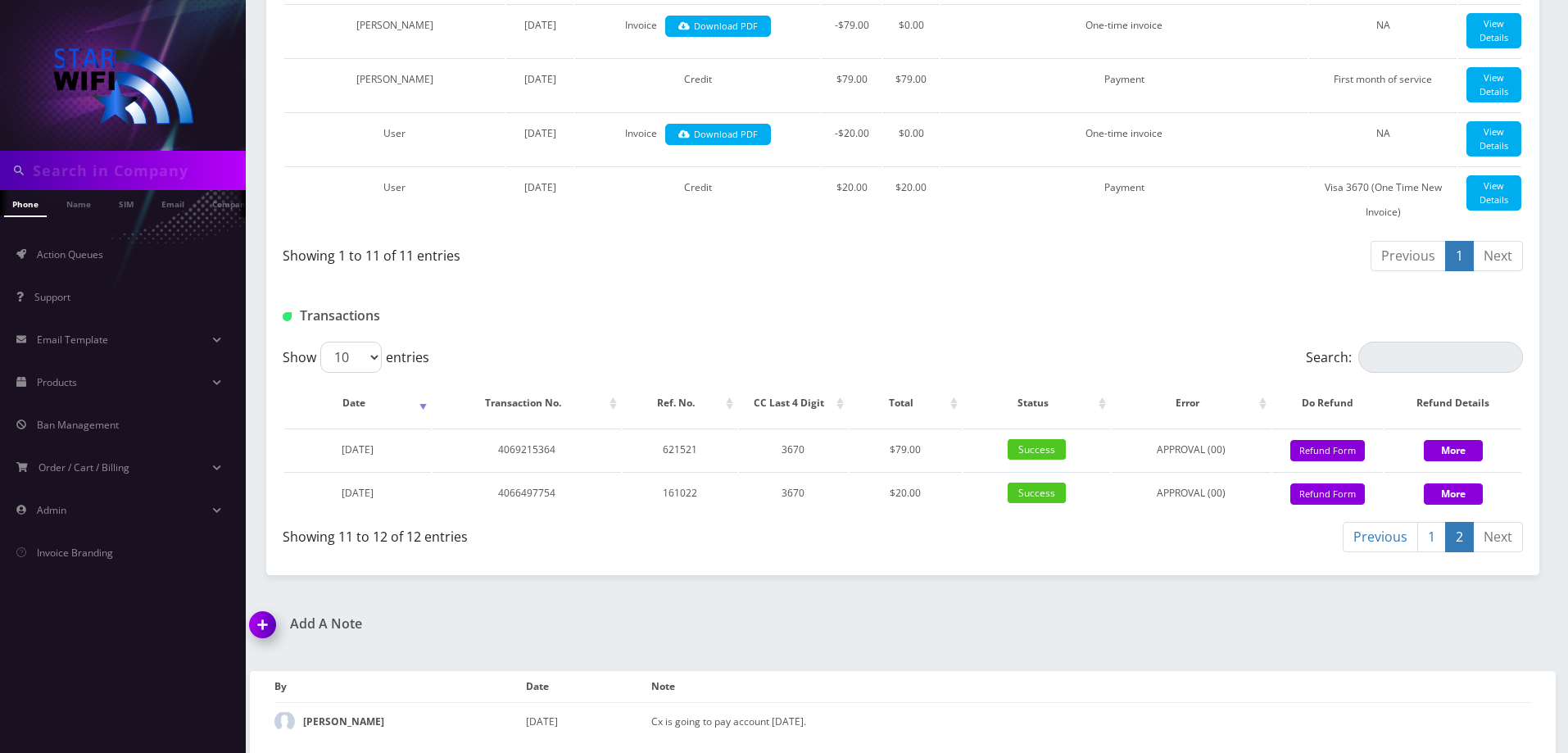
click at [1433, 541] on link "1" at bounding box center [1431, 537] width 29 height 30
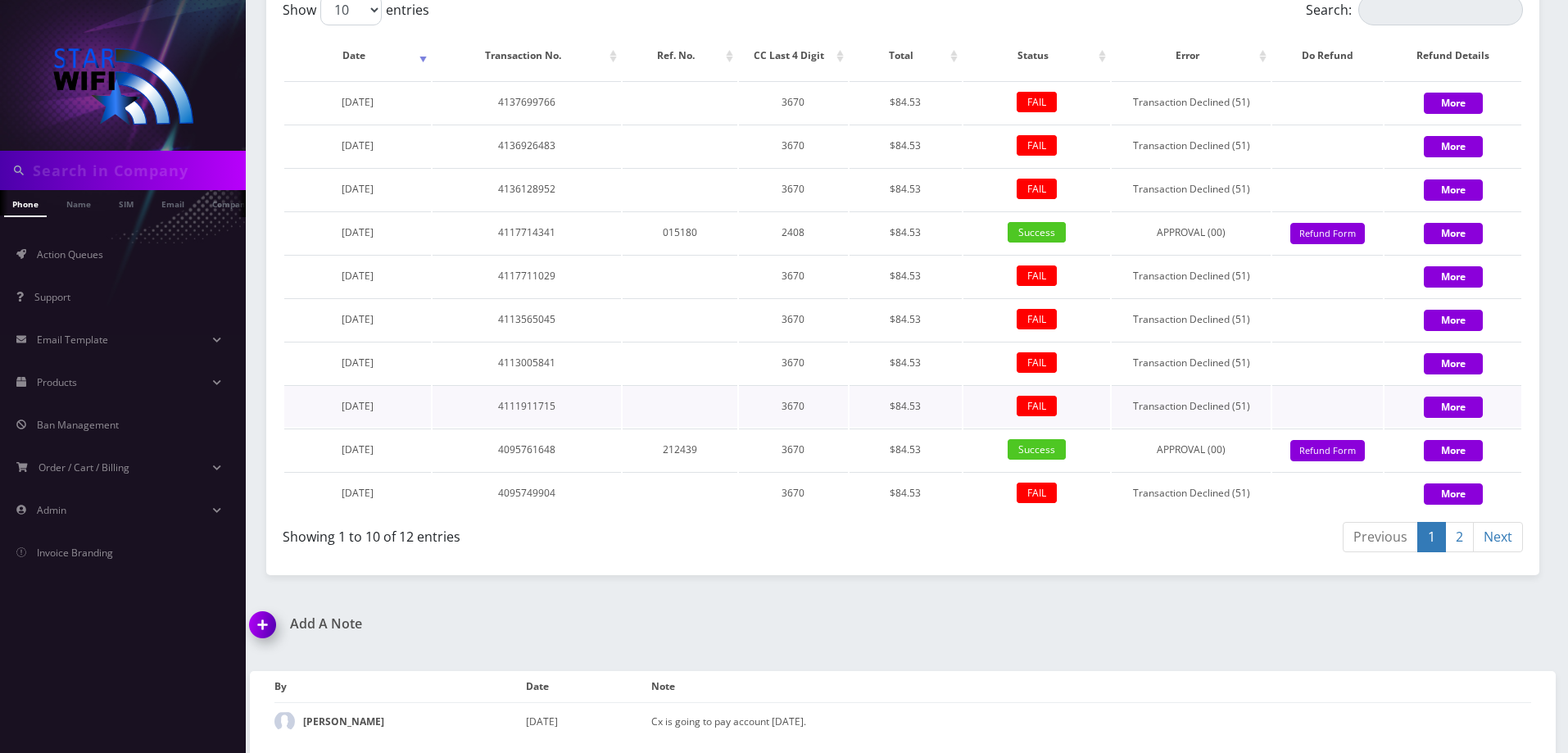
scroll to position [1364, 0]
click at [272, 625] on img at bounding box center [265, 630] width 48 height 48
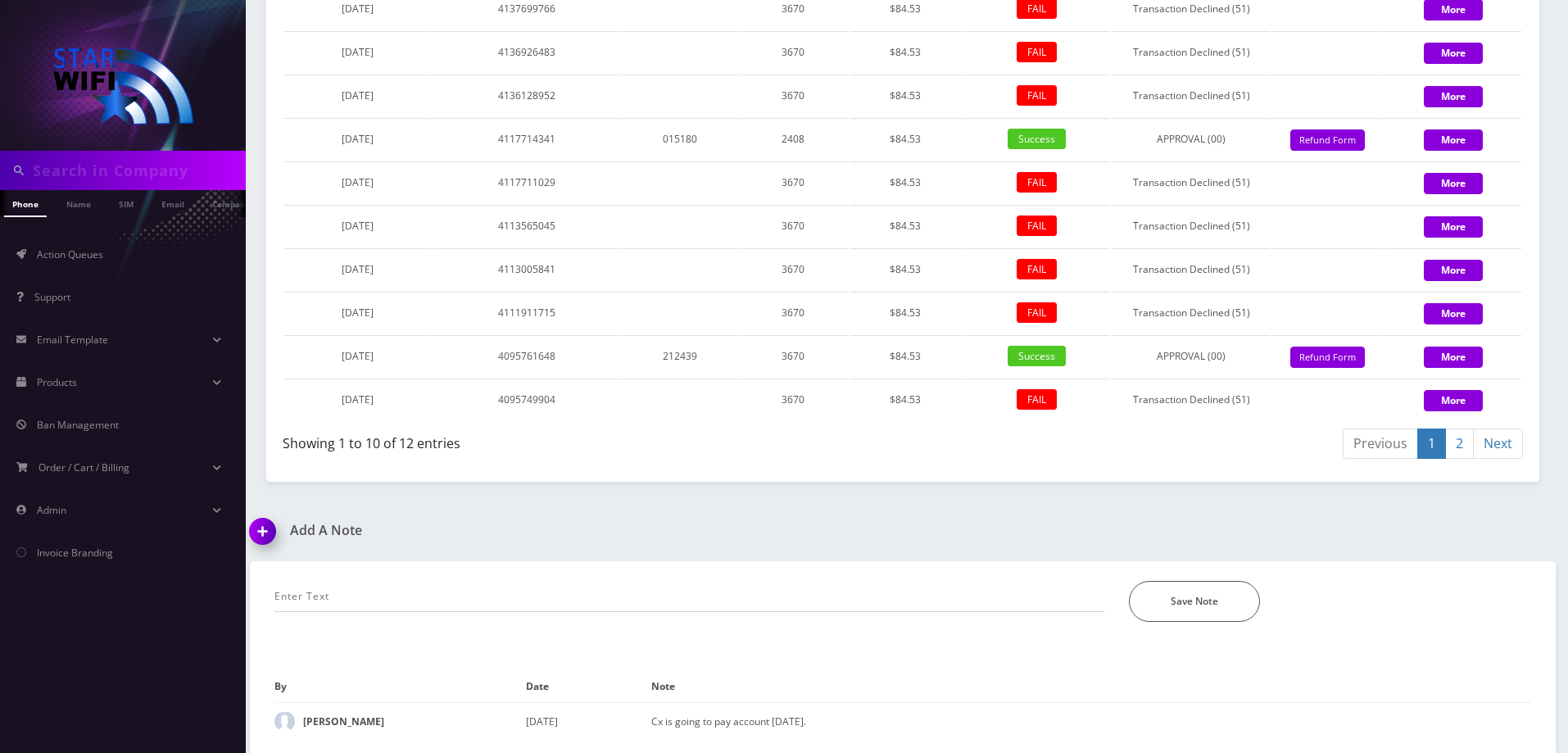
scroll to position [1458, 0]
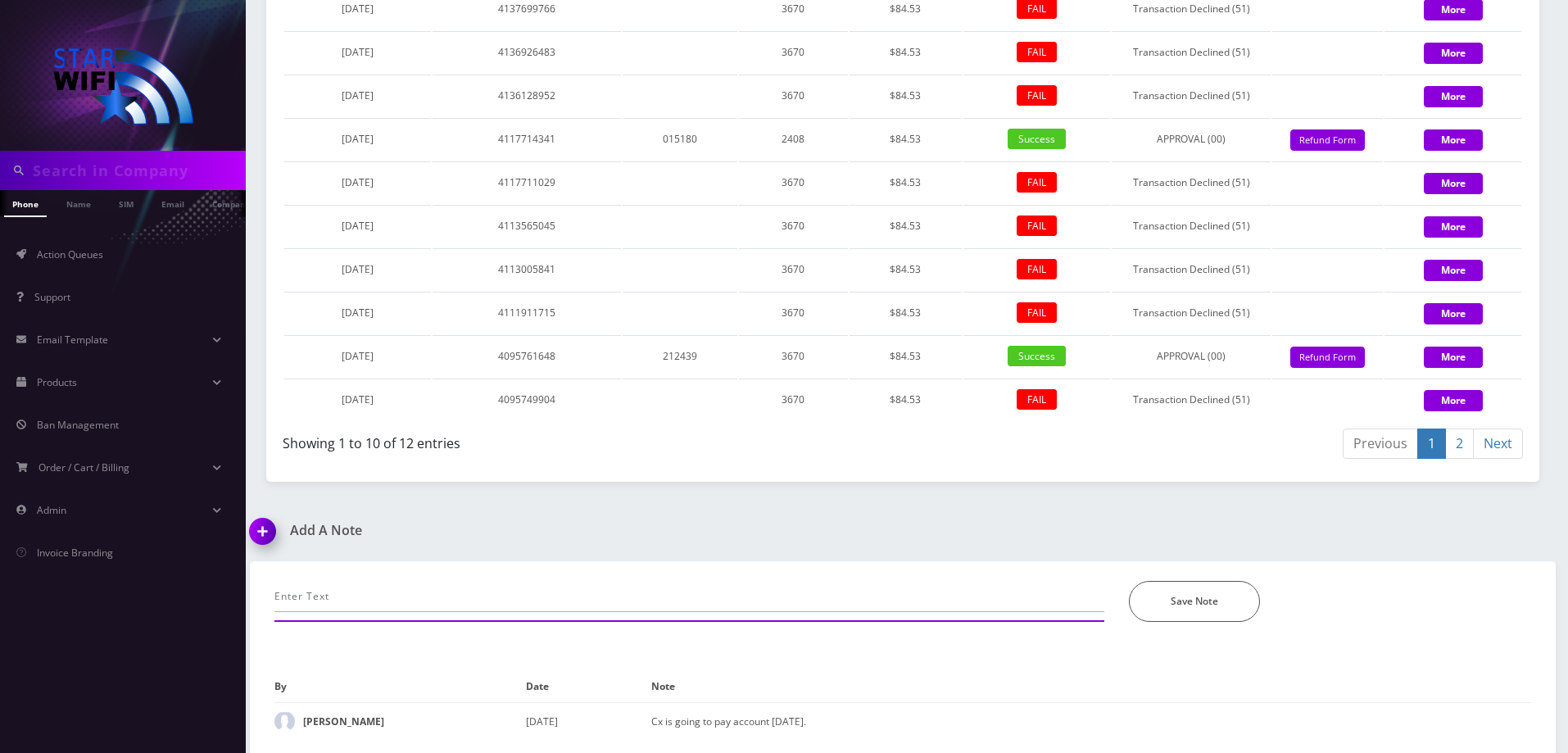
click at [451, 589] on input "text" at bounding box center [689, 595] width 830 height 31
click at [586, 597] on input "Customer texted to pay friday" at bounding box center [689, 595] width 830 height 31
click at [405, 596] on input "Customer texted to pay friday 9/12/25" at bounding box center [689, 595] width 830 height 31
type input "Customer texted to pay Friday 9/12/25"
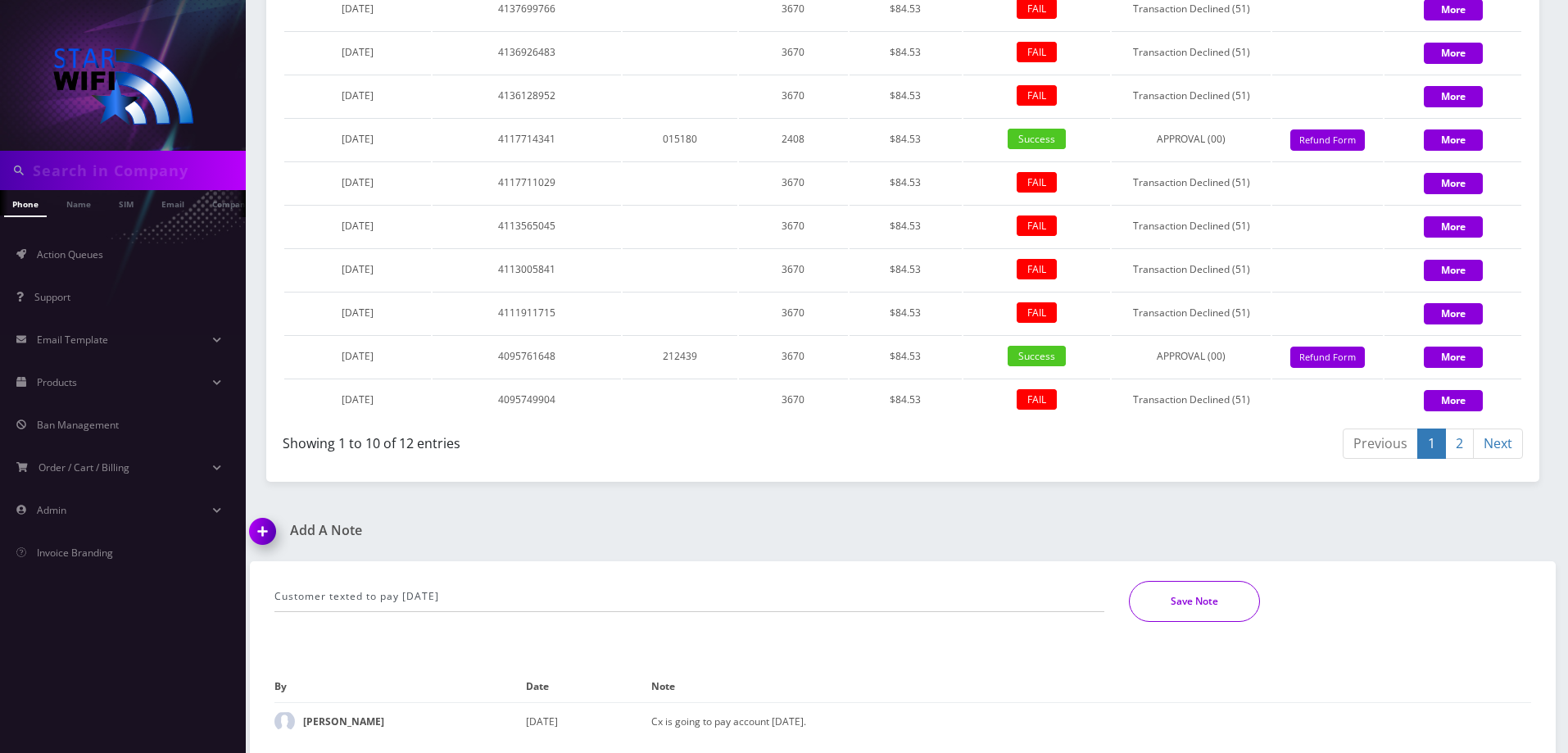
click at [1229, 613] on button "Save Note" at bounding box center [1194, 600] width 131 height 41
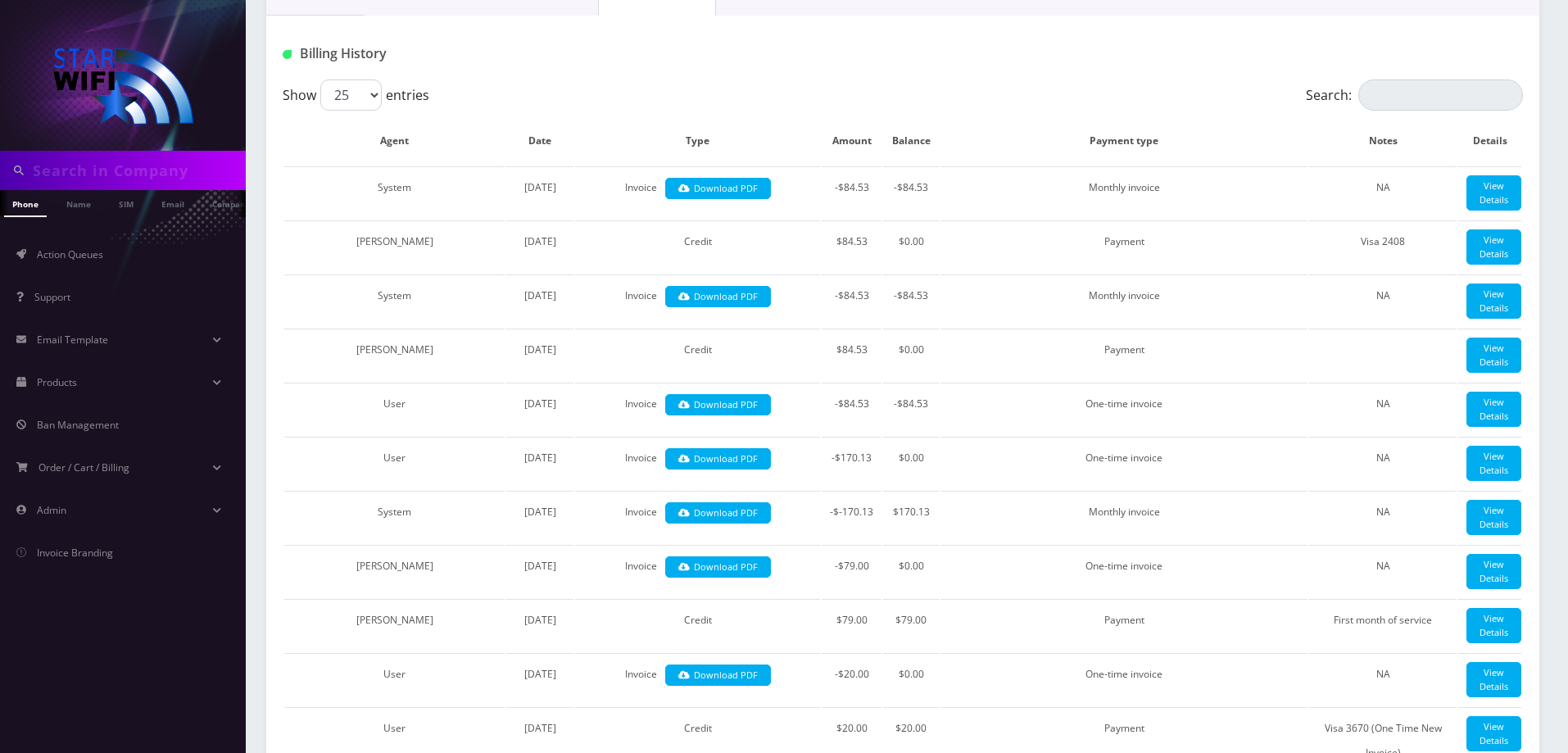
scroll to position [0, 0]
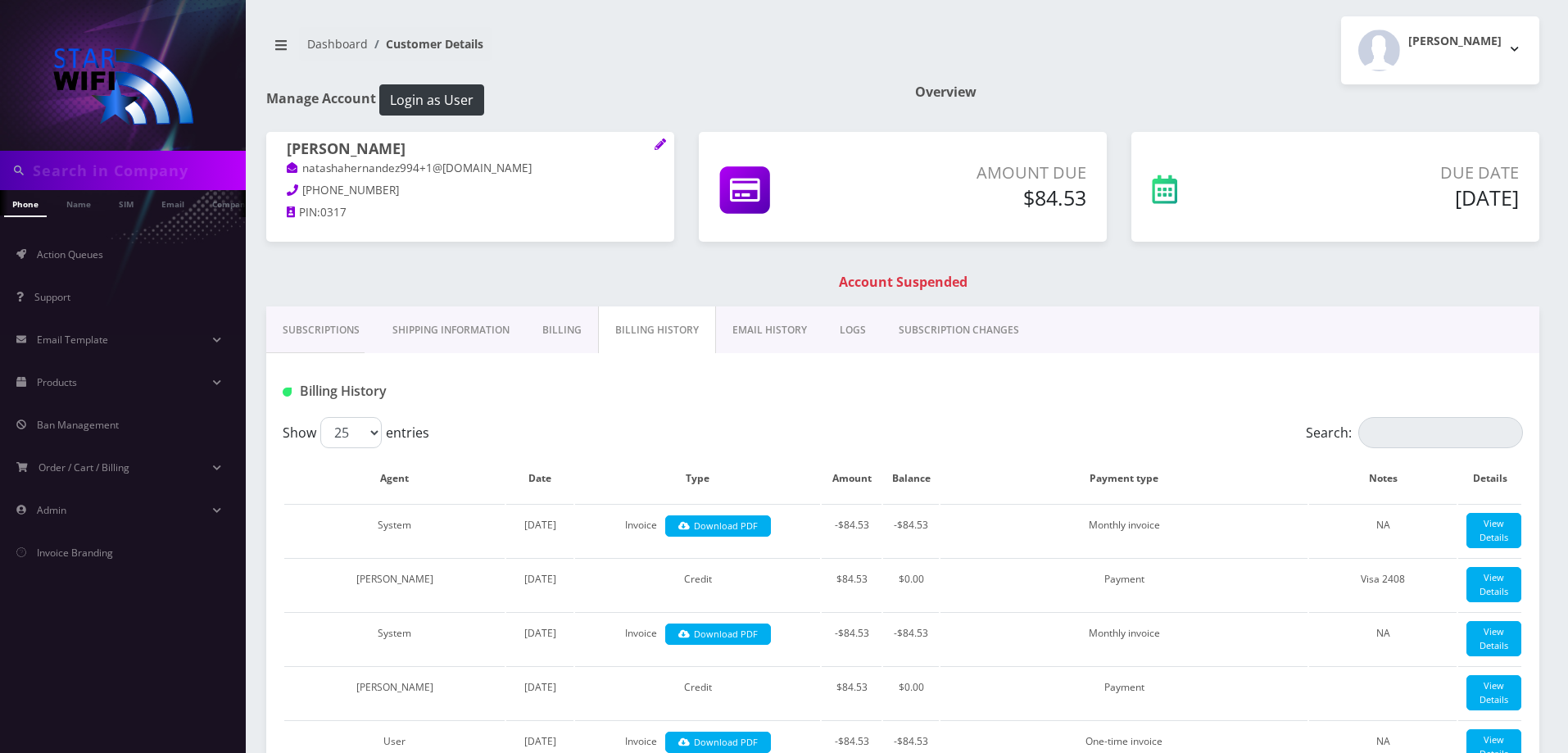
click at [353, 323] on link "Subscriptions" at bounding box center [321, 330] width 110 height 48
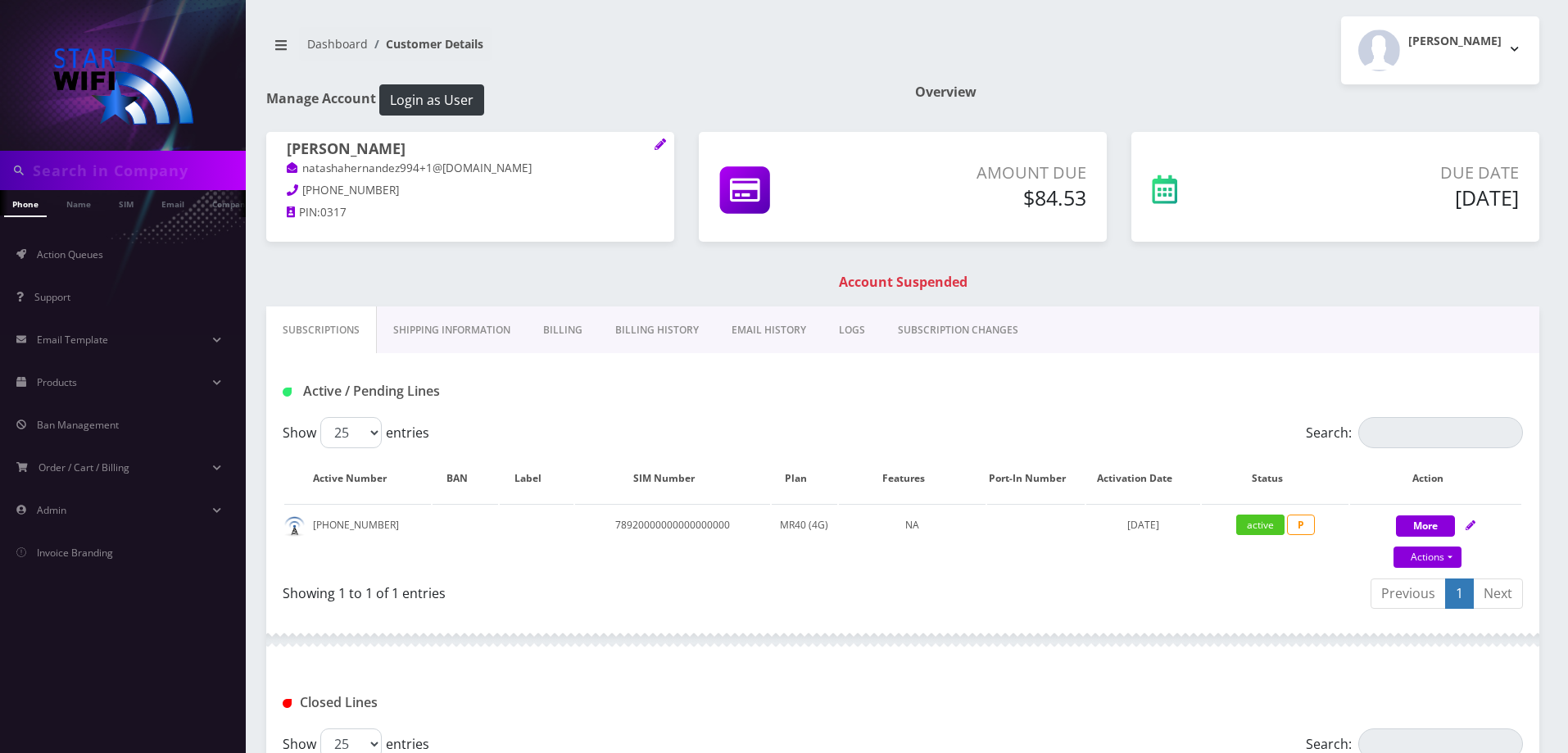
click at [454, 334] on link "Shipping Information" at bounding box center [452, 330] width 150 height 48
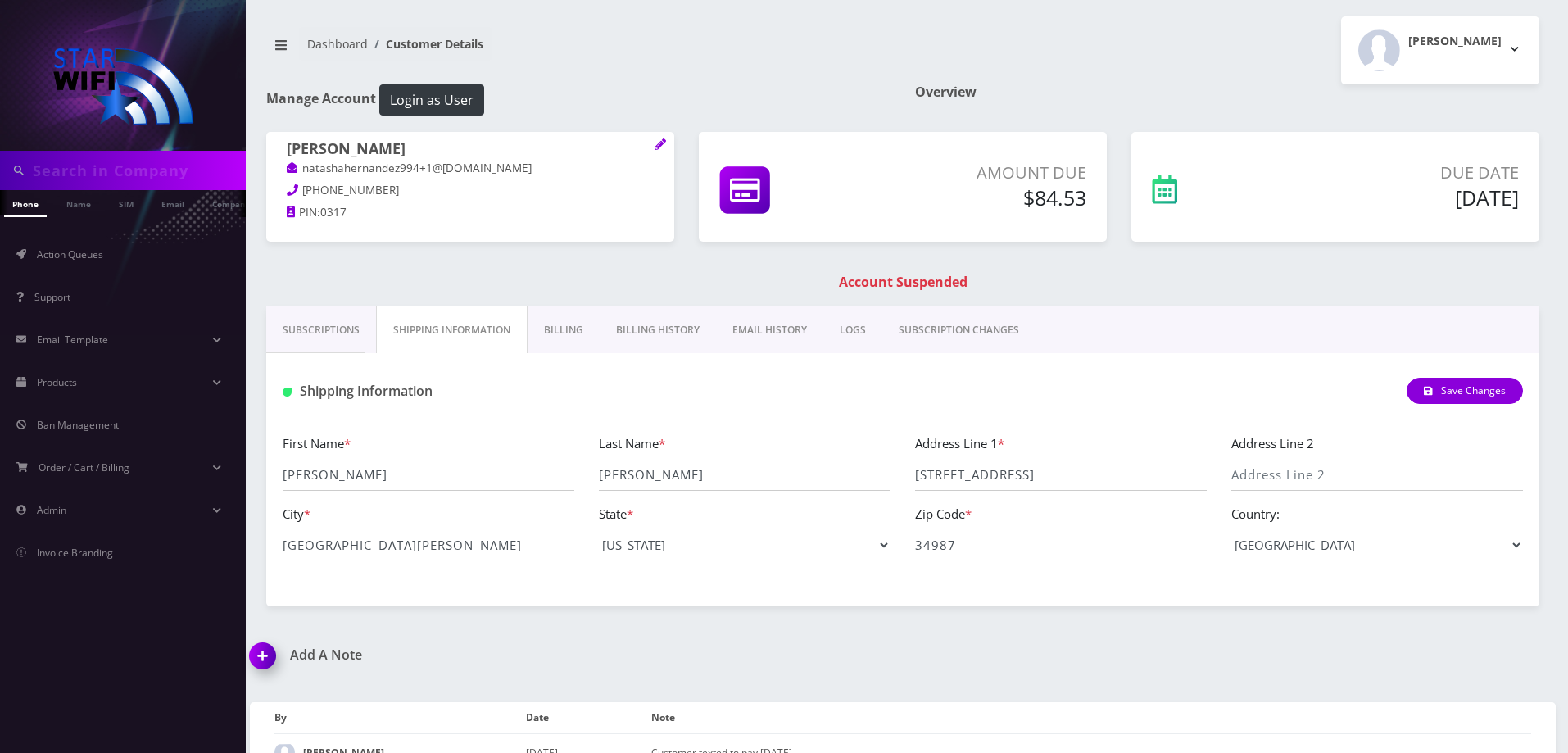
click at [350, 324] on link "Subscriptions" at bounding box center [321, 330] width 110 height 48
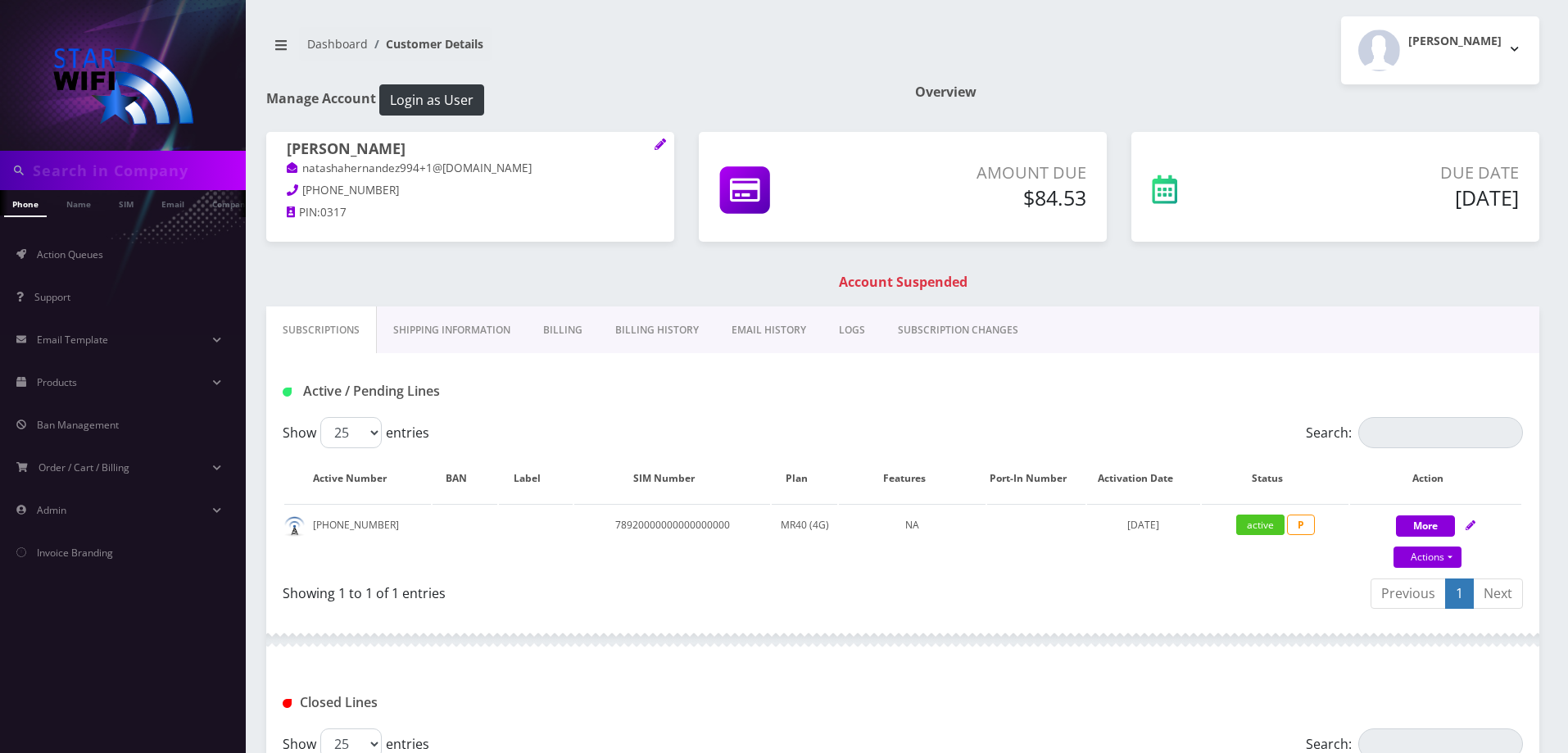
click at [553, 326] on link "Billing" at bounding box center [563, 330] width 72 height 48
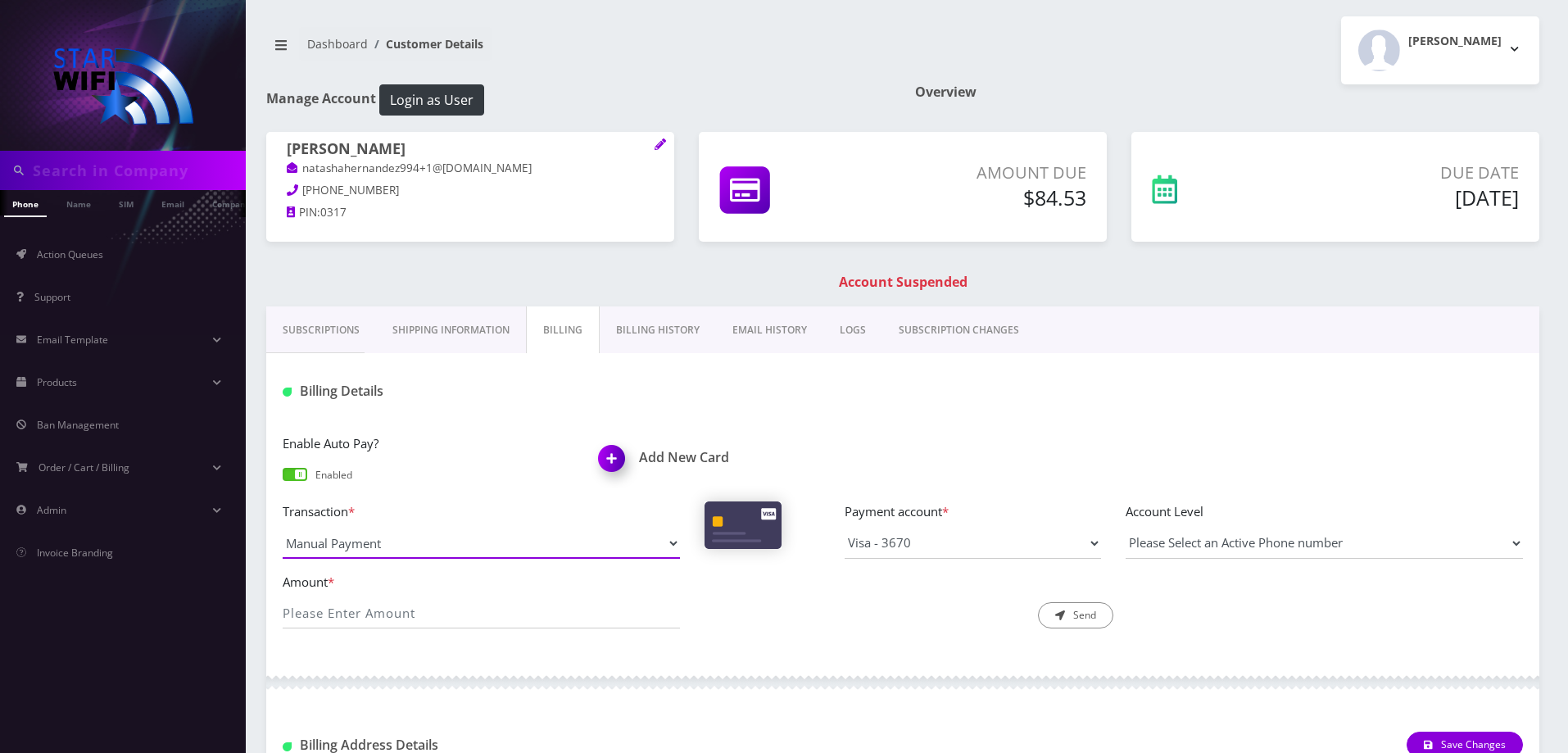
click at [557, 543] on select "Manual Payment Custom Charge Manual Credit Custom Invoice" at bounding box center [481, 543] width 397 height 31
click at [283, 345] on link "Subscriptions" at bounding box center [321, 330] width 110 height 48
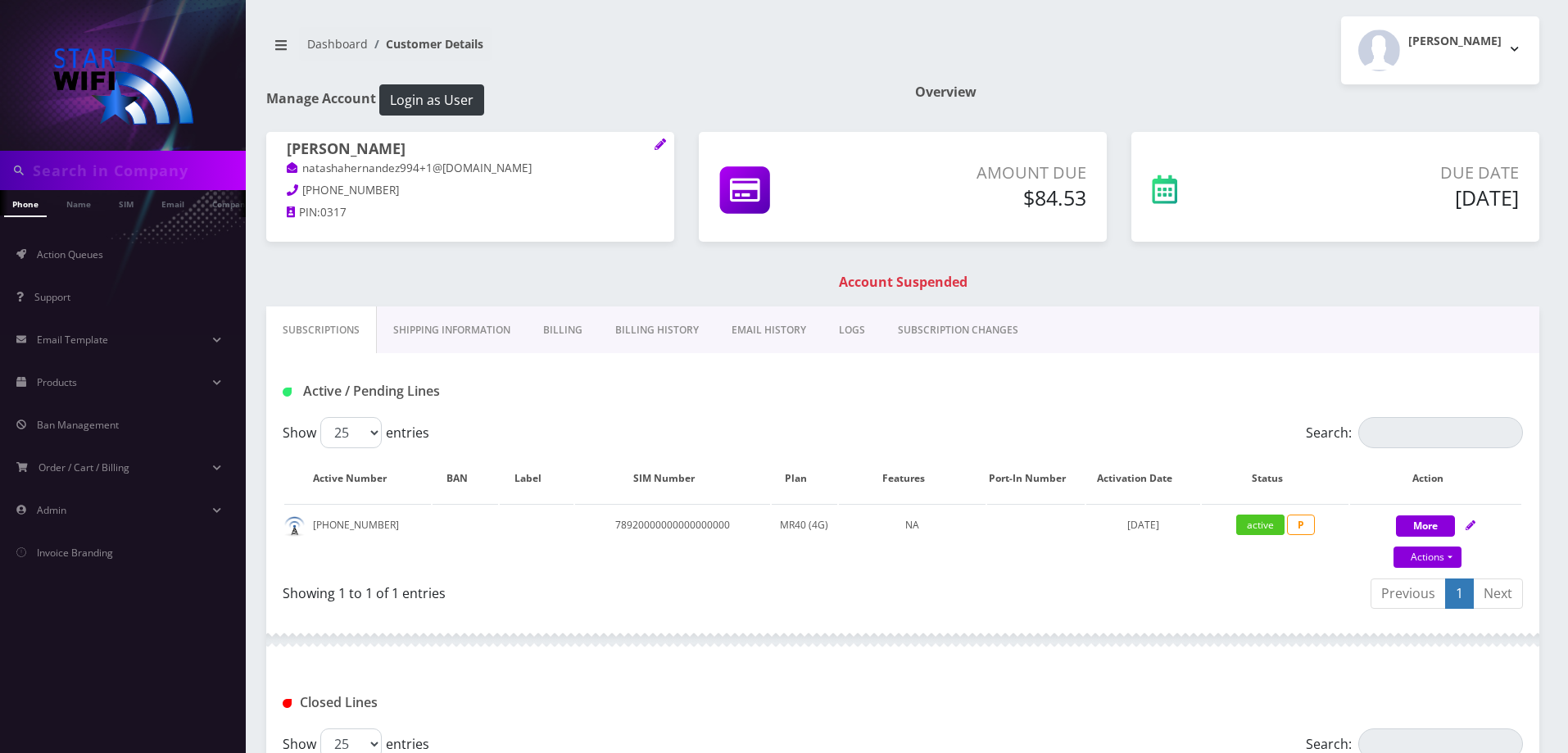
click at [447, 318] on link "Shipping Information" at bounding box center [452, 330] width 150 height 48
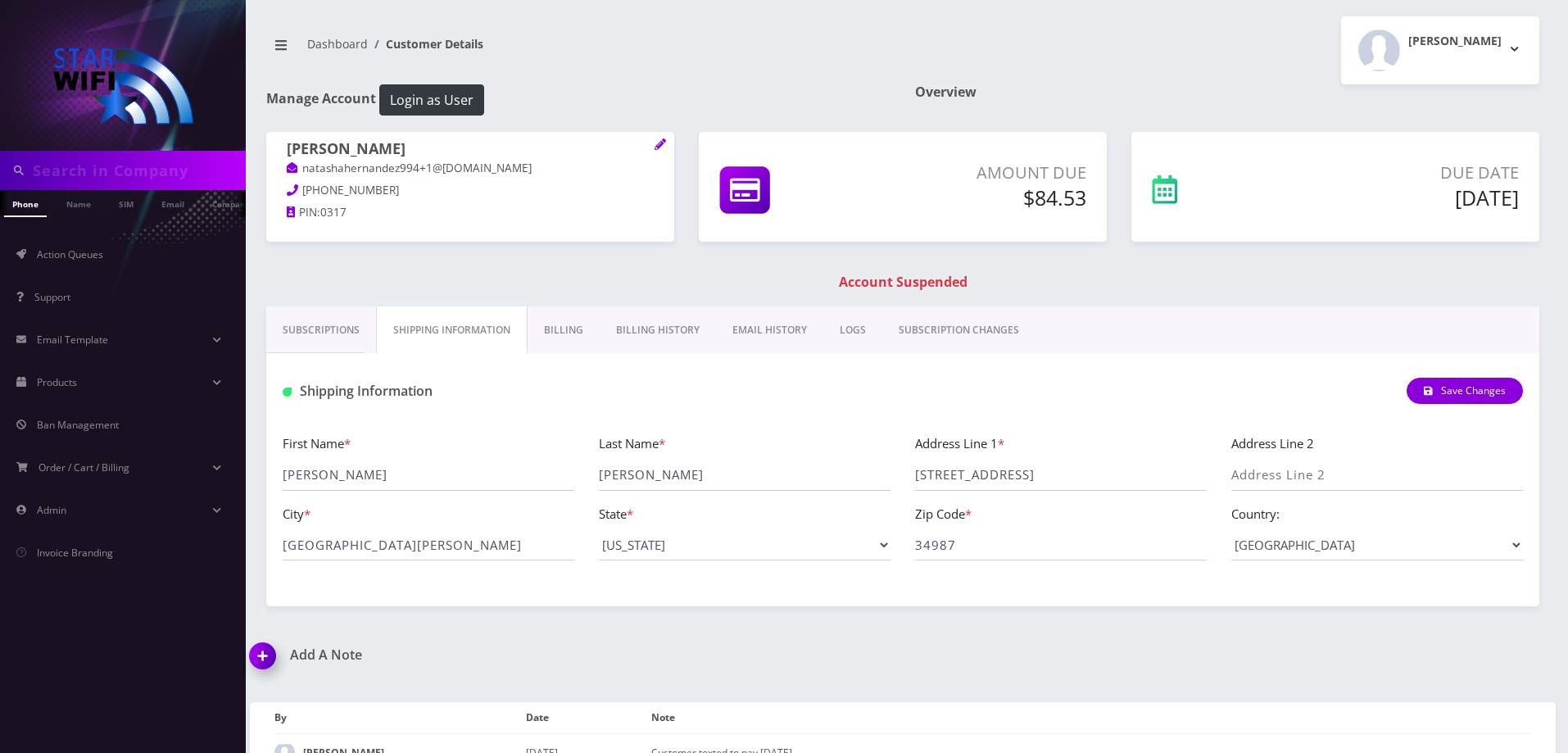
click at [577, 318] on link "Billing" at bounding box center [564, 330] width 72 height 48
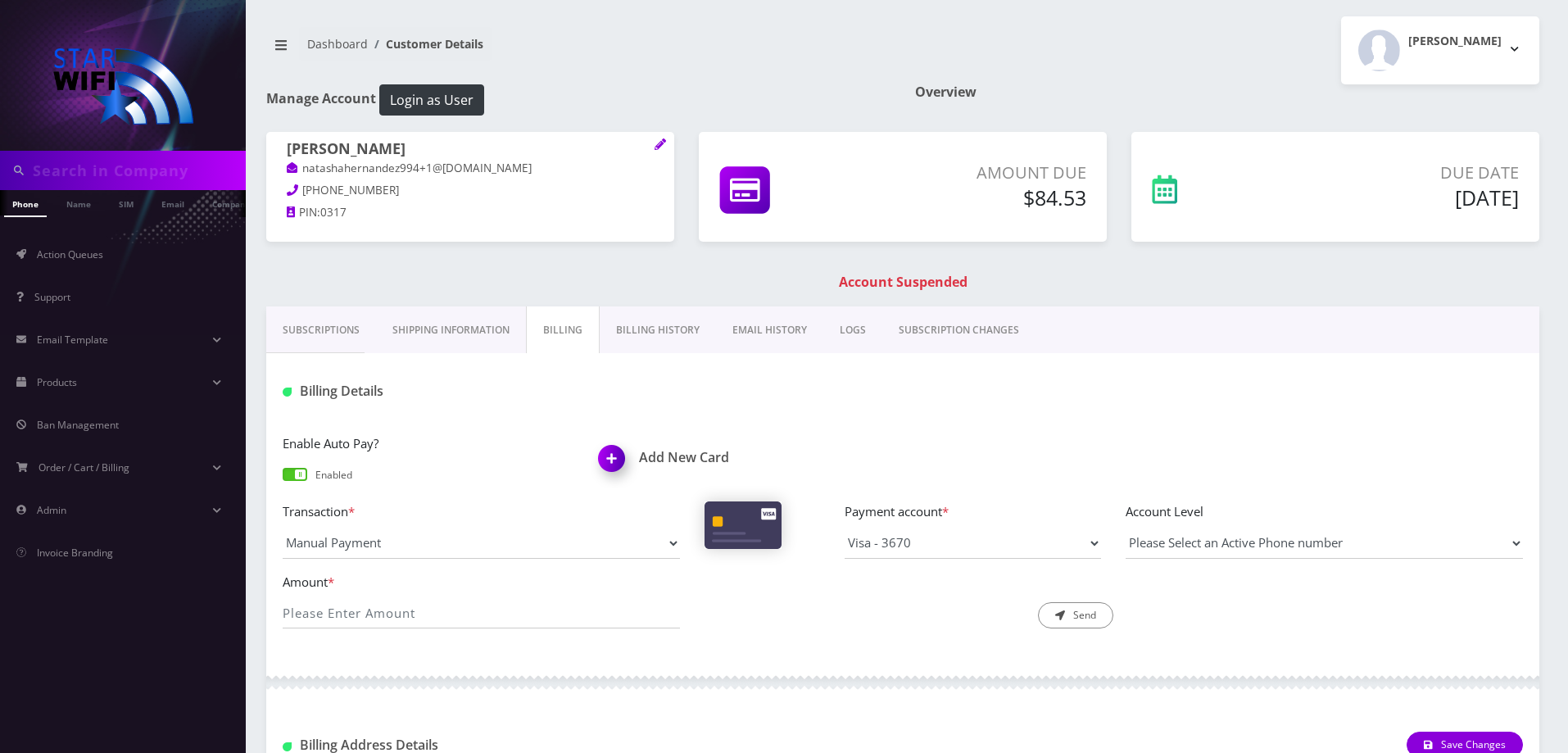
click at [292, 328] on link "Subscriptions" at bounding box center [321, 330] width 110 height 48
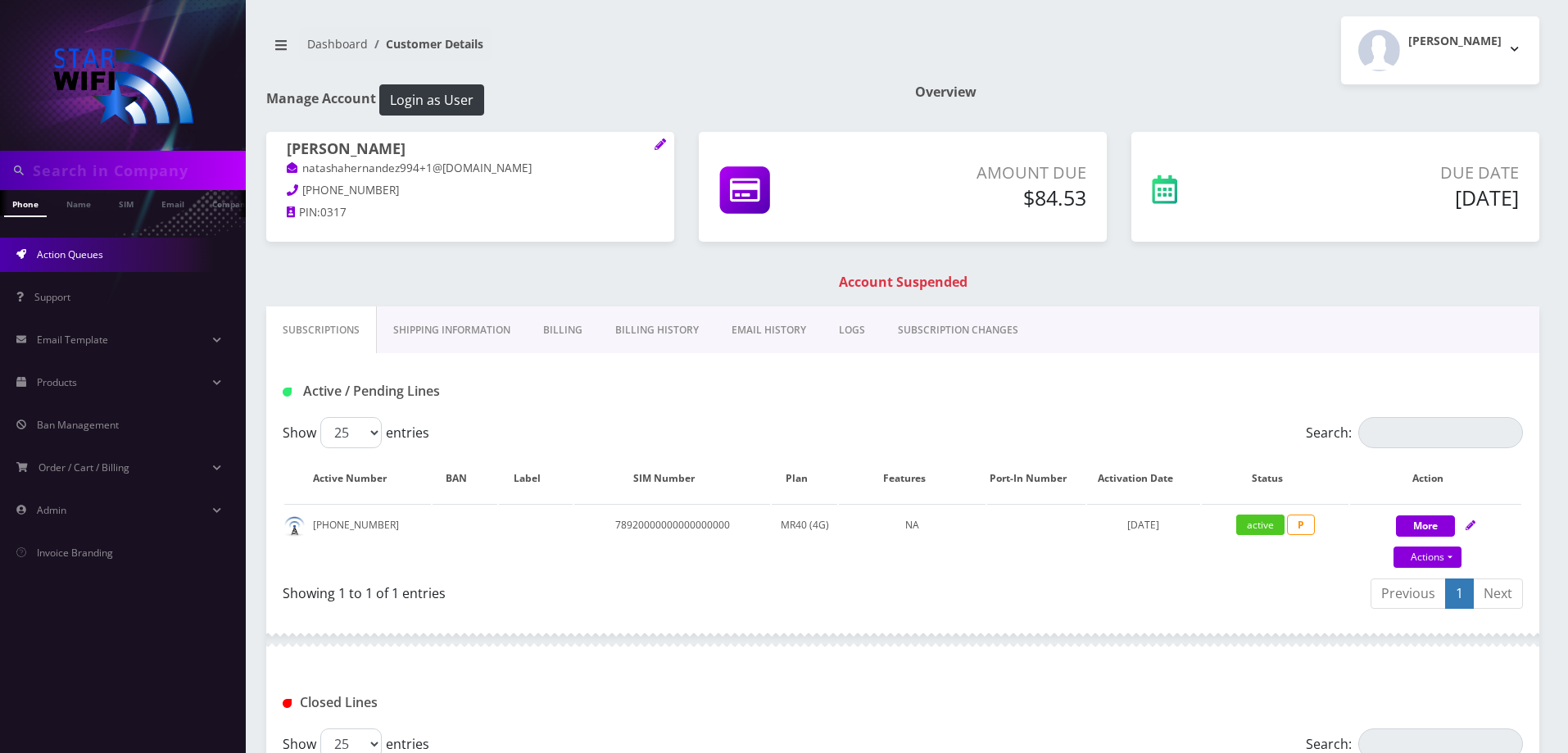
click at [90, 267] on link "Action Queues" at bounding box center [123, 254] width 245 height 34
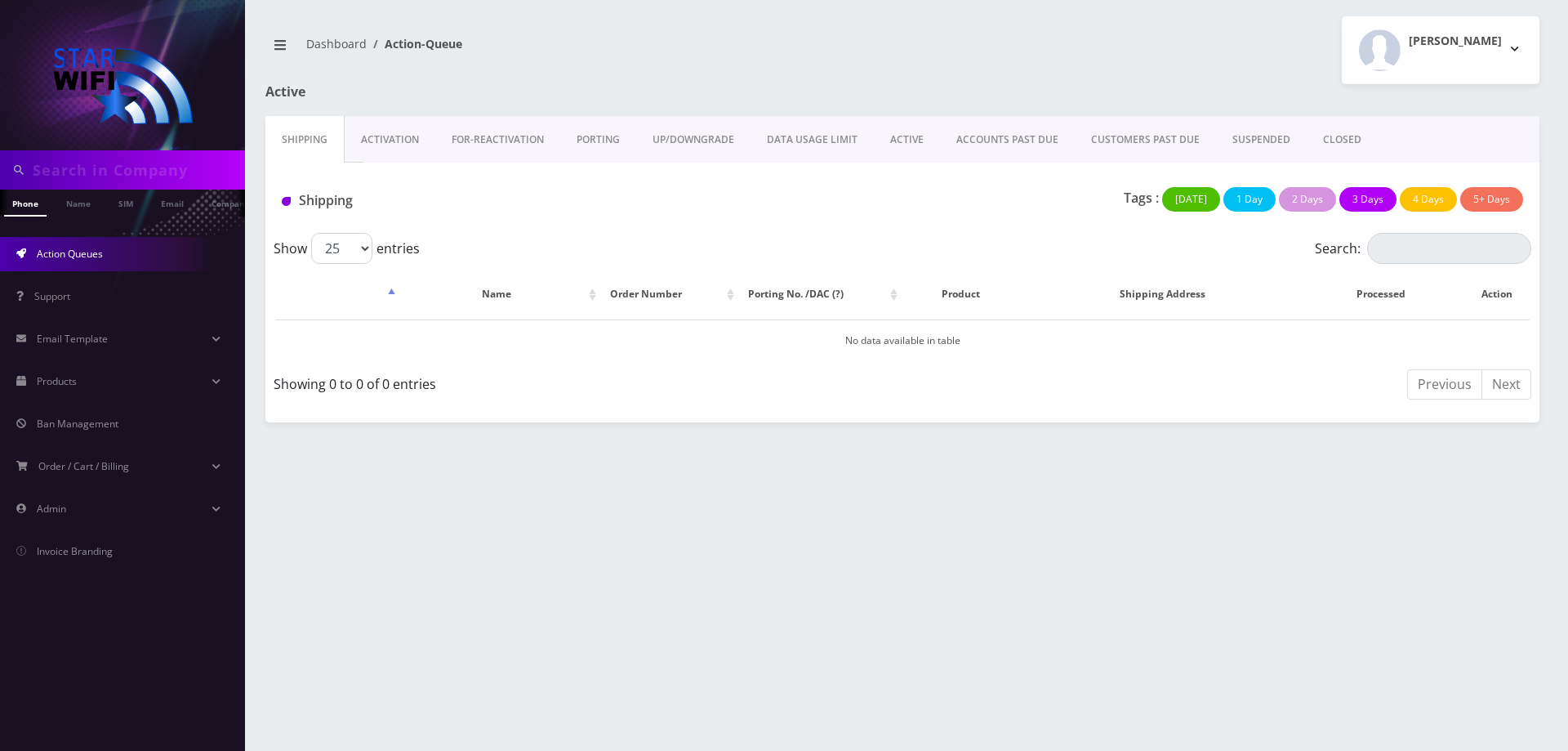
click at [908, 139] on link "ACTIVE" at bounding box center [907, 140] width 67 height 48
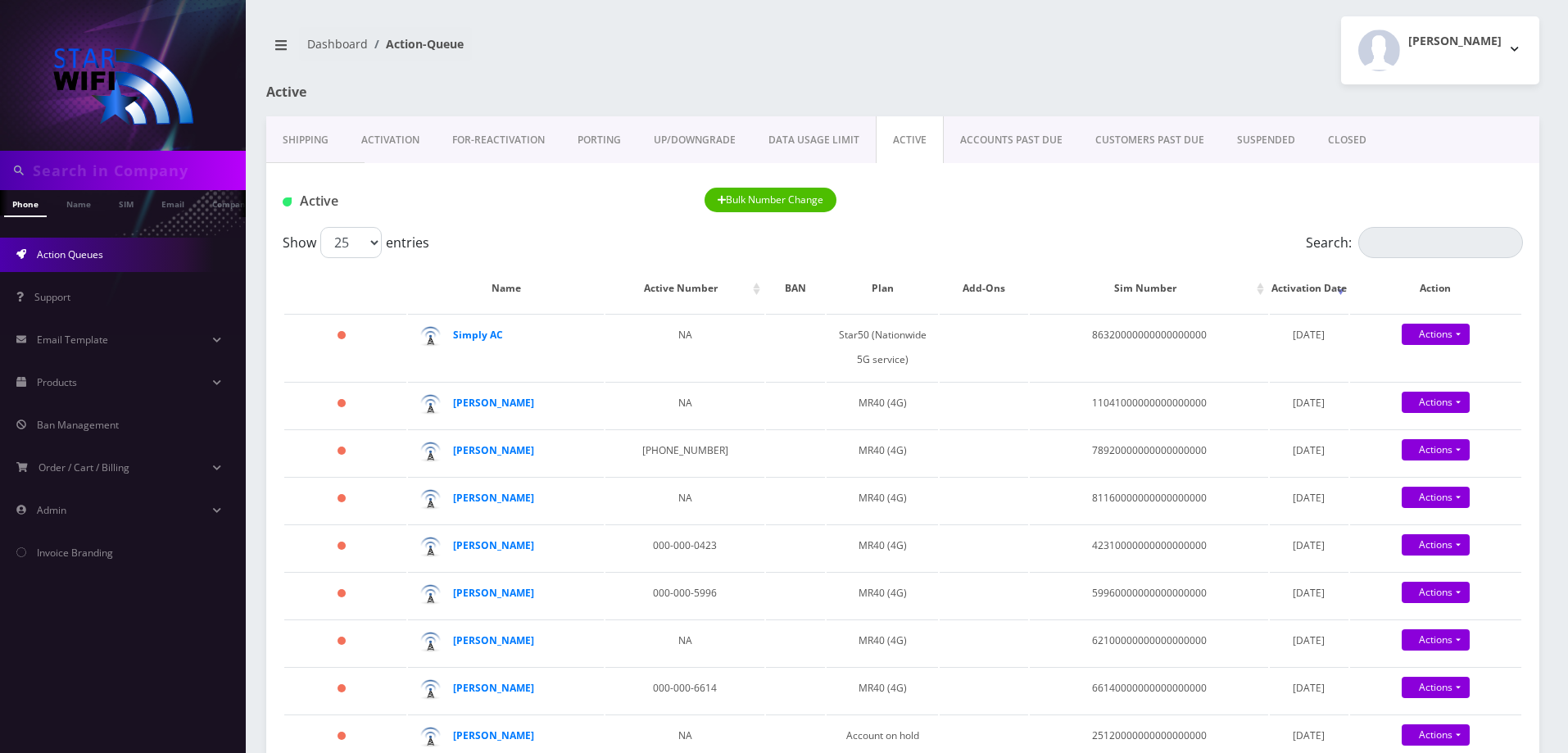
click at [1013, 151] on link "ACCOUNTS PAST DUE" at bounding box center [1010, 141] width 135 height 48
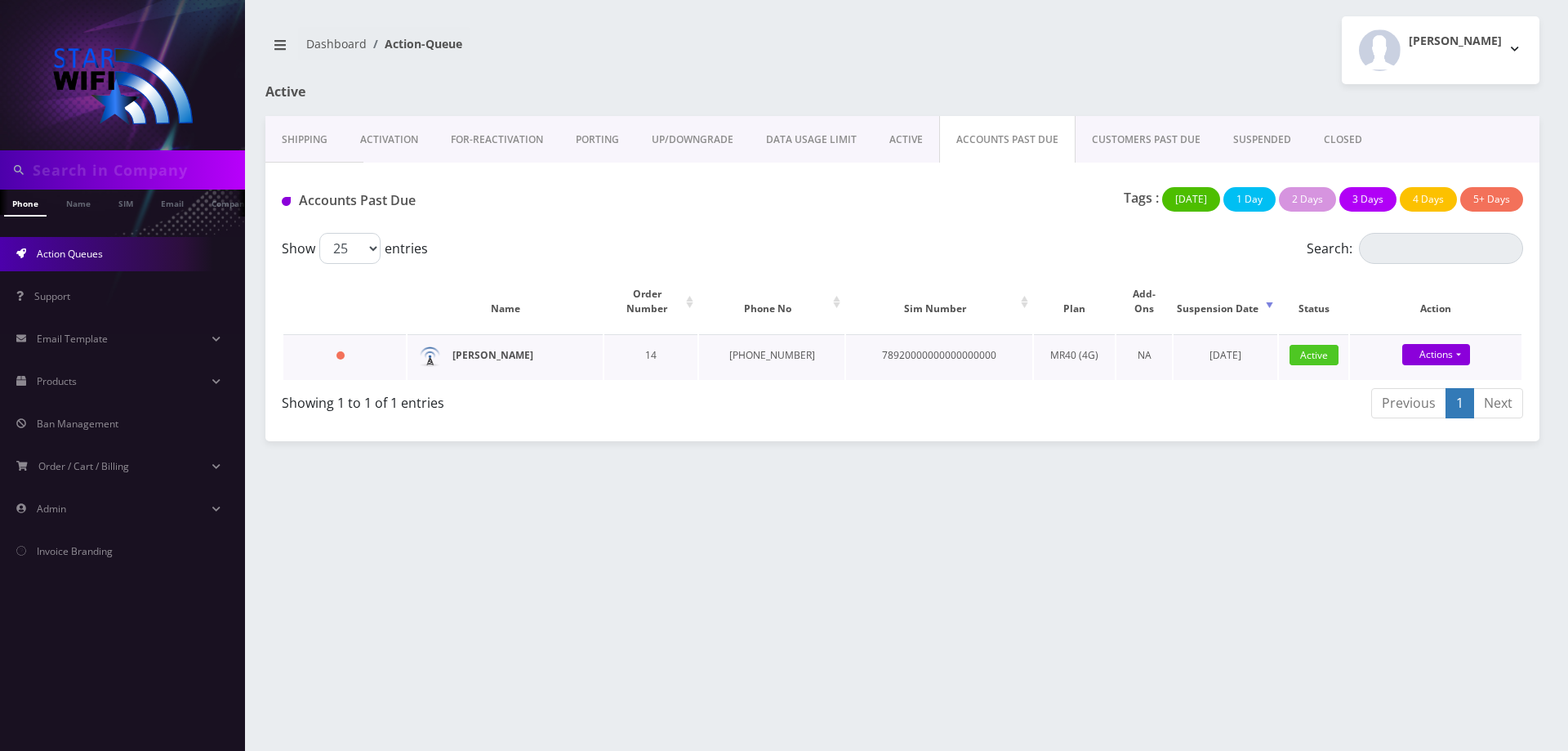
click at [487, 348] on strong "[PERSON_NAME]" at bounding box center [492, 355] width 81 height 14
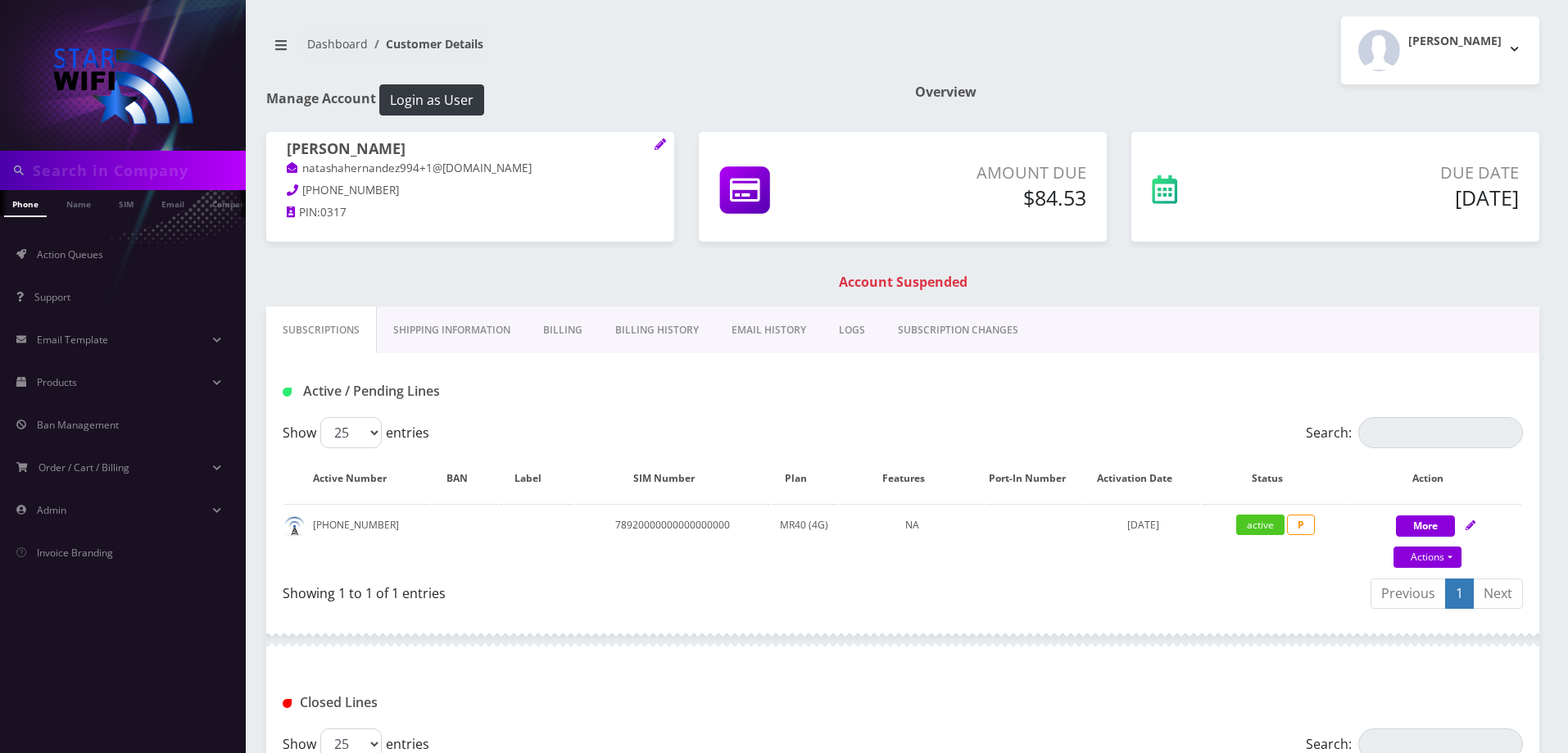
click at [662, 332] on link "Billing History" at bounding box center [656, 330] width 117 height 48
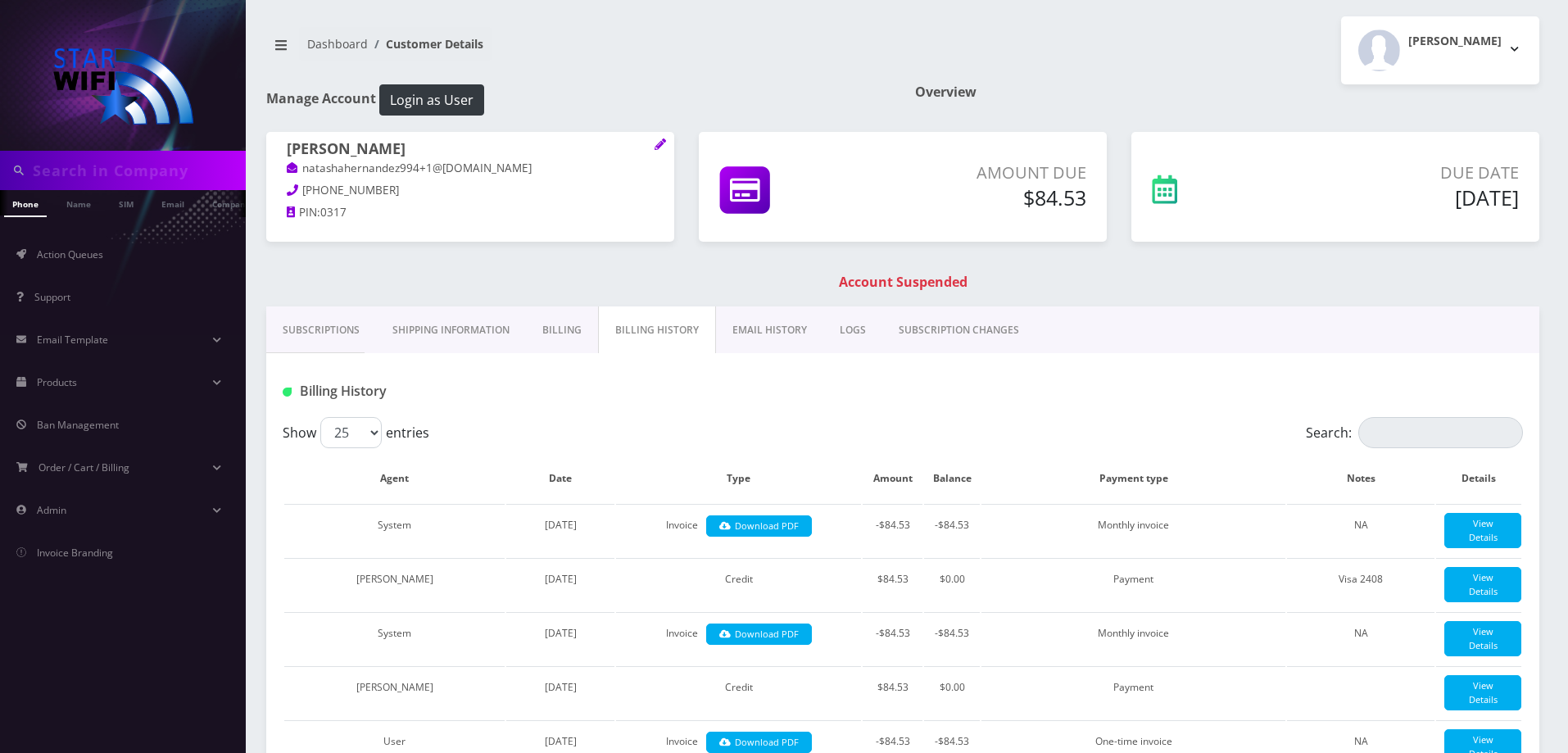
click at [553, 329] on link "Billing" at bounding box center [562, 330] width 72 height 48
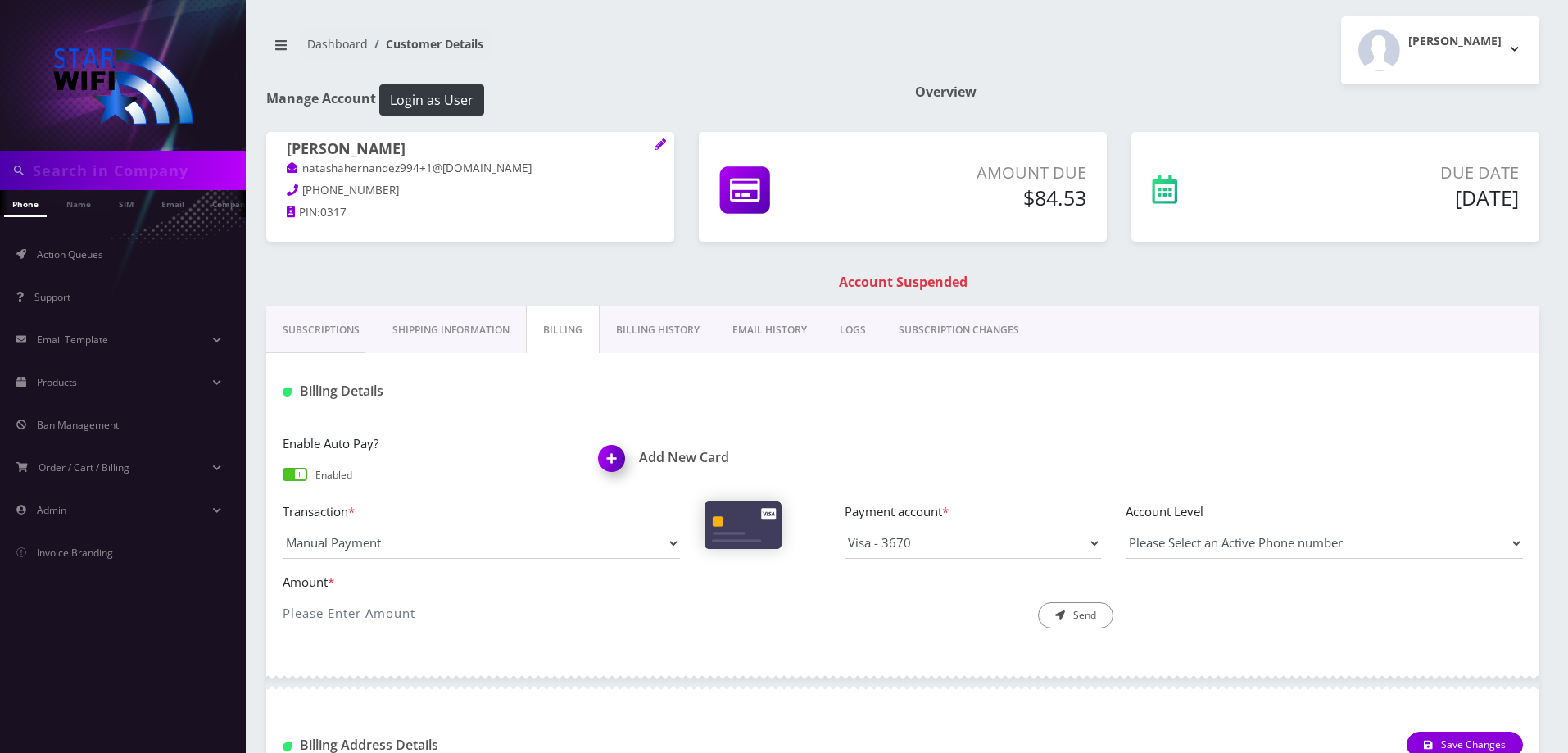
click at [667, 319] on link "Billing History" at bounding box center [657, 330] width 117 height 48
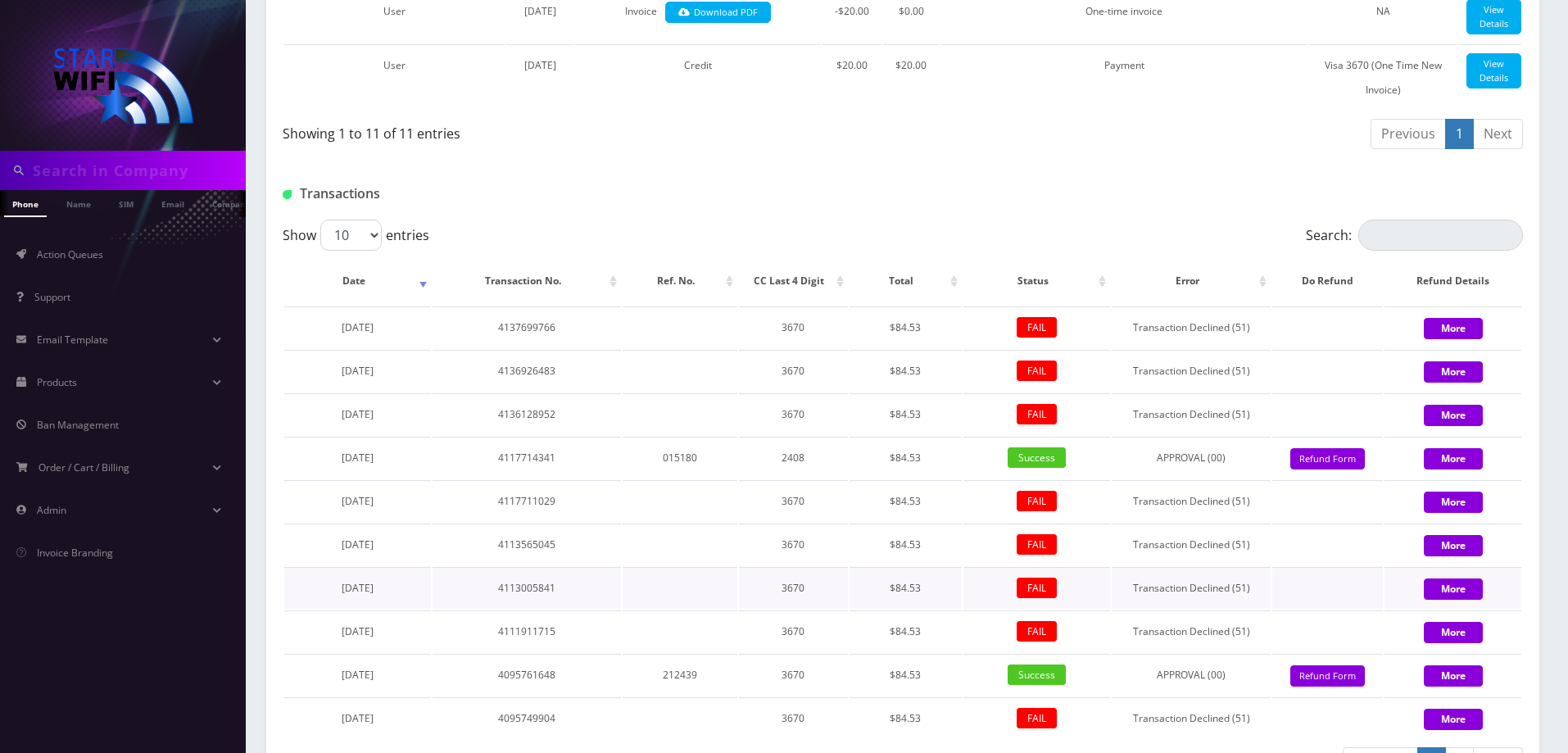
scroll to position [1311, 0]
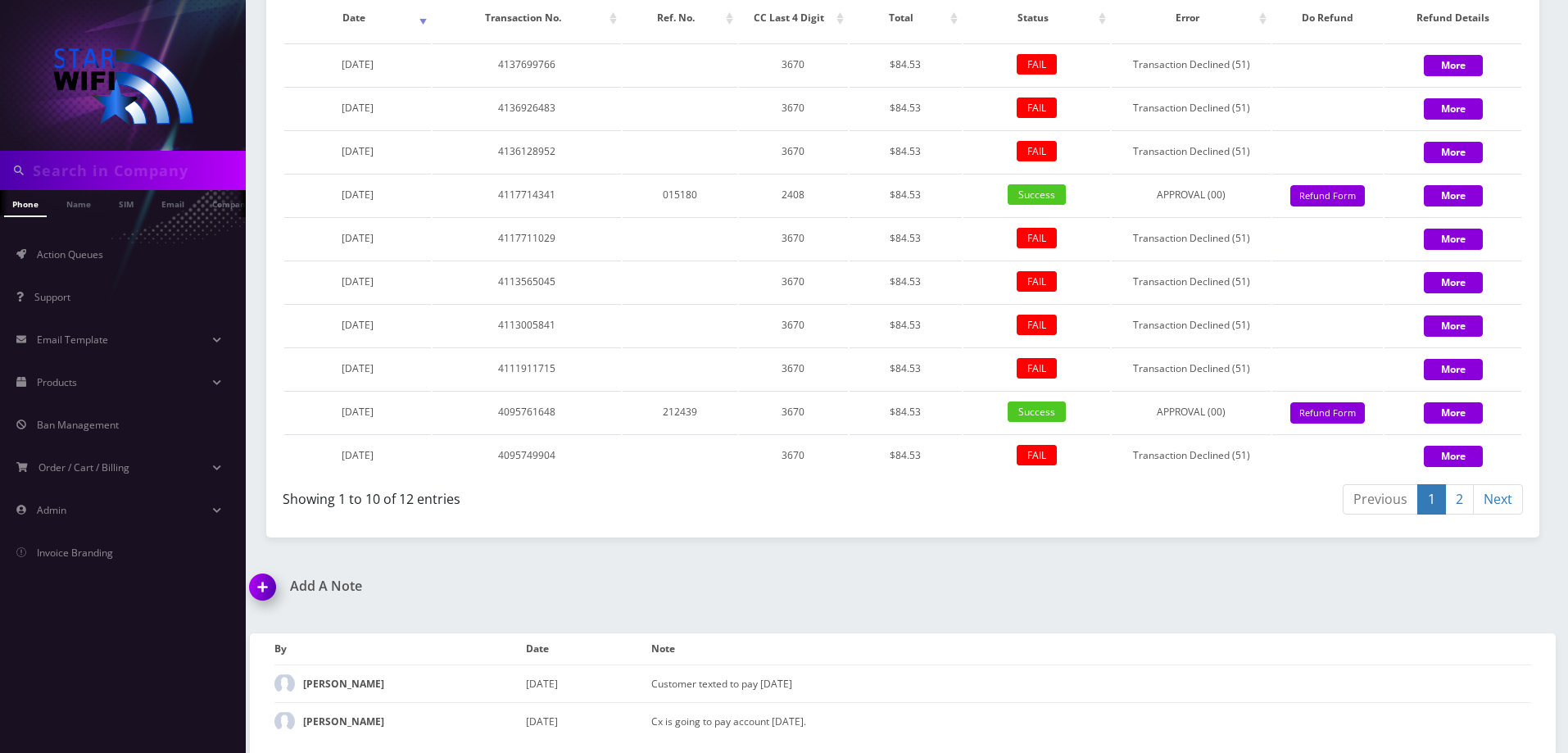
click at [1457, 515] on link "2" at bounding box center [1459, 499] width 29 height 30
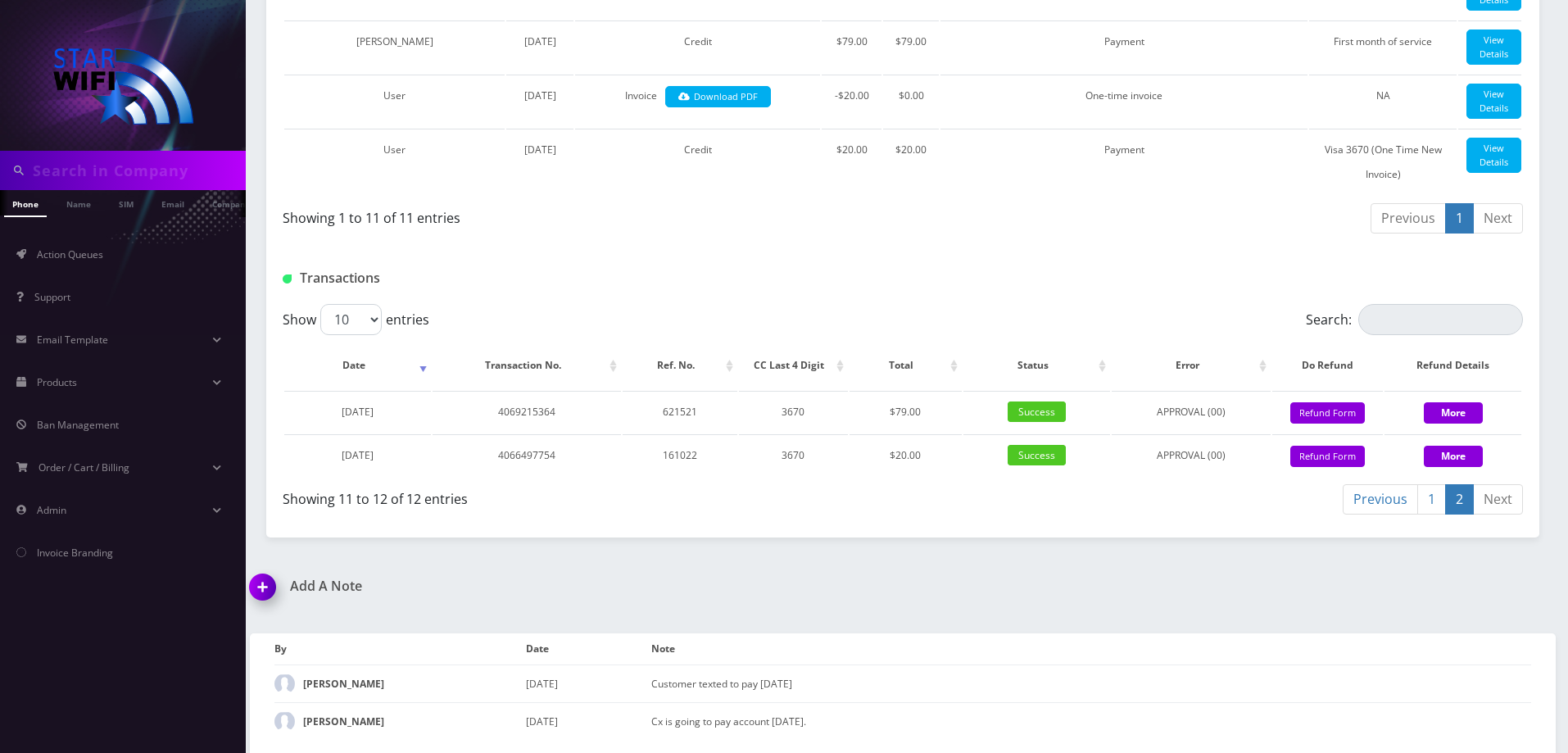
scroll to position [1055, 0]
click at [1431, 501] on link "1" at bounding box center [1431, 499] width 29 height 30
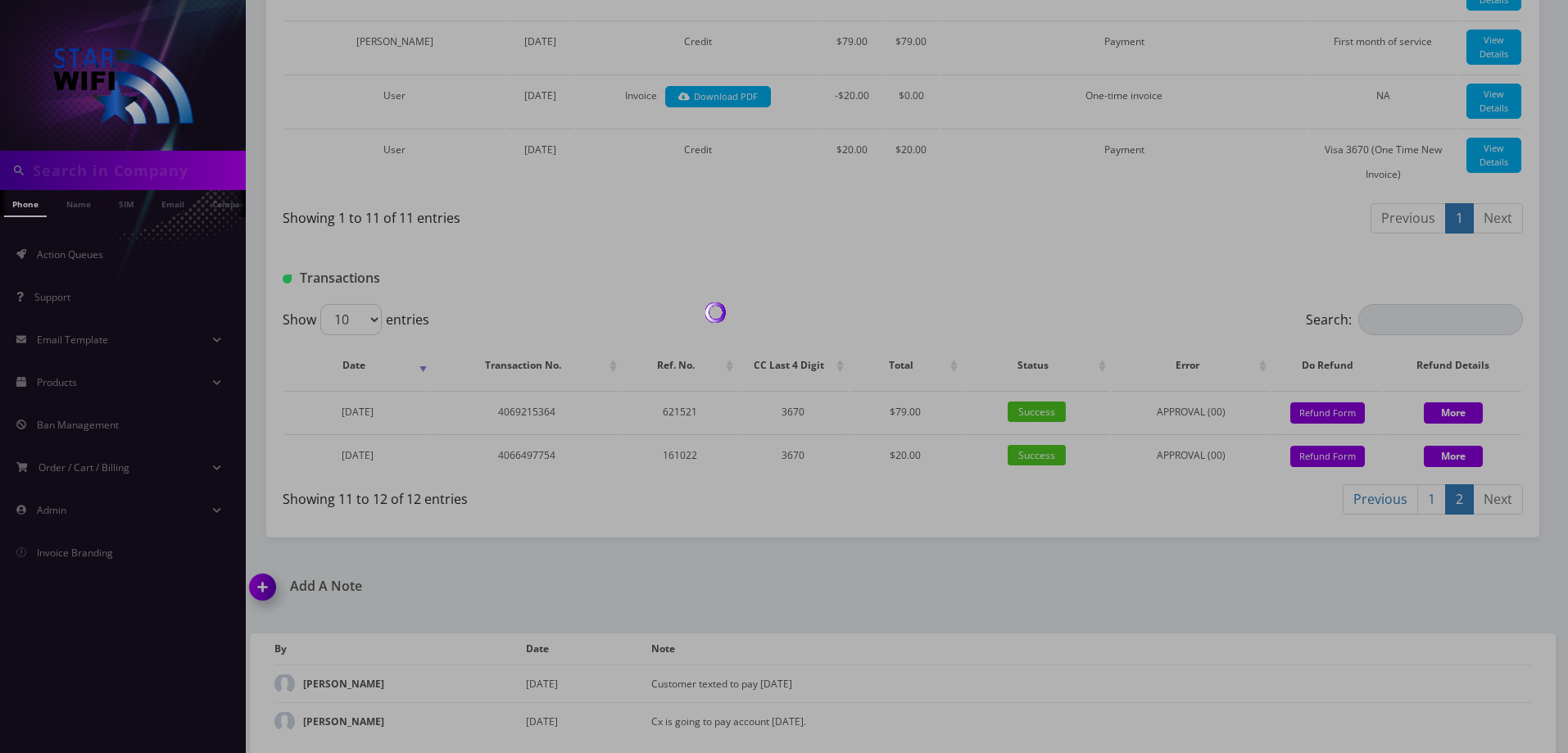
scroll to position [1402, 0]
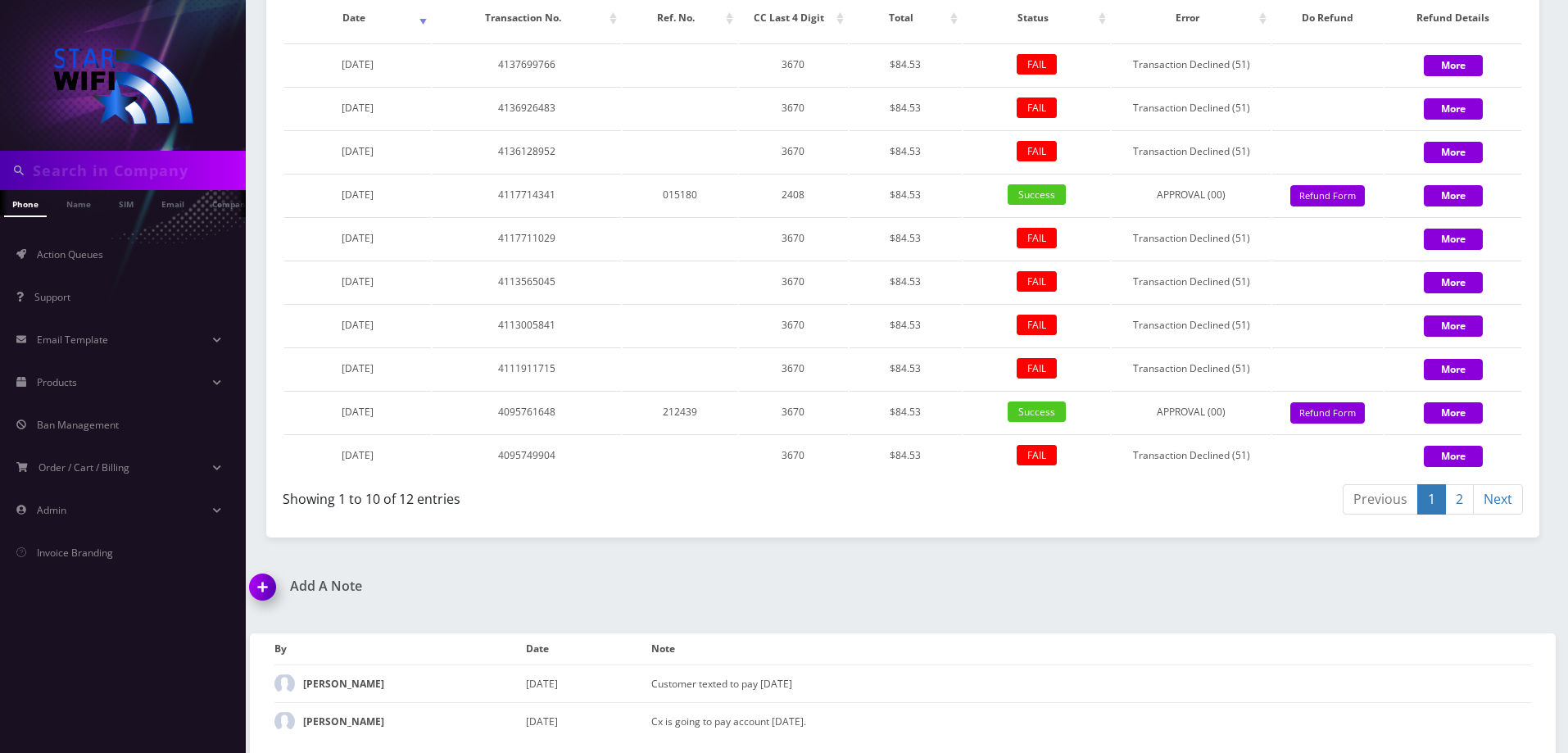
click at [1450, 500] on link "2" at bounding box center [1459, 499] width 29 height 30
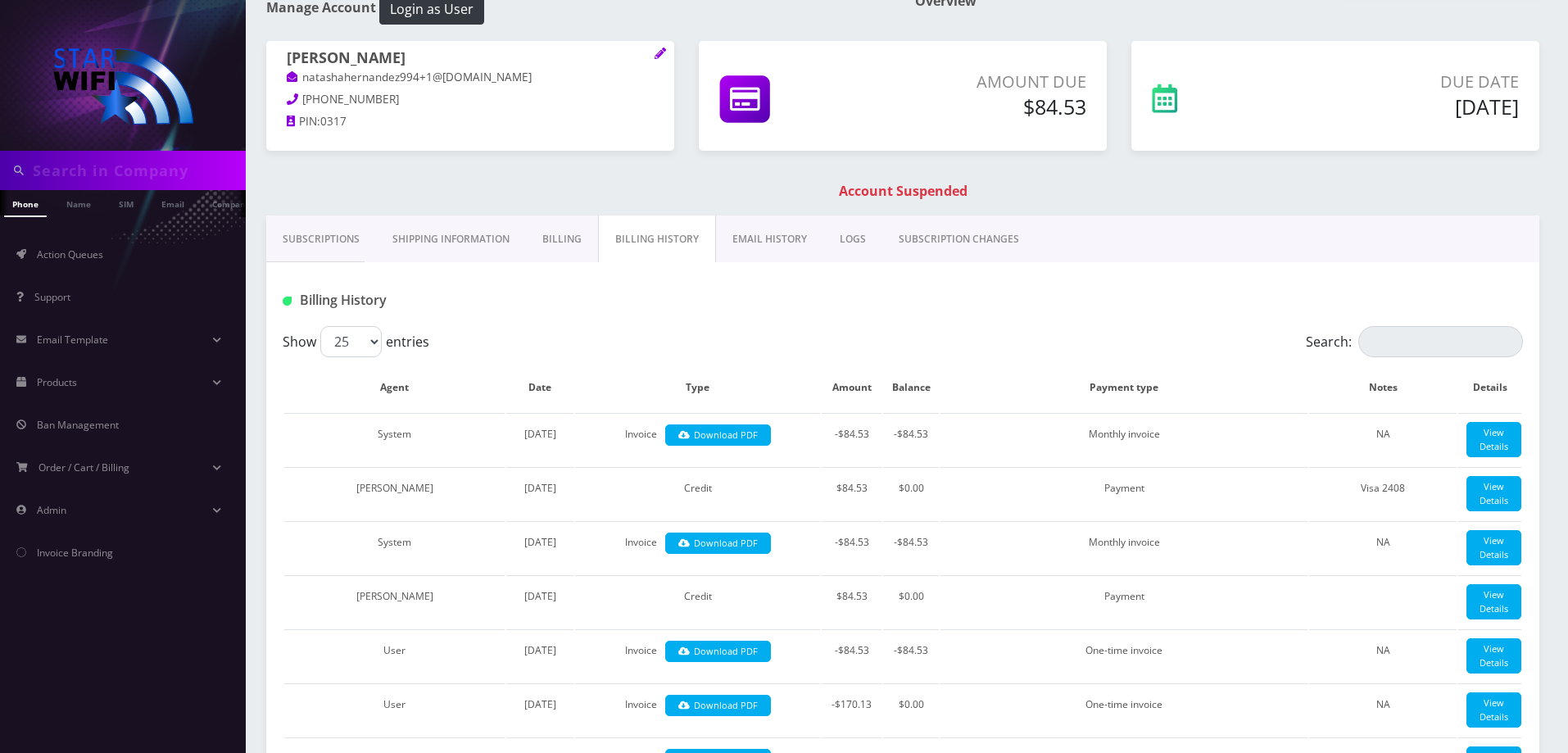
scroll to position [0, 0]
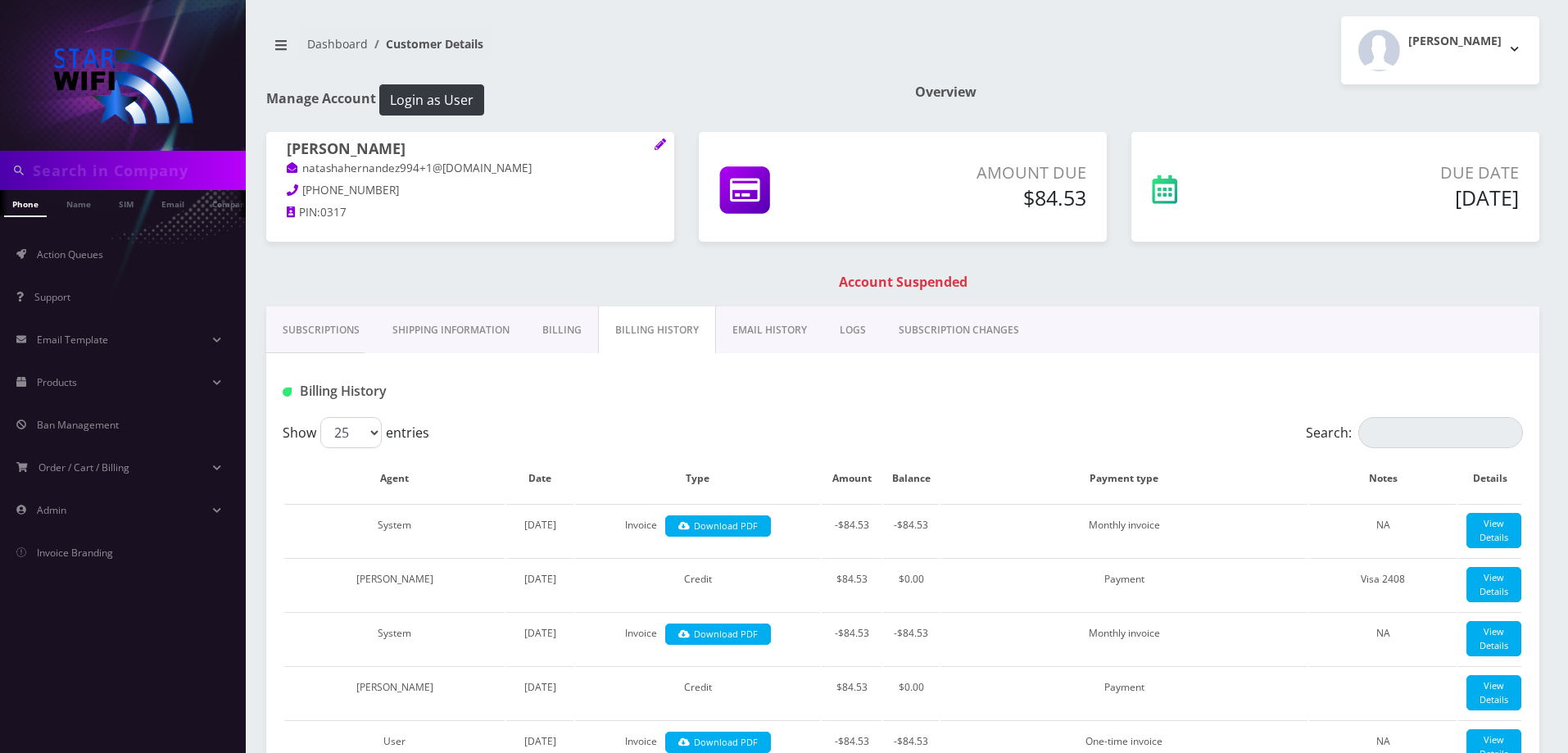
click at [1208, 276] on h1 "Account Suspended" at bounding box center [903, 282] width 1265 height 16
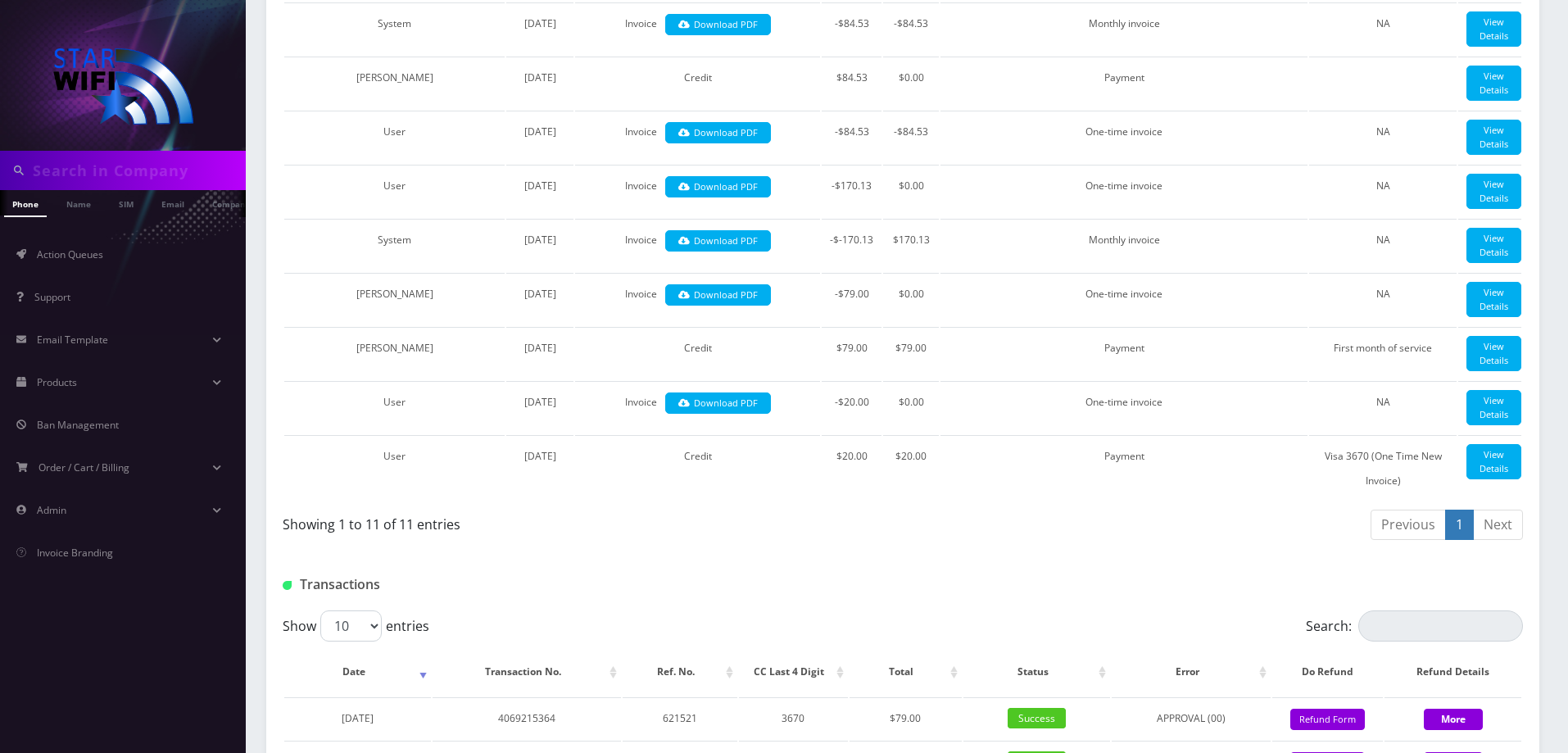
scroll to position [982, 0]
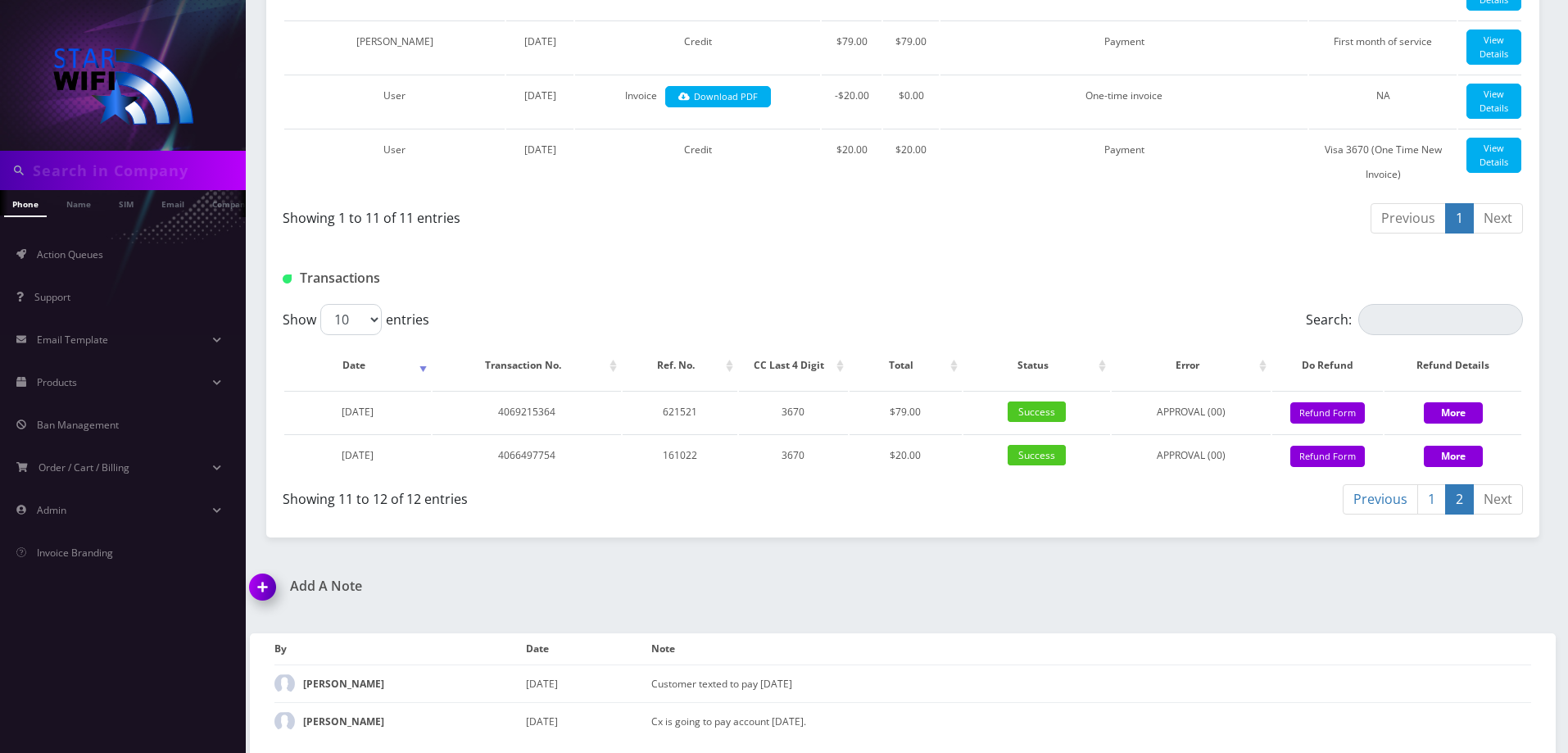
click at [1175, 663] on div "Add A Note *Please Enter Note Save Note By Date Note Melanie Elker September 10…" at bounding box center [903, 665] width 1331 height 175
click at [1081, 666] on div "Add A Note *Please Enter Note Save Note By Date Note Melanie Elker September 10…" at bounding box center [903, 665] width 1331 height 175
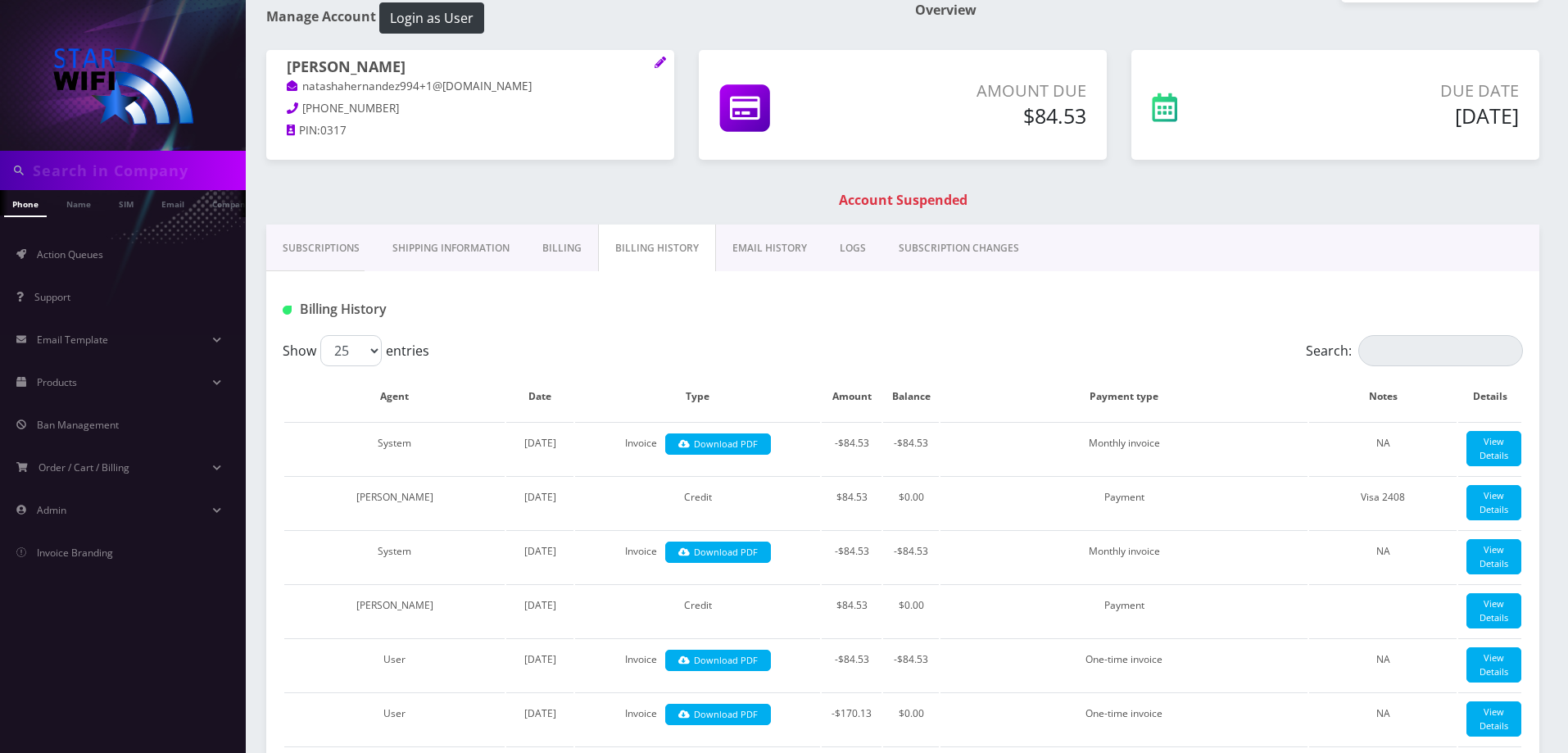
scroll to position [0, 0]
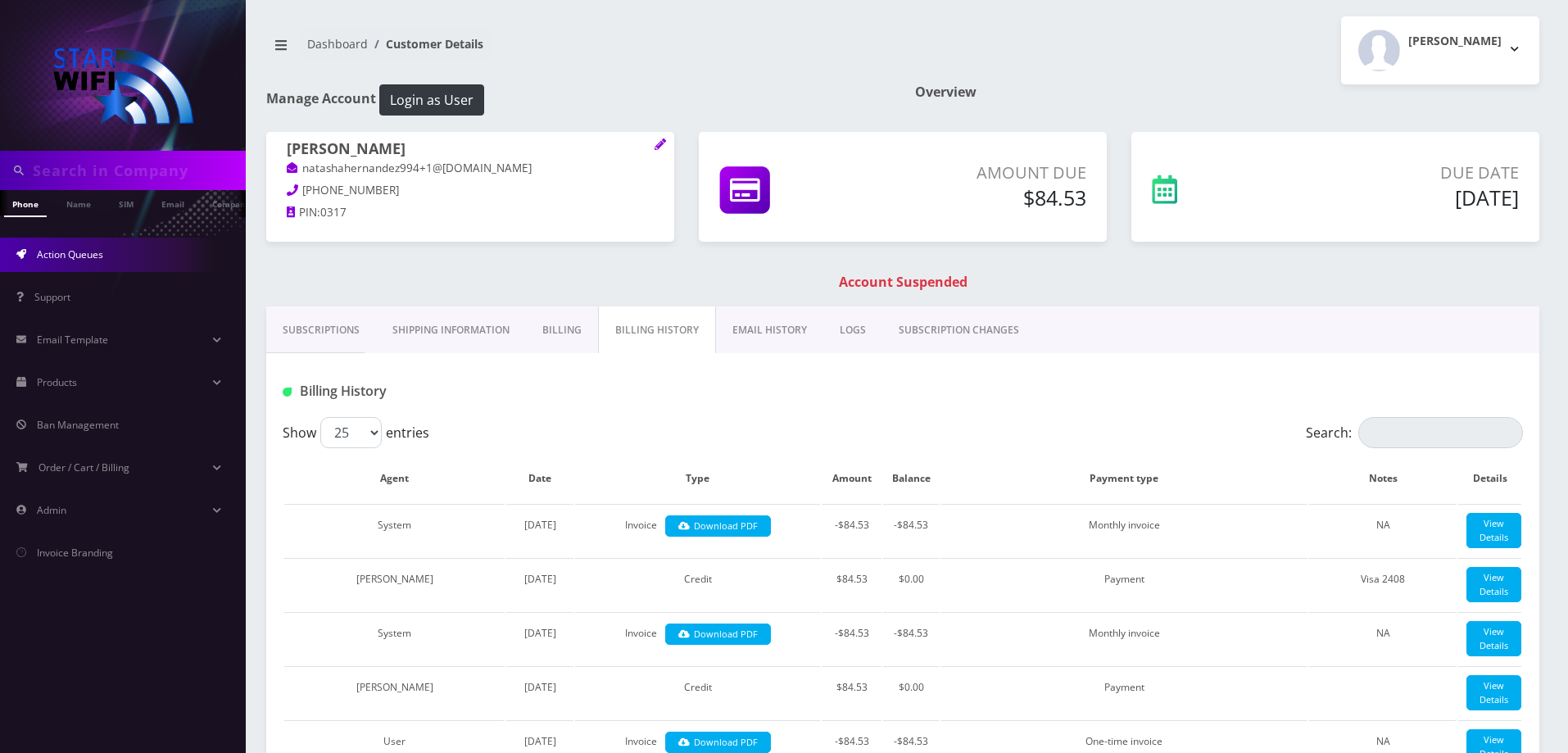
click at [81, 255] on span "Action Queues" at bounding box center [70, 254] width 67 height 14
